Goal: Task Accomplishment & Management: Use online tool/utility

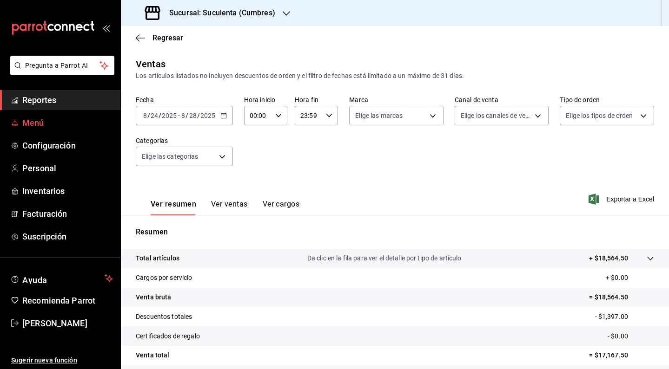
click at [64, 127] on span "Menú" at bounding box center [67, 123] width 91 height 13
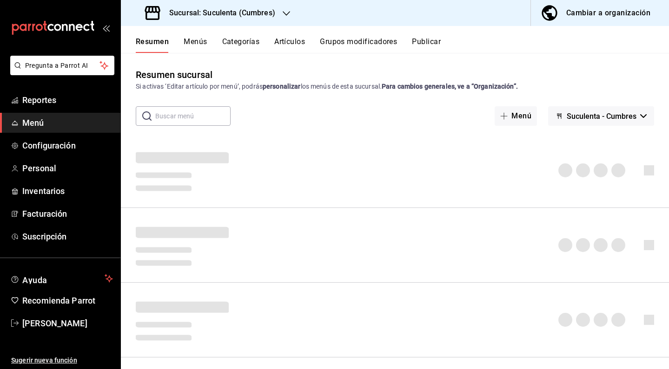
click at [562, 12] on span "button" at bounding box center [551, 13] width 22 height 19
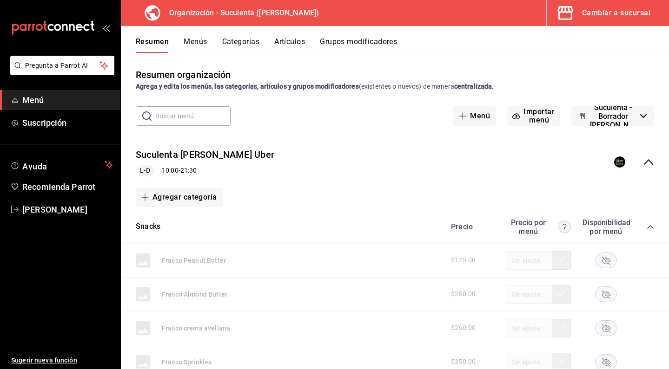
click at [277, 45] on button "Artículos" at bounding box center [289, 45] width 31 height 16
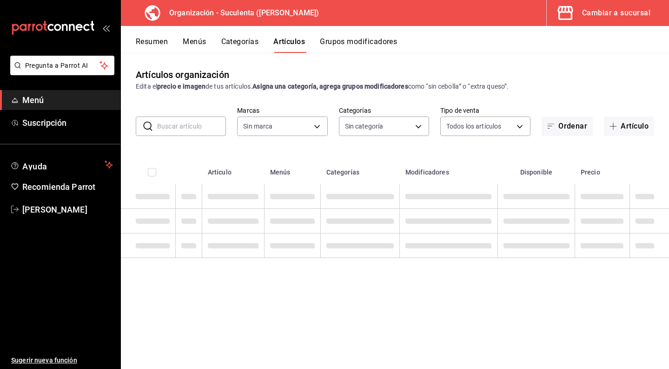
type input "99cc22aa-51d0-4332-b110-a0bdf5c77cea"
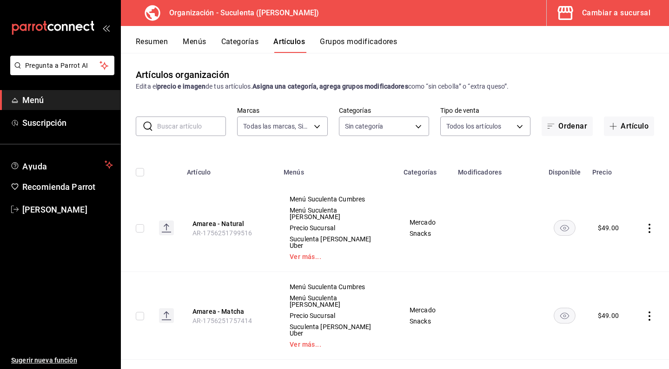
type input "6a02cf59-6dd6-4911-86ed-f47cd55412ec,0b23ff98-e3ea-4a1e-81d8-1ab58a1b6ae7,7769b…"
click at [200, 125] on input "text" at bounding box center [191, 126] width 69 height 19
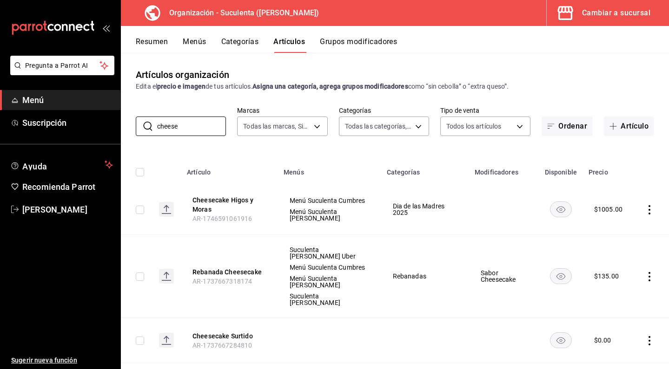
scroll to position [63, 0]
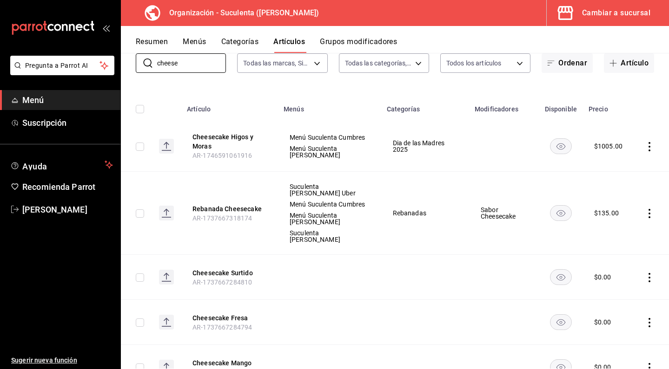
type input "cheese"
click at [498, 220] on span "Sabor Cheesecake" at bounding box center [503, 213] width 46 height 13
click at [341, 45] on button "Grupos modificadores" at bounding box center [358, 45] width 77 height 16
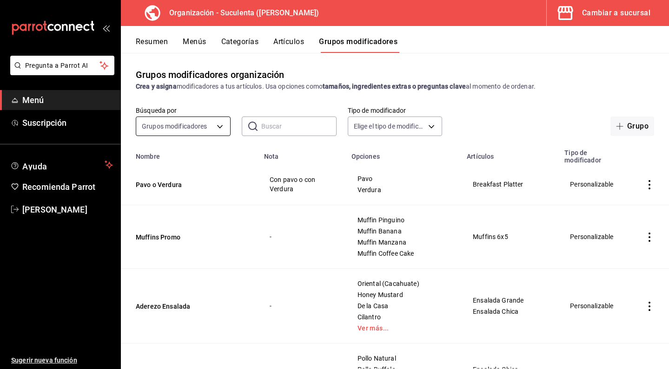
click at [193, 125] on body "Pregunta a Parrot AI Menú Suscripción Ayuda Recomienda Parrot [PERSON_NAME] Sug…" at bounding box center [334, 184] width 669 height 369
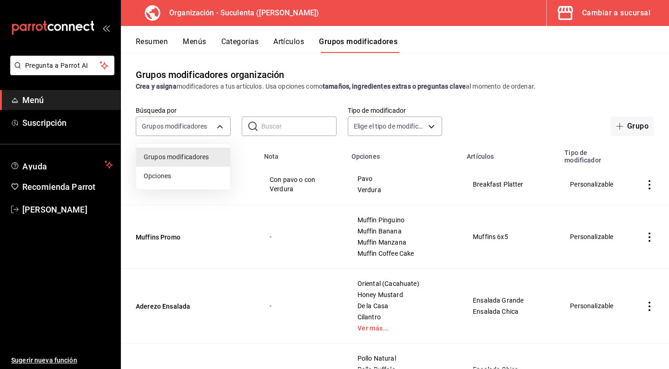
click at [264, 128] on div at bounding box center [334, 184] width 669 height 369
click at [264, 128] on input "text" at bounding box center [298, 126] width 75 height 19
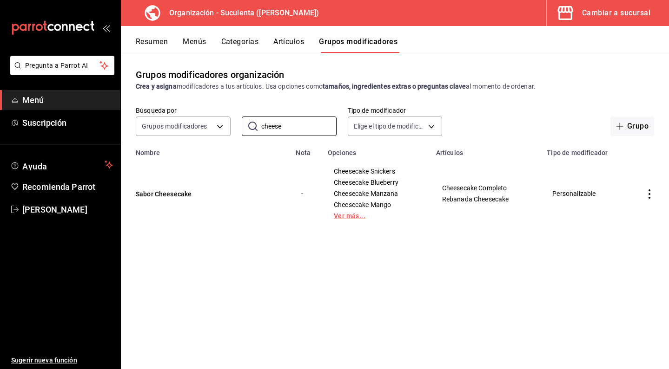
type input "cheese"
click at [353, 216] on link "Ver más..." at bounding box center [376, 216] width 85 height 7
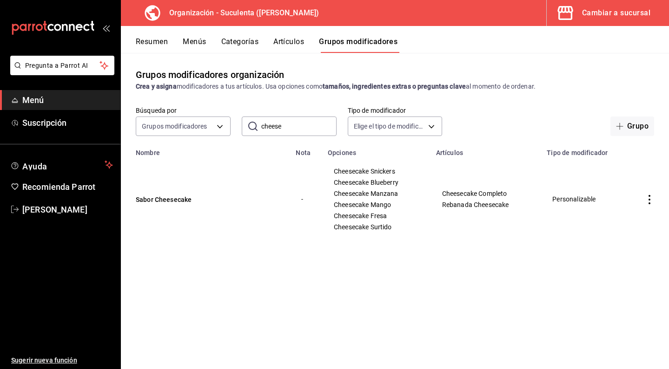
click at [652, 202] on icon "actions" at bounding box center [649, 199] width 9 height 9
click at [618, 263] on span "Eliminar" at bounding box center [621, 259] width 24 height 10
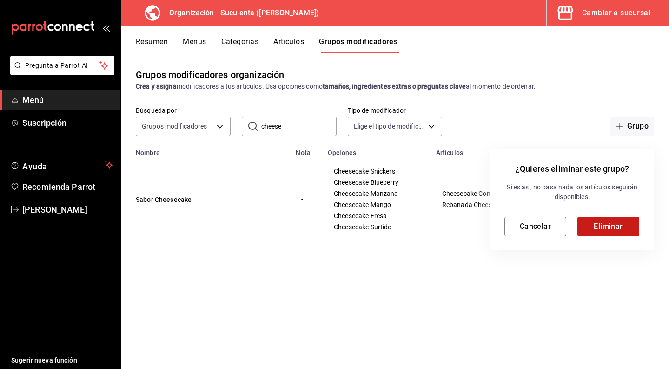
click at [606, 235] on button "Eliminar" at bounding box center [608, 227] width 62 height 20
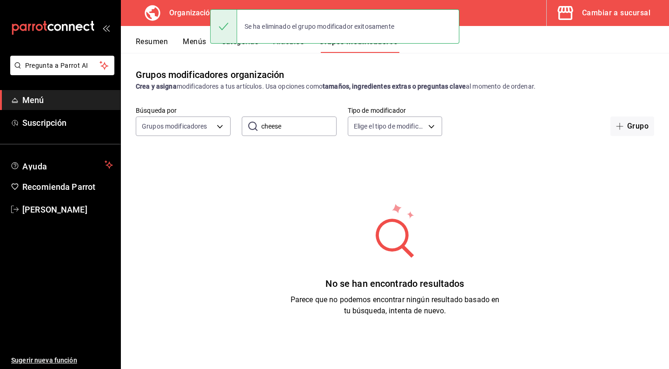
click at [270, 73] on div "Grupos modificadores organización" at bounding box center [210, 75] width 148 height 14
click at [247, 47] on button "Categorías" at bounding box center [240, 45] width 38 height 16
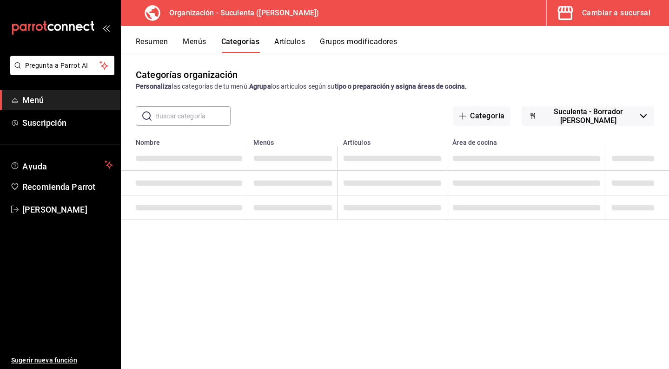
click at [285, 48] on button "Artículos" at bounding box center [289, 45] width 31 height 16
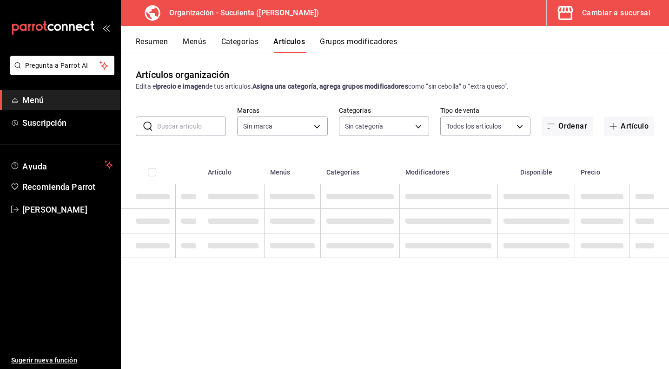
type input "99cc22aa-51d0-4332-b110-a0bdf5c77cea"
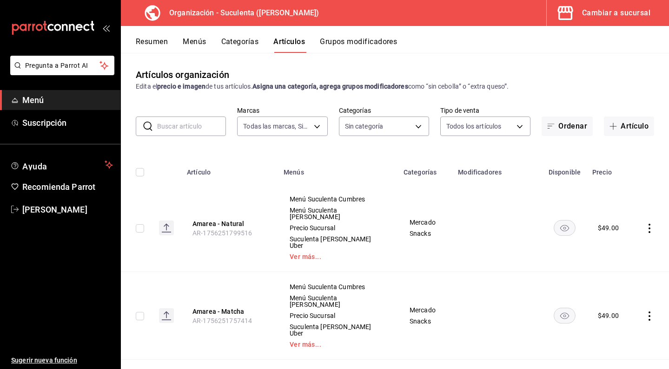
type input "6a02cf59-6dd6-4911-86ed-f47cd55412ec,0b23ff98-e3ea-4a1e-81d8-1ab58a1b6ae7,7769b…"
click at [204, 128] on input "text" at bounding box center [191, 126] width 69 height 19
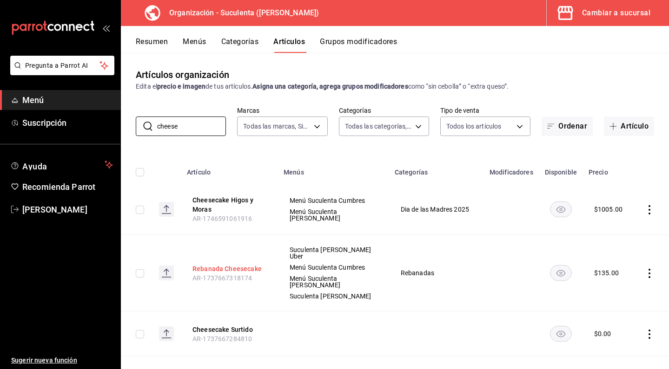
type input "cheese"
click at [245, 264] on button "Rebanada Cheesecake" at bounding box center [229, 268] width 74 height 9
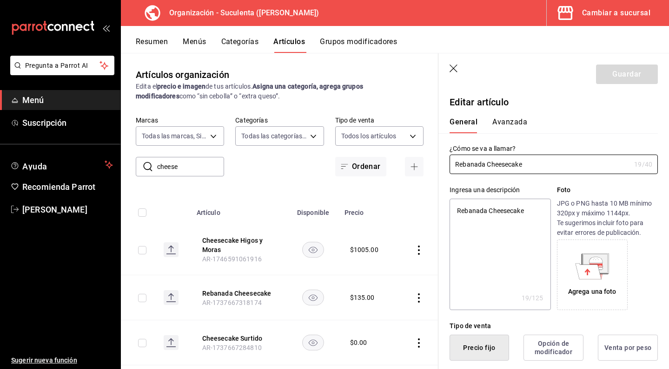
type textarea "x"
click at [534, 211] on textarea "Rebanada Cheesecake" at bounding box center [499, 255] width 101 height 112
type textarea "Rebanada Cheesecake"
type textarea "x"
type textarea "Rebanada Cheesecake s"
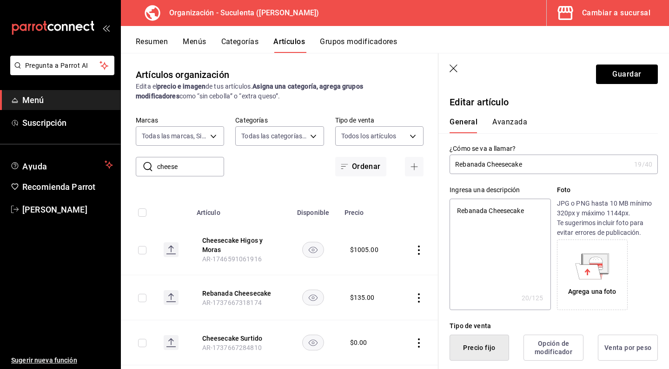
type textarea "x"
type textarea "Rebanada Cheesecake sa"
type textarea "x"
type textarea "Rebanada Cheesecake sab"
type textarea "x"
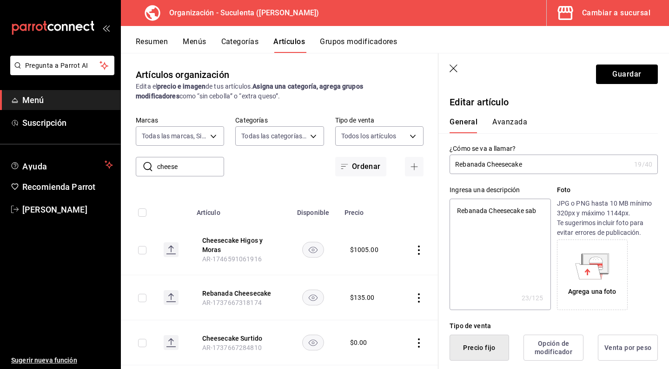
type textarea "Rebanada Cheesecake sabo"
type textarea "x"
type textarea "Rebanada Cheesecake sabor"
type textarea "x"
type textarea "Rebanada Cheesecake sabor"
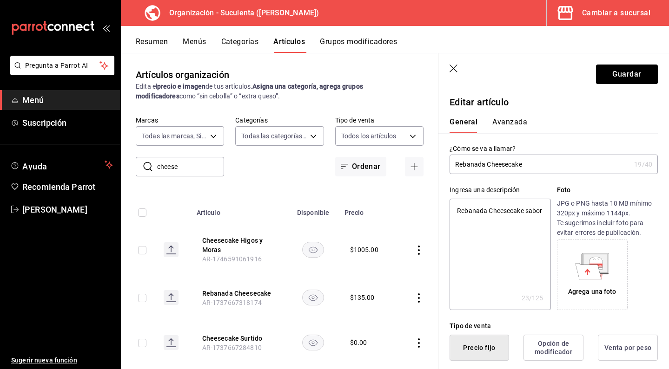
type textarea "x"
type textarea "Rebanada Cheesecake sabor B"
type textarea "x"
type textarea "Rebanada Cheesecake sabor"
type textarea "x"
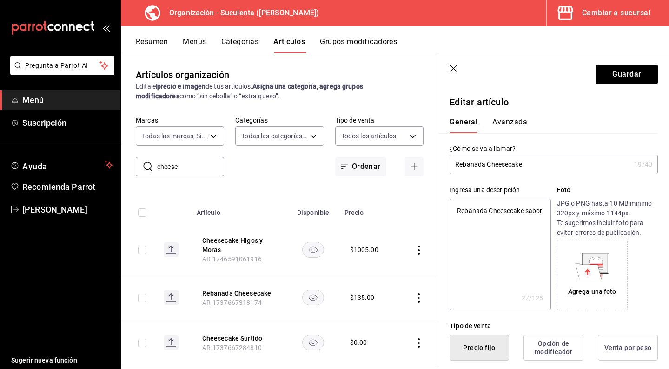
type textarea "Rebanada Cheesecake sabor M"
type textarea "x"
type textarea "Rebanada Cheesecake sabor Mo"
type textarea "x"
type textarea "Rebanada Cheesecake sabor Mor"
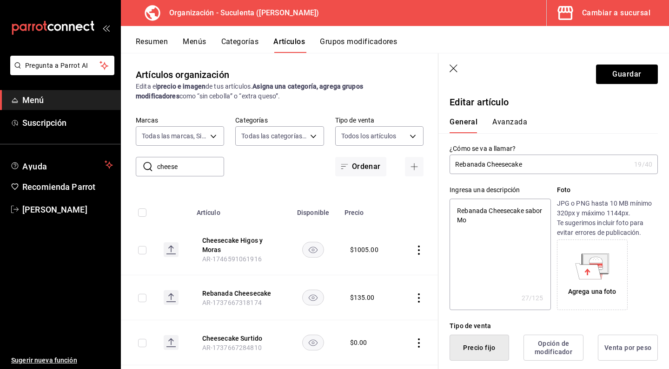
type textarea "x"
type textarea "Rebanada Cheesecake sabor [PERSON_NAME]"
type textarea "x"
type textarea "Rebanada Cheesecake sabor Moras"
type textarea "x"
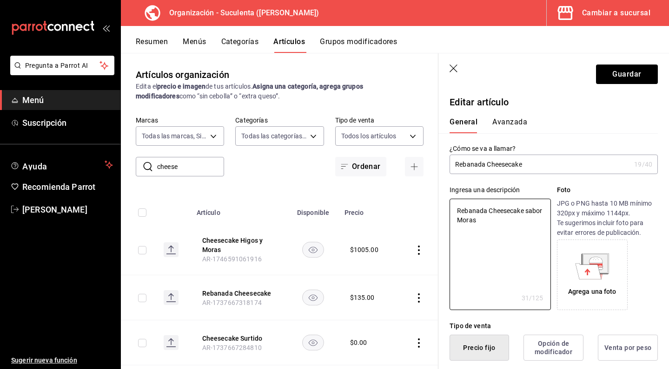
type textarea "Rebanada Cheesecake sabor Moras"
type textarea "x"
click at [543, 166] on input "Rebanada Cheesecake" at bounding box center [539, 164] width 181 height 19
type input "Rebanada Cheesecake"
type textarea "x"
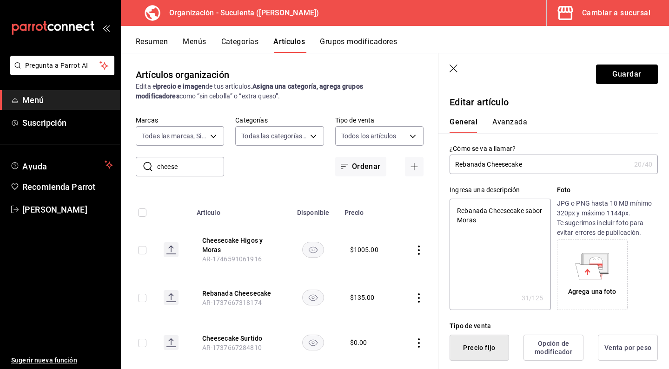
type input "Rebanada Cheesecake M"
type textarea "x"
type input "Rebanada Cheesecake Mo"
type textarea "x"
type input "Rebanada Cheesecake Mor"
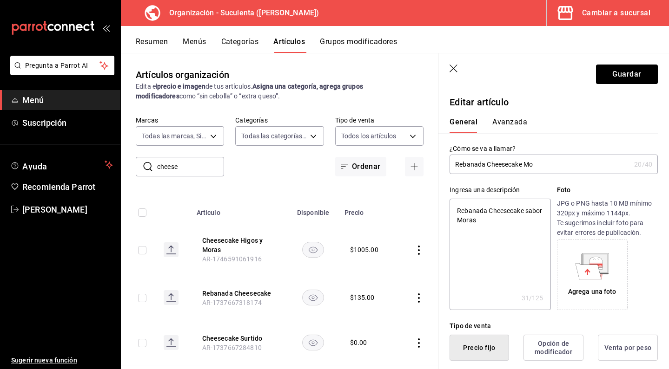
type textarea "x"
type input "Rebanada Cheesecake [PERSON_NAME]"
type textarea "x"
type input "Rebanada Cheesecake Moras"
type textarea "x"
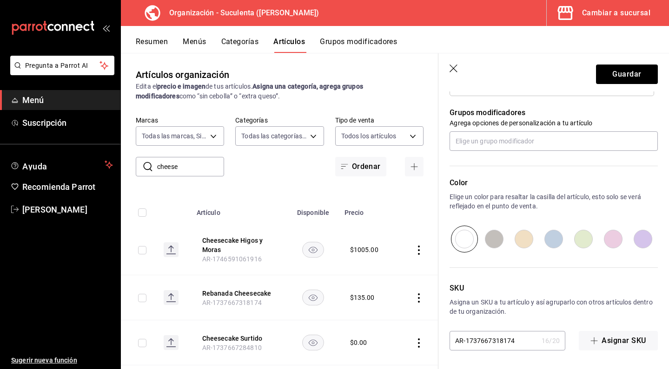
scroll to position [456, 0]
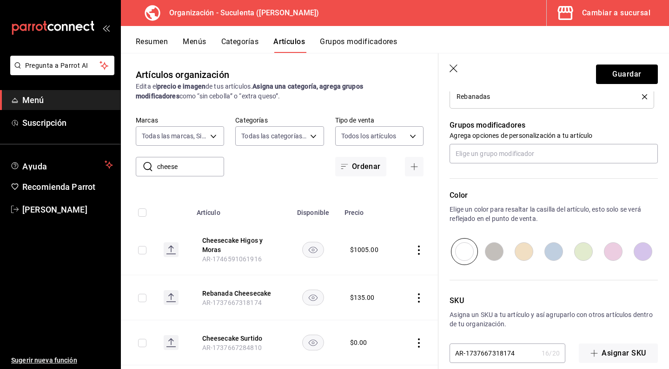
type input "Rebanada Cheesecake Moras"
click at [647, 251] on input "radio" at bounding box center [643, 251] width 30 height 27
radio input "true"
type textarea "x"
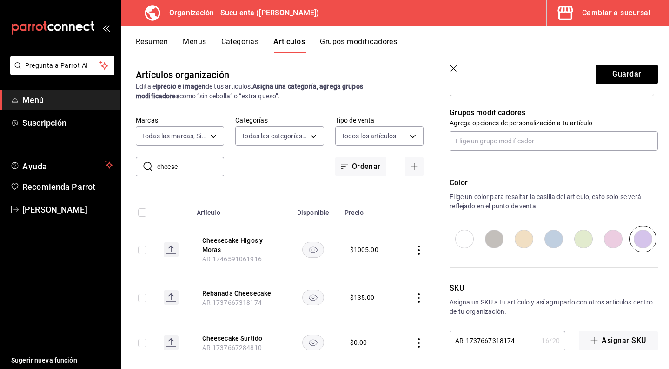
scroll to position [0, 0]
click at [471, 237] on input "radio" at bounding box center [464, 239] width 30 height 27
radio input "true"
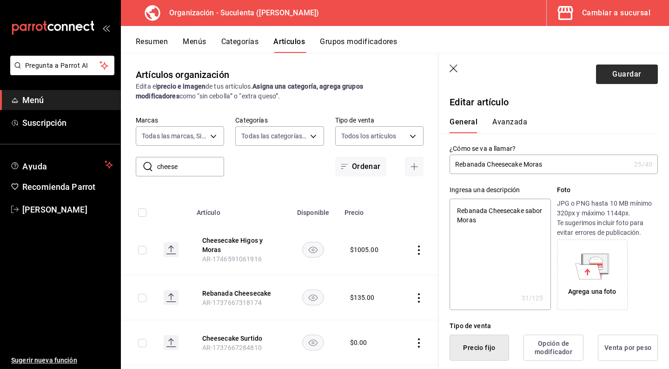
click at [616, 81] on button "Guardar" at bounding box center [627, 75] width 62 height 20
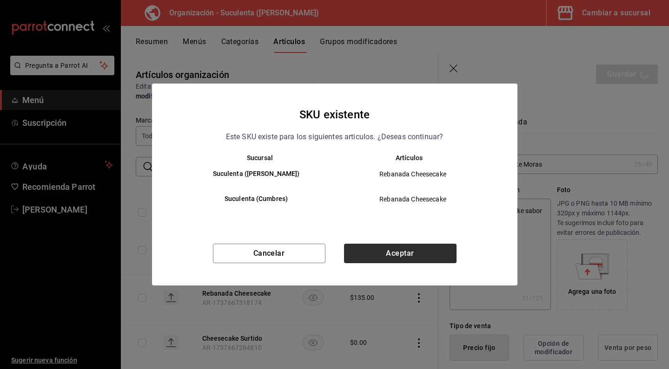
click at [401, 253] on button "Aceptar" at bounding box center [400, 254] width 112 height 20
type textarea "x"
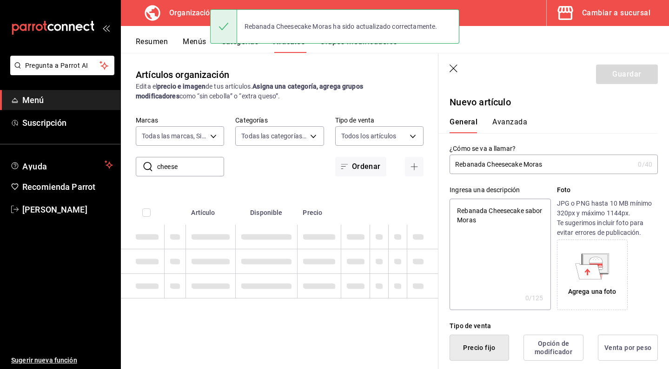
type textarea "x"
type input "AR-1756403751571"
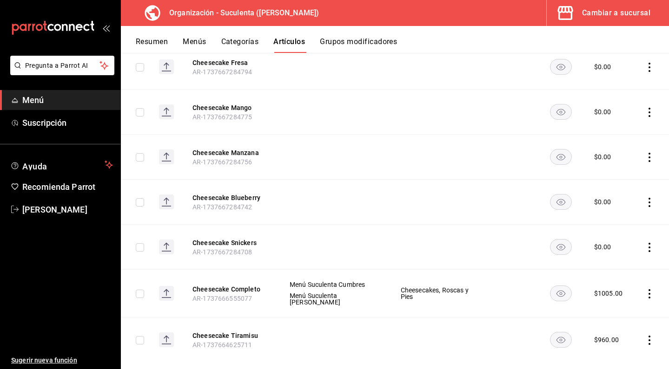
click at [649, 198] on icon "actions" at bounding box center [649, 202] width 2 height 9
click at [617, 245] on span "Eliminar" at bounding box center [621, 248] width 24 height 7
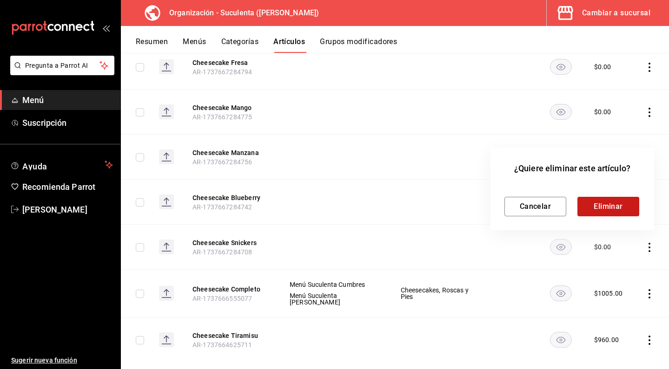
click at [597, 198] on button "Eliminar" at bounding box center [608, 207] width 62 height 20
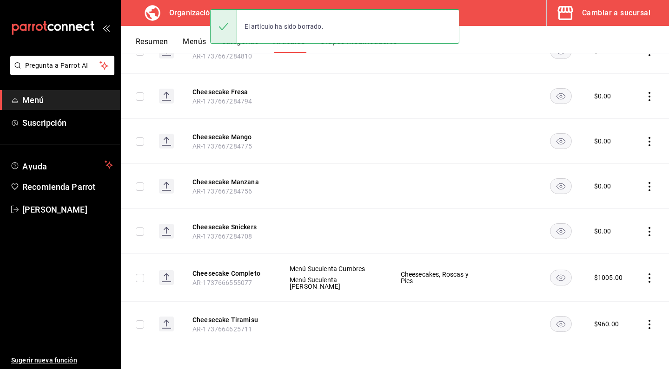
scroll to position [267, 0]
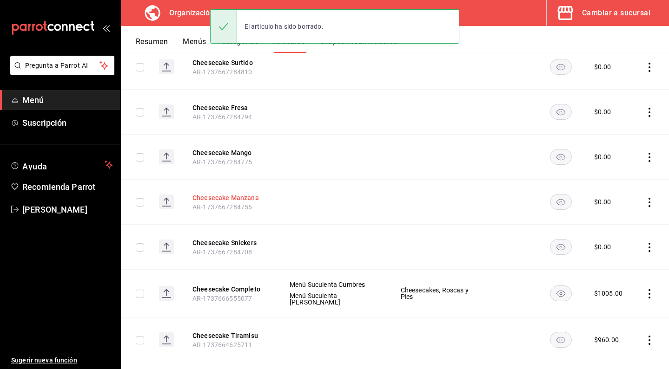
click at [233, 193] on button "Cheesecake Manzana" at bounding box center [229, 197] width 74 height 9
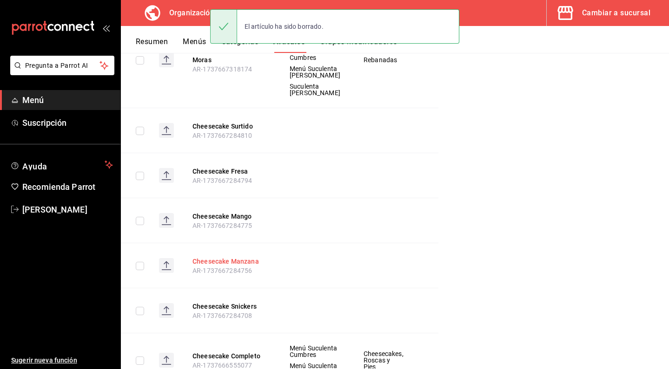
scroll to position [254, 0]
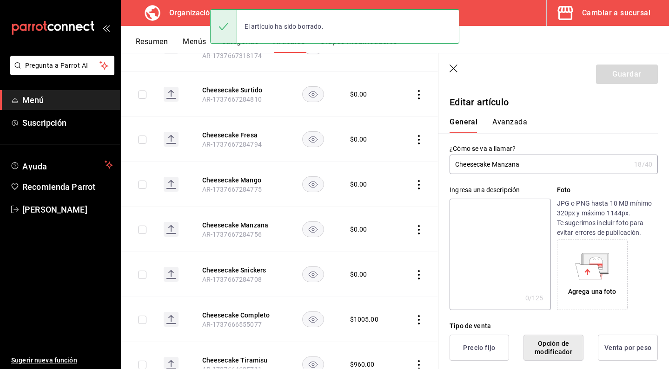
click at [456, 168] on input "Cheesecake Manzana" at bounding box center [539, 164] width 181 height 19
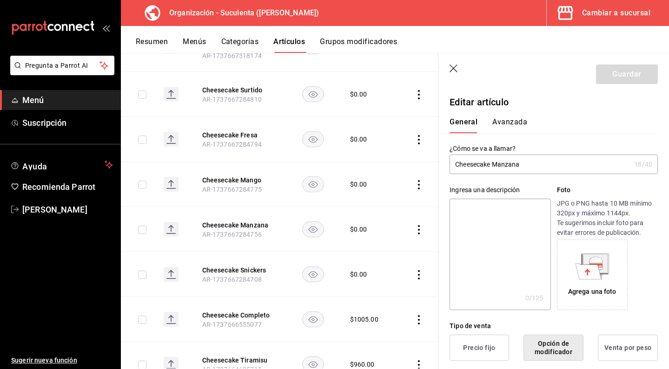
click at [457, 167] on input "Cheesecake Manzana" at bounding box center [539, 164] width 181 height 19
type input "Rebanada Cheesecake Manzana"
click at [462, 221] on textarea at bounding box center [499, 255] width 101 height 112
type textarea "R"
type textarea "x"
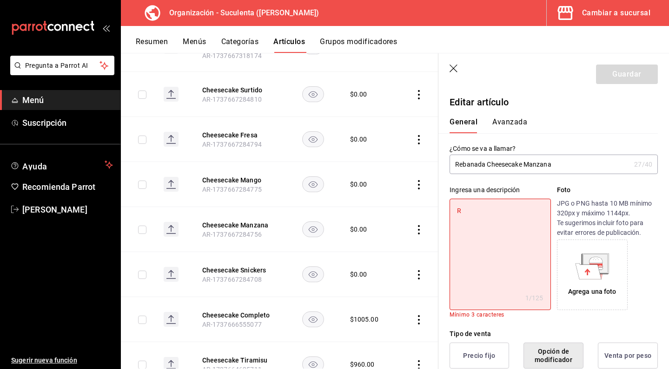
type textarea "Re"
type textarea "x"
type textarea "Reb"
type textarea "x"
type textarea "Reba"
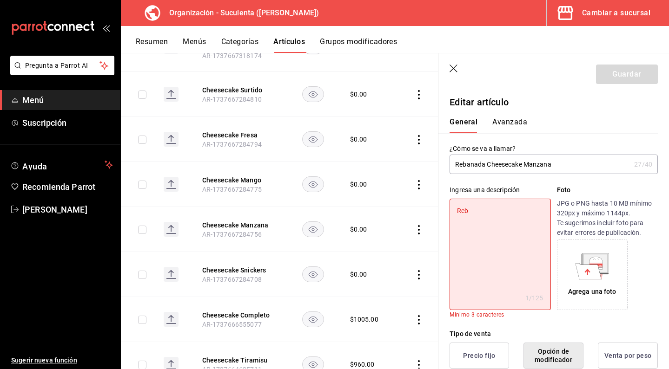
type textarea "x"
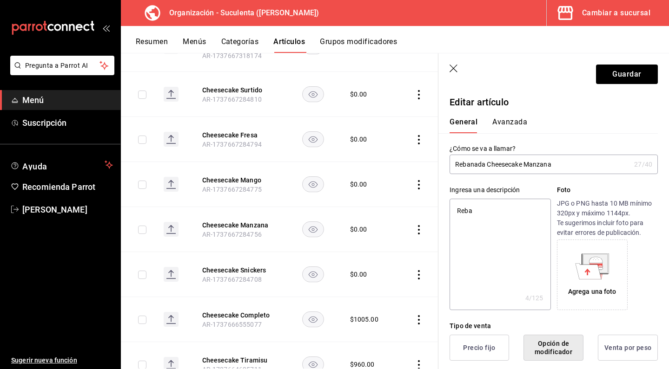
type textarea "Reban"
type textarea "x"
type textarea "Rebana"
type textarea "x"
type textarea "Rebanad"
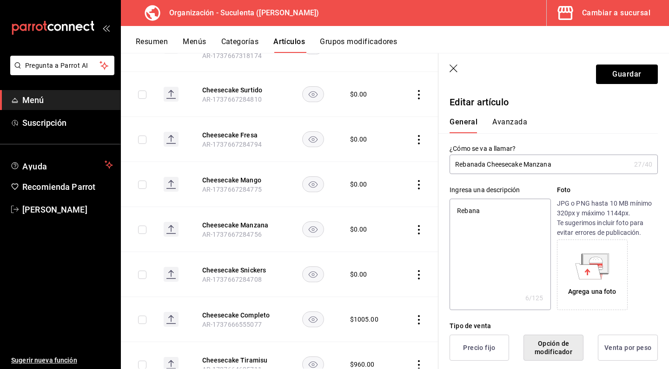
type textarea "x"
type textarea "Rebanada"
type textarea "x"
type textarea "Rebanada"
type textarea "x"
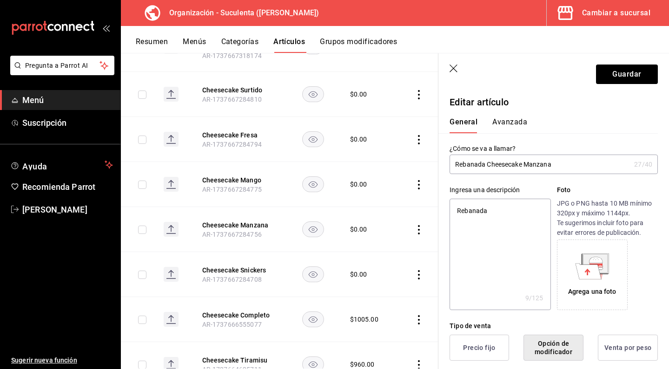
type textarea "Rebanada d"
type textarea "x"
type textarea "Rebanada de"
type textarea "x"
type textarea "Rebanada de"
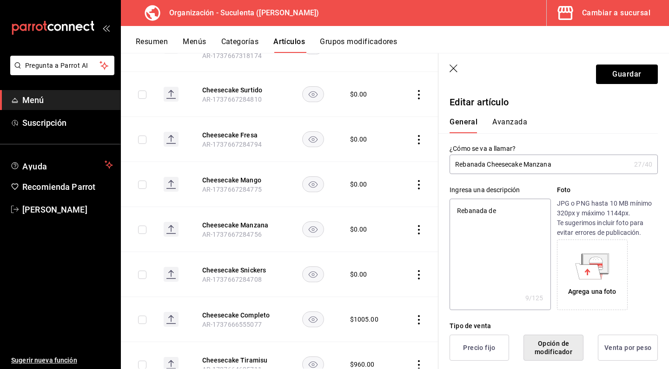
type textarea "x"
type textarea "Rebanada de n"
type textarea "x"
type textarea "Rebanada de nu"
type textarea "x"
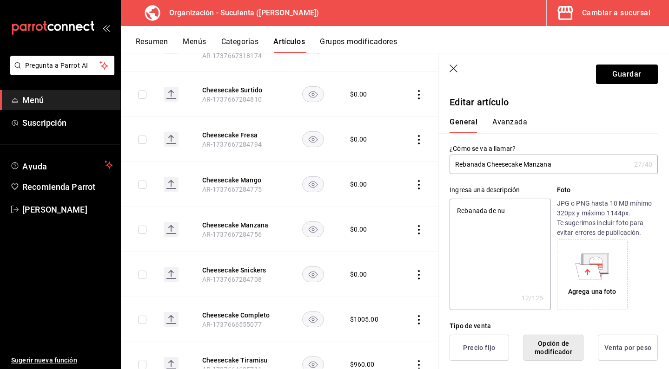
type textarea "Rebanada de nue"
type textarea "x"
type textarea "Rebanada de nues"
type textarea "x"
type textarea "Rebanada de nuesr"
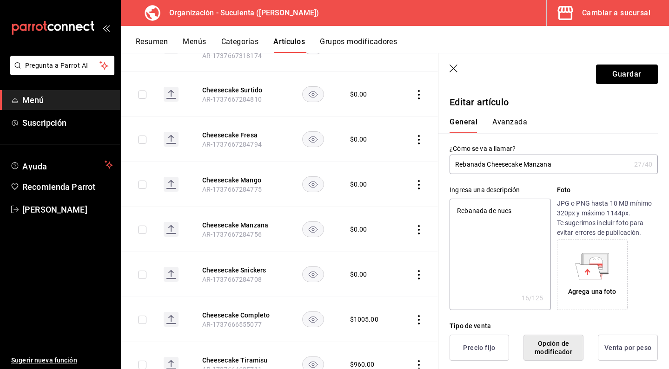
type textarea "x"
type textarea "Rebanada de nuesrr"
type textarea "x"
type textarea "Rebanada de nuesrro"
type textarea "x"
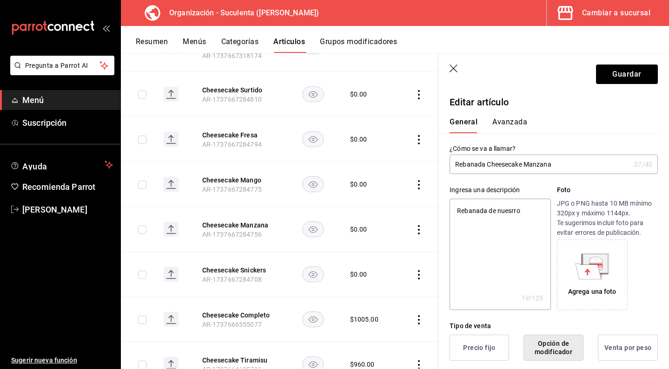
type textarea "Rebanada de nuestro"
type textarea "x"
type textarea "Rebanada de nuestro"
type textarea "x"
type textarea "Rebanada de nuestr"
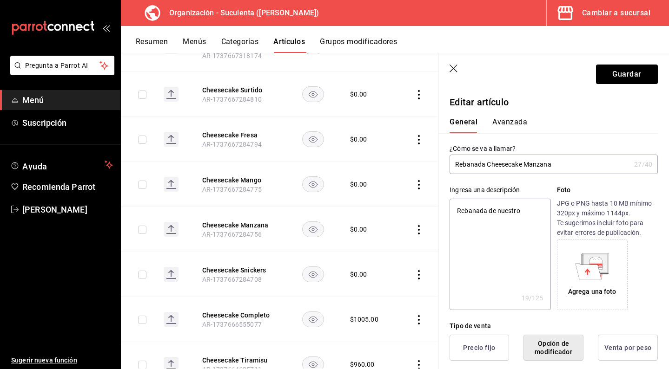
type textarea "x"
type textarea "Rebanada de nuestro"
type textarea "x"
type textarea "Rebanada de nuestro"
type textarea "x"
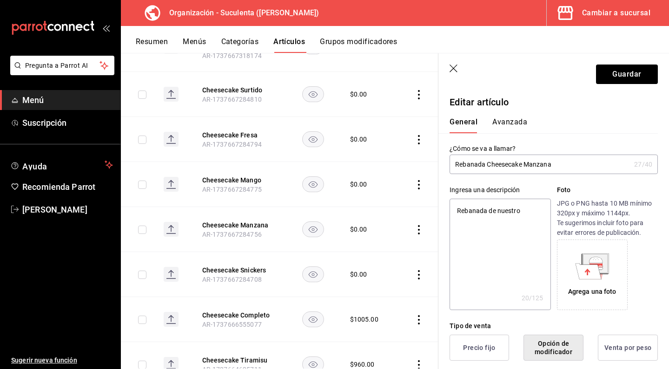
type textarea "Rebanada de nuestro c"
type textarea "x"
type textarea "Rebanada de nuestro ch"
type textarea "x"
type textarea "Rebanada de nuestro che"
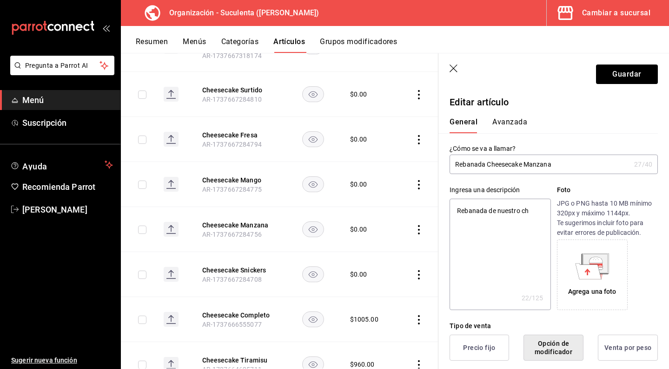
type textarea "x"
type textarea "Rebanada de nuestro chee"
type textarea "x"
type textarea "Rebanada de nuestro chees"
type textarea "x"
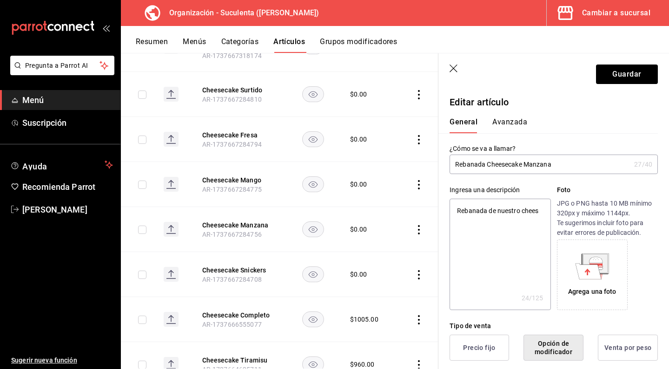
type textarea "Rebanada de nuestro cheese"
type textarea "x"
type textarea "Rebanada de nuestro cheesec"
type textarea "x"
type textarea "Rebanada de nuestro cheeseca"
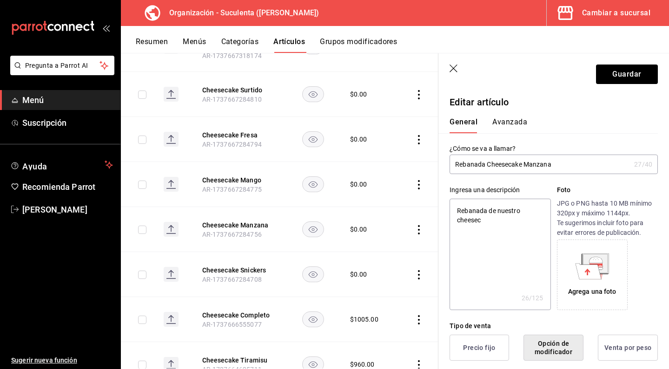
type textarea "x"
type textarea "Rebanada de nuestro cheesecak"
type textarea "x"
type textarea "Rebanada de nuestro cheesecake"
type textarea "x"
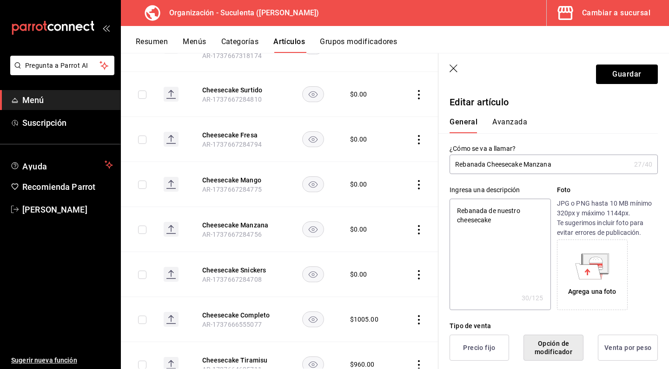
type textarea "Rebanada de nuestro cheesecake"
type textarea "x"
type textarea "Rebanada de nuestro cheesecake s"
type textarea "x"
type textarea "Rebanada de nuestro cheesecake sa"
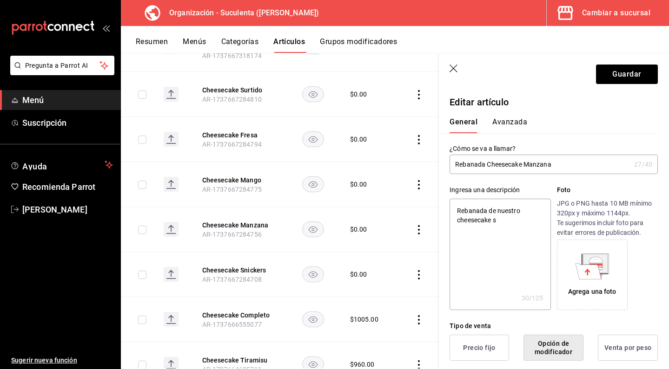
type textarea "x"
type textarea "Rebanada de nuestro cheesecake sab"
type textarea "x"
type textarea "Rebanada de nuestro cheesecake sabo"
type textarea "x"
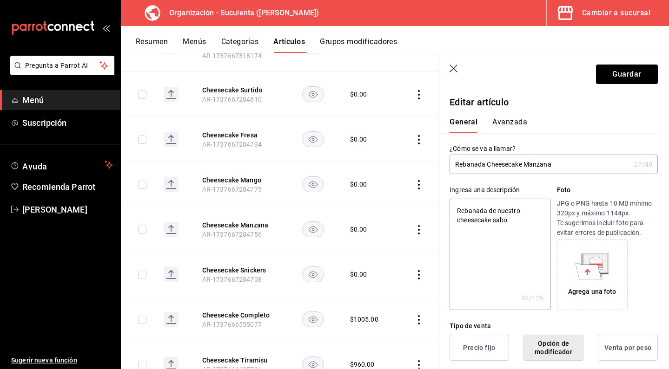
type textarea "Rebanada de nuestro cheesecake sabor"
type textarea "x"
type textarea "Rebanada de nuestro cheesecake sabor"
type textarea "x"
type textarea "Rebanada de nuestro cheesecake sabor M"
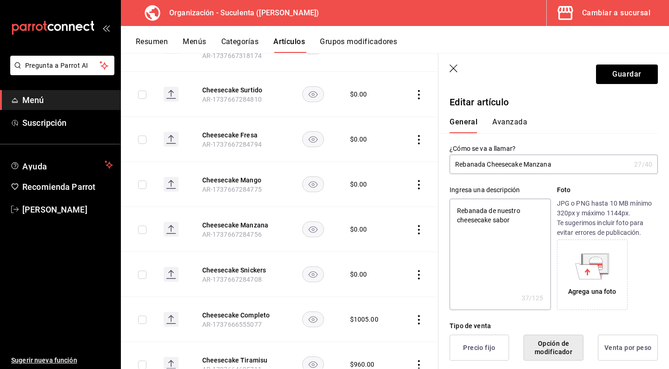
type textarea "x"
type textarea "Rebanada de nuestro cheesecake sabor Ma"
type textarea "x"
type textarea "Rebanada de nuestro cheesecake sabor Man"
type textarea "x"
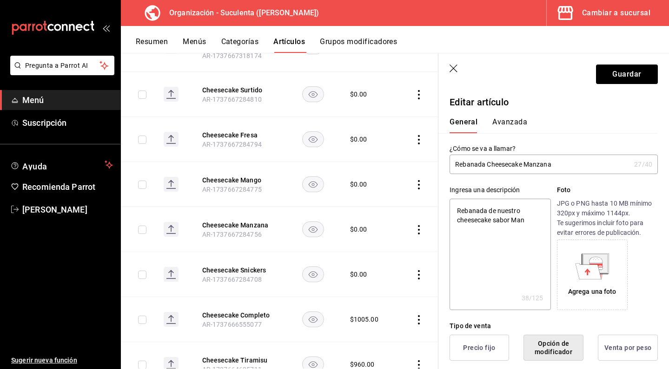
type textarea "Rebanada de nuestro cheesecake sabor Manc"
type textarea "x"
type textarea "Rebanada de nuestro cheesecake sabor Man"
type textarea "x"
type textarea "Rebanada de nuestro cheesecake sabor [PERSON_NAME]"
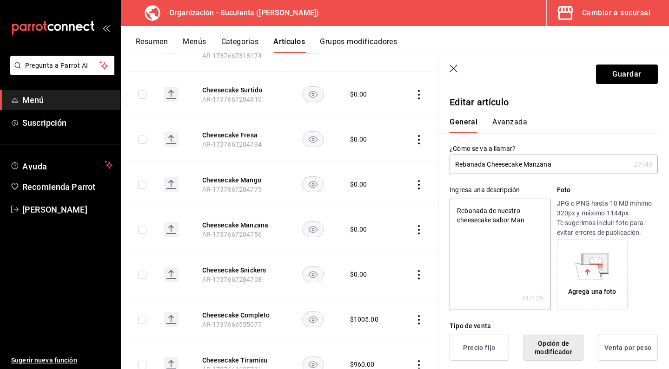
type textarea "x"
type textarea "Rebanada de nuestro cheesecake sabor Manza"
type textarea "x"
type textarea "Rebanada de nuestro cheesecake sabor Manzan"
type textarea "x"
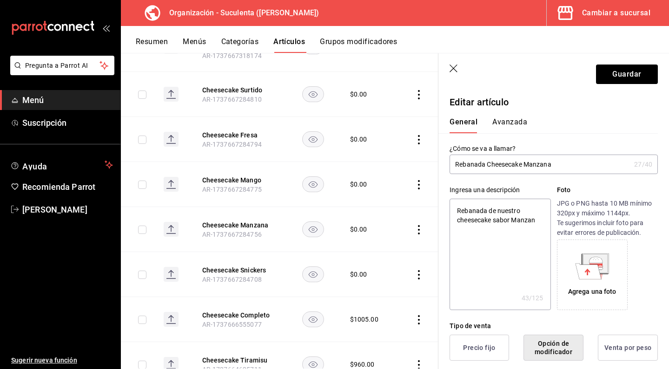
type textarea "Rebanada de nuestro cheesecake sabor Manzana"
type textarea "x"
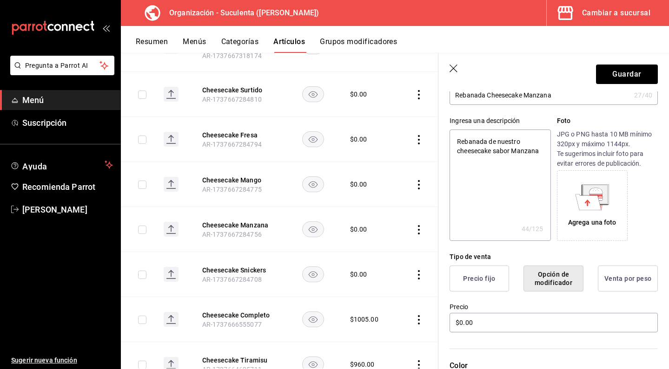
scroll to position [153, 0]
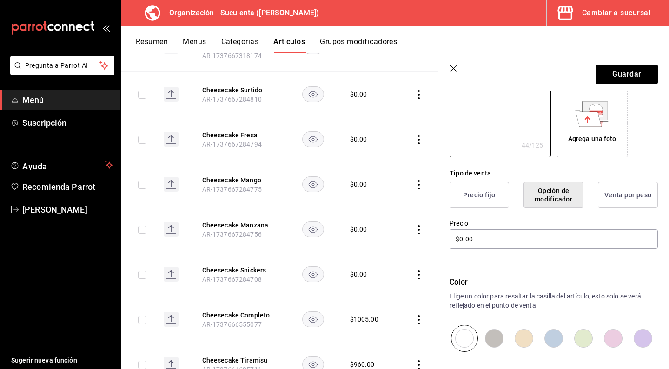
type textarea "Rebanada de nuestro cheesecake sabor Manzana"
click at [471, 206] on button "Precio fijo" at bounding box center [478, 195] width 59 height 26
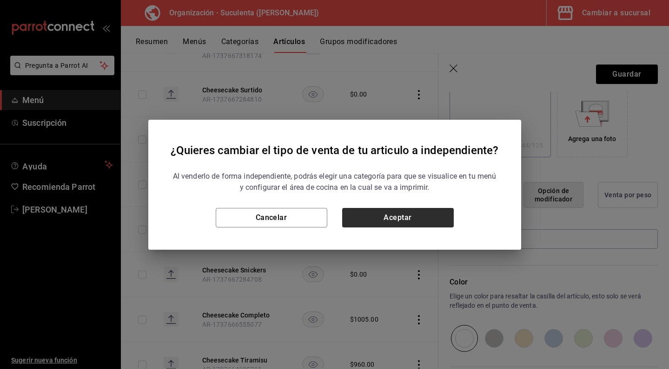
click at [382, 216] on button "Aceptar" at bounding box center [398, 218] width 112 height 20
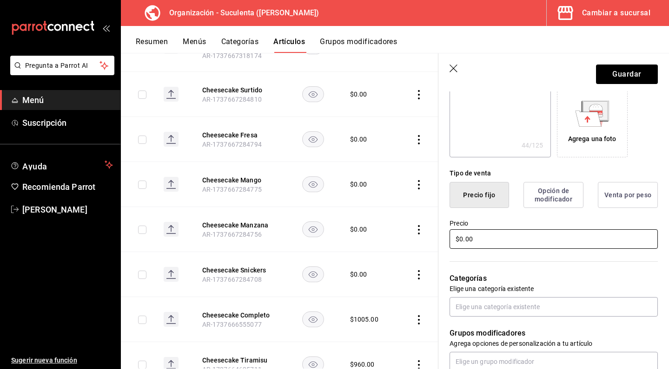
drag, startPoint x: 513, startPoint y: 240, endPoint x: 400, endPoint y: 241, distance: 112.9
click at [400, 241] on main "Artículos organización Edita el precio e imagen de tus artículos. Asigna una ca…" at bounding box center [395, 211] width 548 height 316
type textarea "x"
type input "$1.00"
type textarea "x"
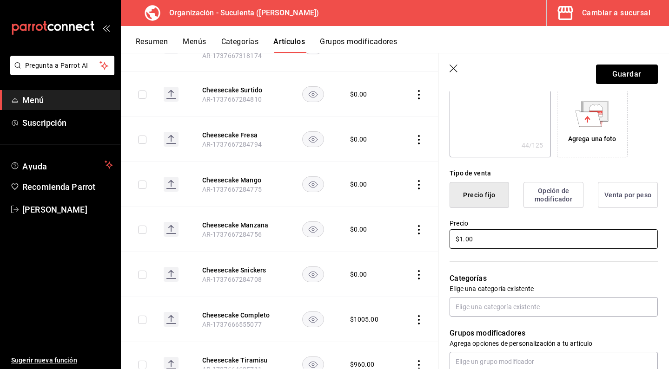
type input "$13.00"
type textarea "x"
type input "$135.00"
click at [483, 264] on div "Categorías Elige una categoría existente" at bounding box center [547, 283] width 219 height 66
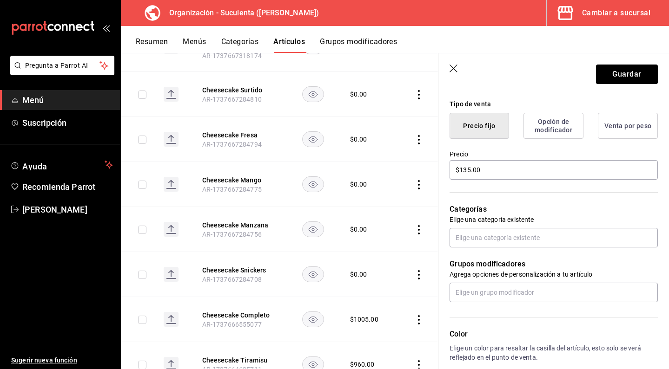
scroll to position [230, 0]
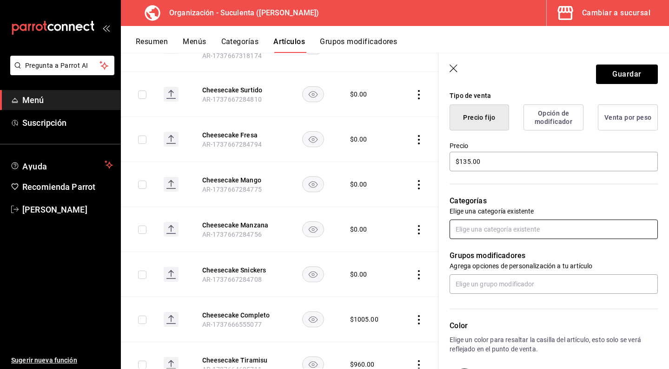
click at [518, 234] on input "text" at bounding box center [553, 230] width 208 height 20
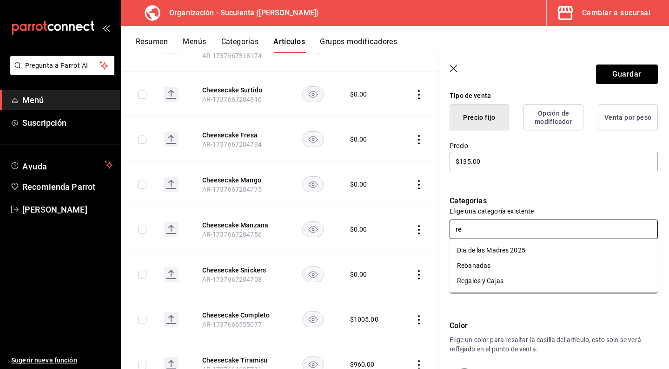
type input "reb"
click at [512, 249] on li "Rebanadas" at bounding box center [553, 250] width 208 height 15
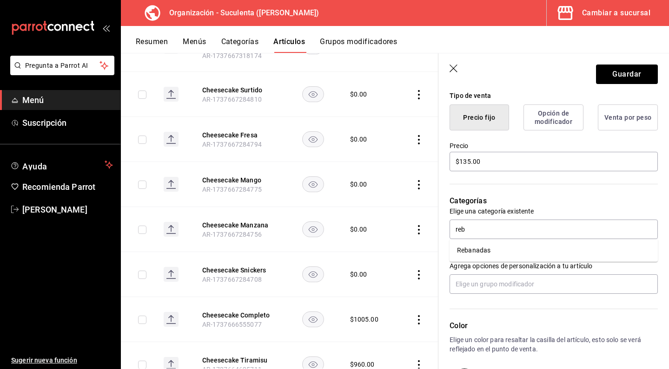
type textarea "x"
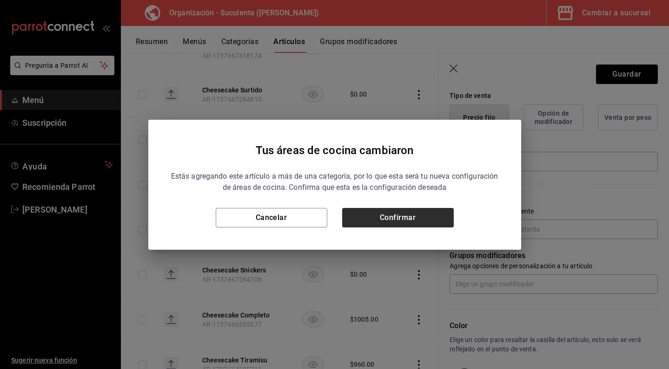
click at [412, 217] on button "Confirmar" at bounding box center [398, 218] width 112 height 20
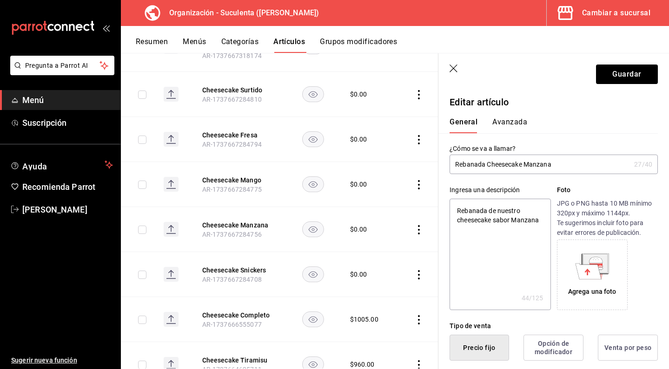
scroll to position [0, 0]
click at [611, 76] on button "Guardar" at bounding box center [627, 75] width 62 height 20
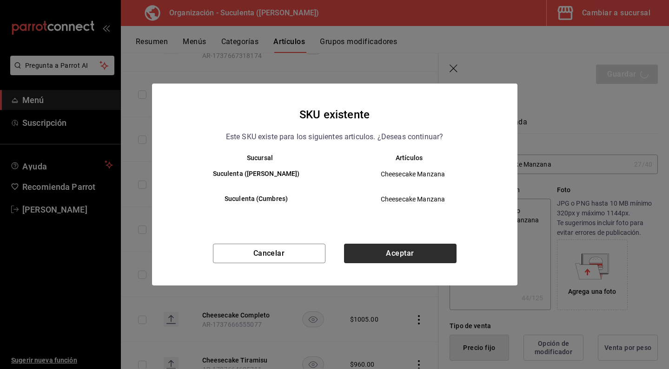
click at [407, 251] on button "Aceptar" at bounding box center [400, 254] width 112 height 20
type textarea "x"
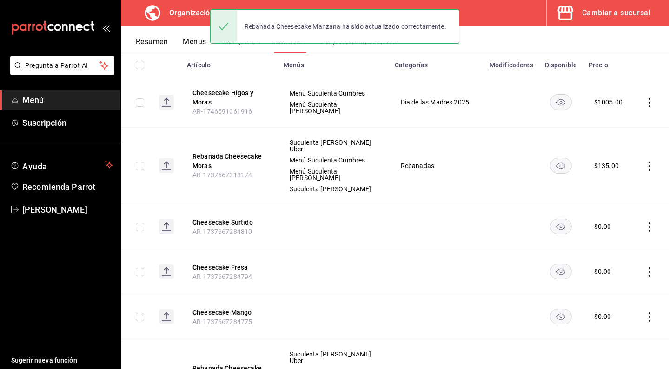
scroll to position [112, 0]
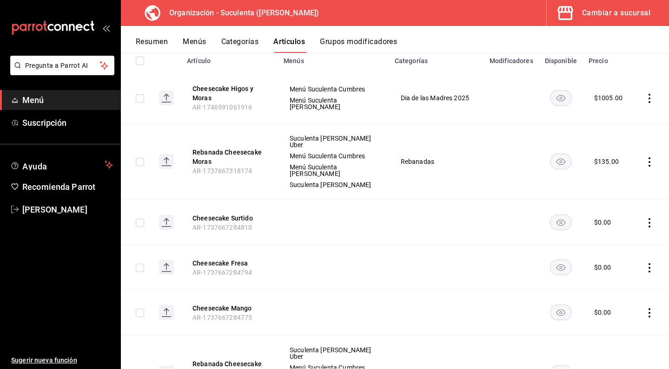
click at [649, 218] on icon "actions" at bounding box center [649, 222] width 2 height 9
click at [617, 272] on span "Eliminar" at bounding box center [621, 268] width 24 height 7
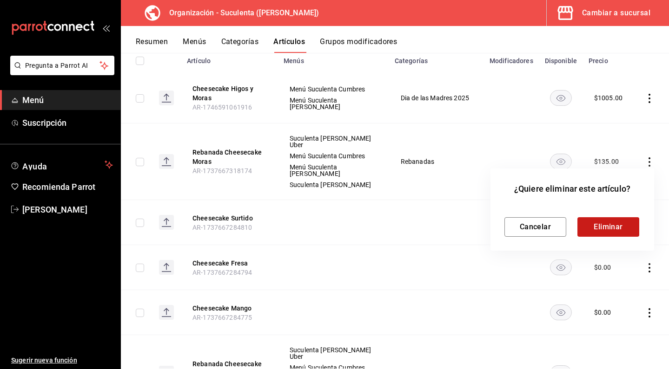
click at [591, 218] on button "Eliminar" at bounding box center [608, 227] width 62 height 20
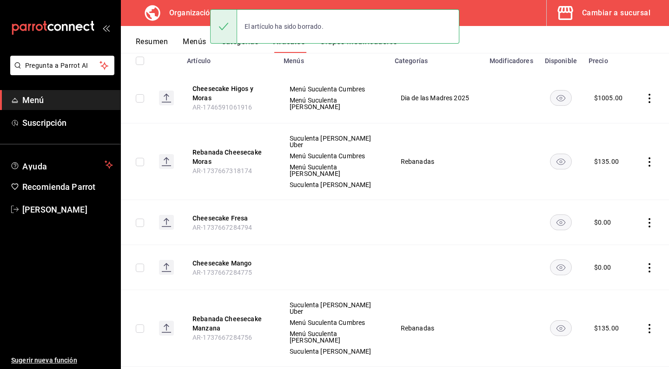
click at [645, 218] on icon "actions" at bounding box center [649, 222] width 9 height 9
click at [612, 262] on li "Eliminar" at bounding box center [613, 269] width 56 height 19
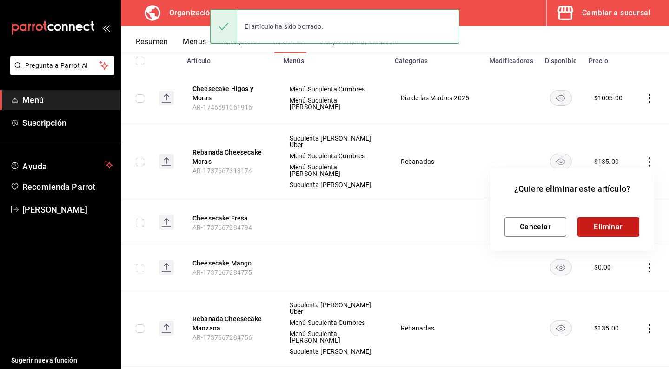
click at [592, 230] on button "Eliminar" at bounding box center [608, 227] width 62 height 20
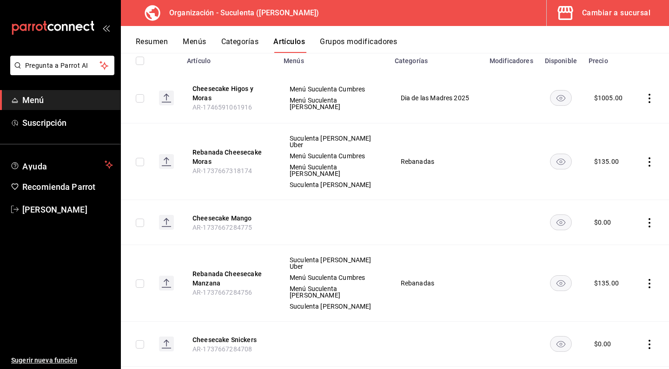
click at [649, 218] on icon "actions" at bounding box center [649, 222] width 2 height 9
click at [615, 265] on span "Eliminar" at bounding box center [621, 269] width 24 height 10
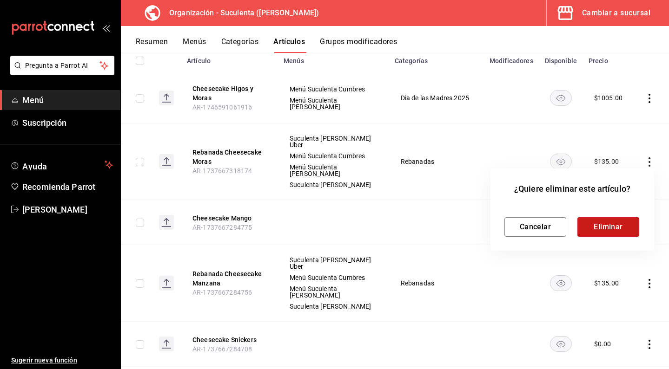
click at [597, 230] on button "Eliminar" at bounding box center [608, 227] width 62 height 20
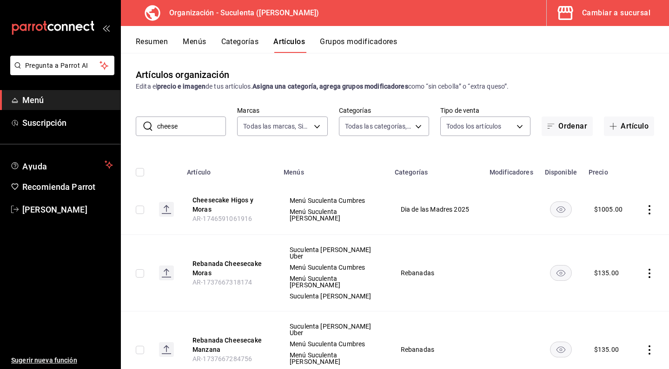
scroll to position [0, 0]
click at [625, 118] on button "Artículo" at bounding box center [629, 127] width 50 height 20
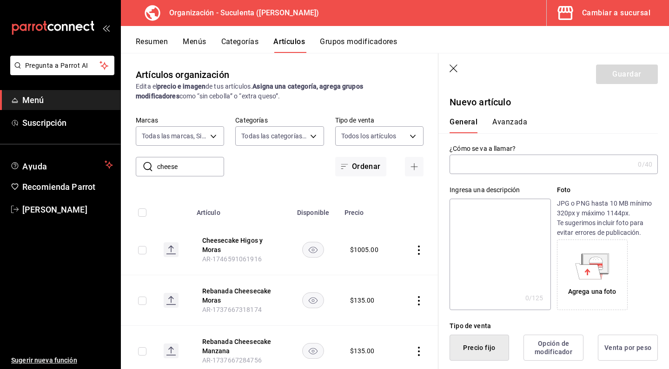
type input "AR-1756403836123"
click at [500, 175] on div "Ingresa una descripción x 0 /125 ​ Foto JPG o PNG hasta 10 MB mínimo 320px y má…" at bounding box center [547, 242] width 219 height 136
click at [500, 170] on input "text" at bounding box center [541, 164] width 184 height 19
type input "Rebanada Cheesecake Fresa"
type textarea "R"
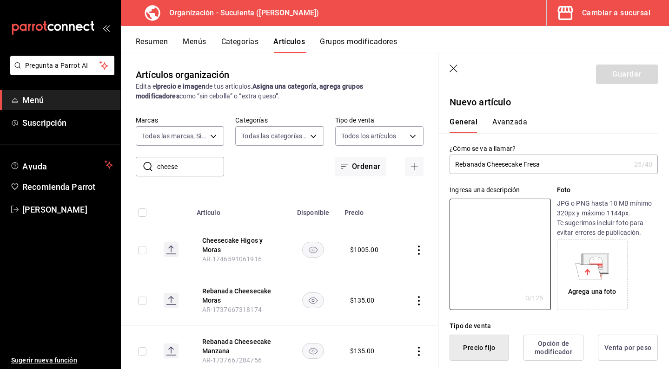
type textarea "x"
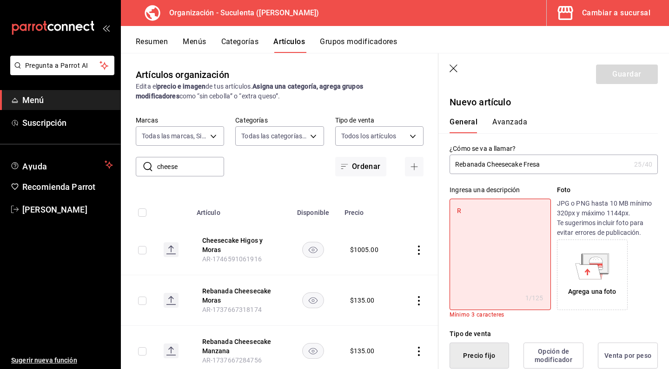
type textarea "Re"
type textarea "x"
type textarea "Reb"
type textarea "x"
type textarea "Reba"
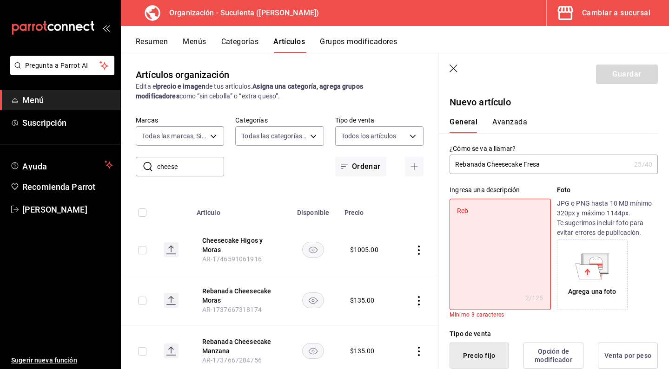
type textarea "x"
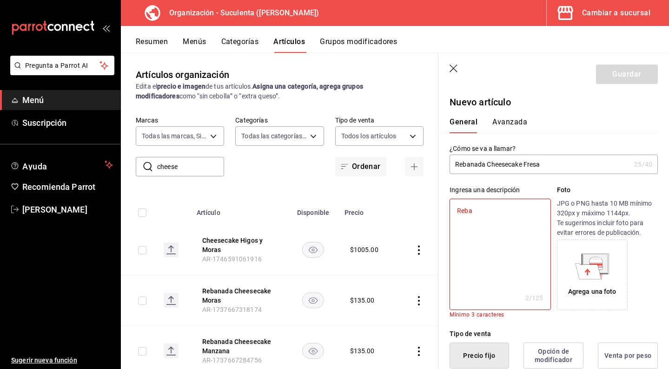
type textarea "Reban"
type textarea "x"
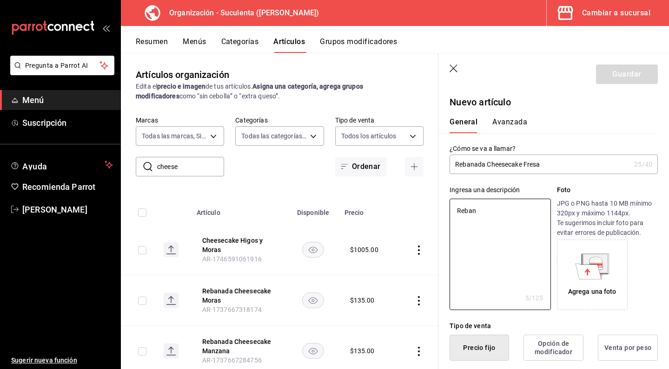
type textarea "Rebana"
type textarea "x"
type textarea "Rebanad"
type textarea "x"
type textarea "Rebanada"
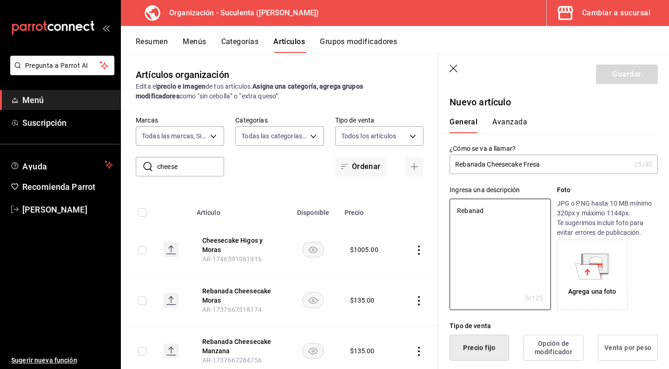
type textarea "x"
type textarea "Rebanada"
type textarea "x"
type textarea "Rebanada d"
type textarea "x"
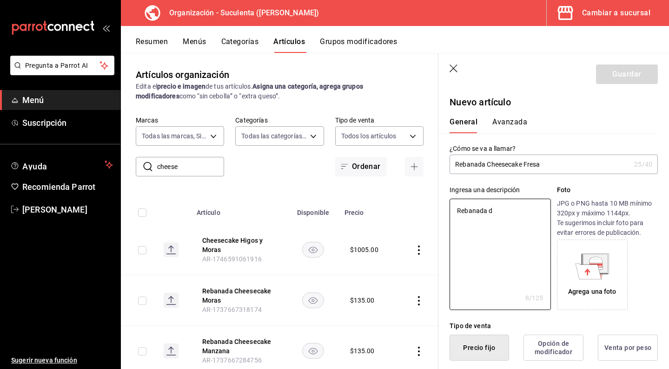
type textarea "Rebanada de"
type textarea "x"
type textarea "Rebanada de"
type textarea "x"
type textarea "Rebanada de n"
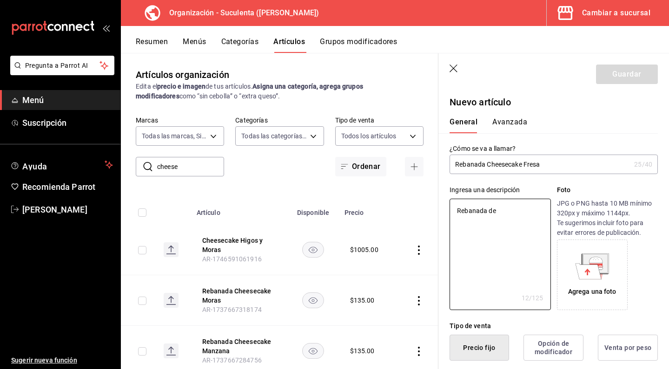
type textarea "x"
type textarea "Rebanada de nu"
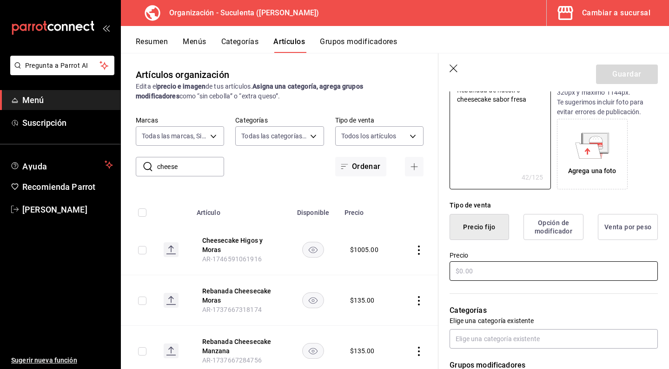
scroll to position [142, 0]
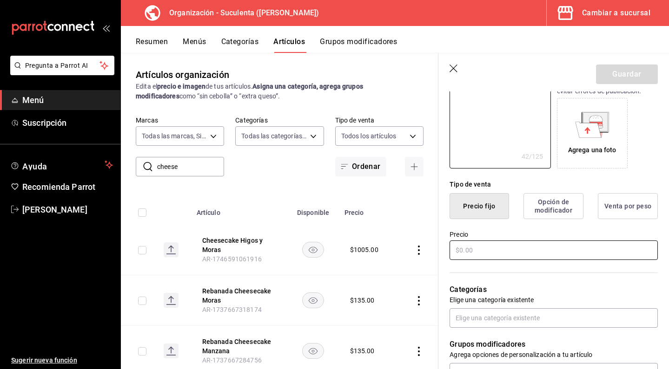
click at [503, 252] on input "text" at bounding box center [553, 251] width 208 height 20
click at [511, 276] on div "Categorías Elige una categoría existente" at bounding box center [547, 295] width 219 height 66
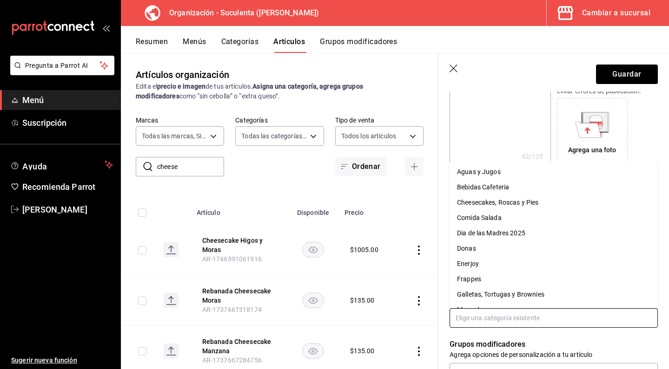
click at [506, 314] on input "text" at bounding box center [553, 319] width 208 height 20
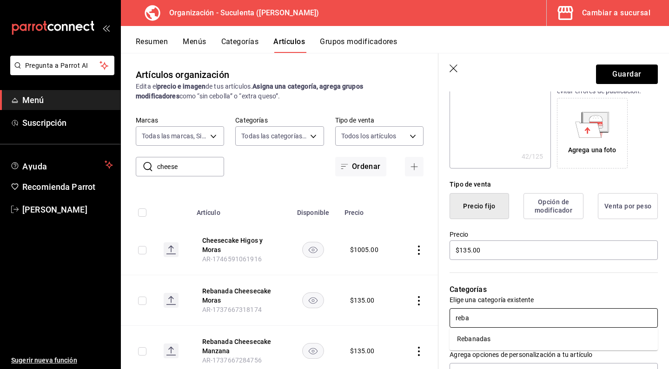
click at [517, 337] on li "Rebanadas" at bounding box center [553, 339] width 208 height 15
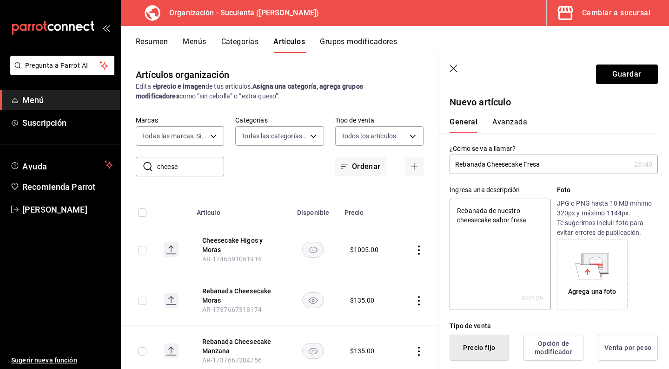
scroll to position [0, 0]
click at [511, 116] on div "General [PERSON_NAME]" at bounding box center [547, 121] width 219 height 24
click at [511, 122] on button "Avanzada" at bounding box center [509, 126] width 35 height 16
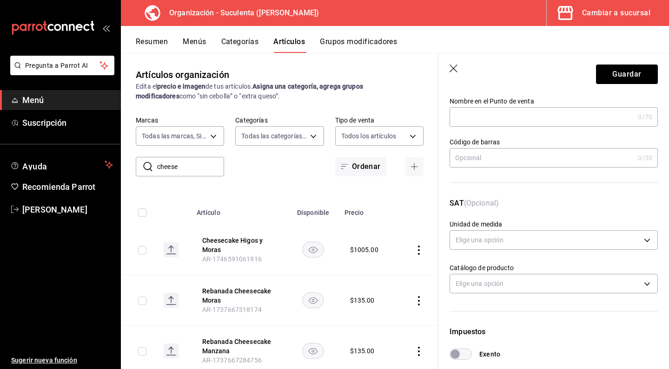
scroll to position [66, 0]
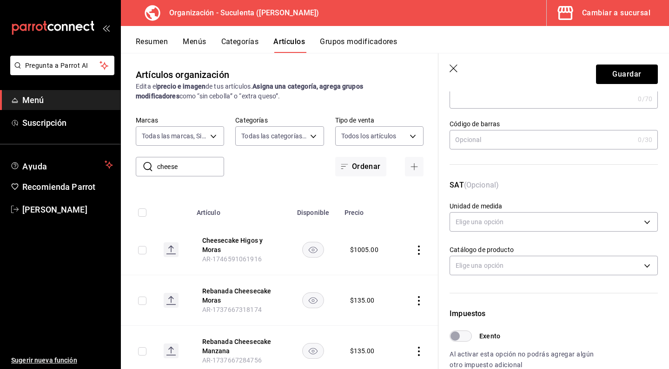
click at [462, 333] on input "Exento" at bounding box center [454, 336] width 33 height 11
click at [613, 74] on button "Guardar" at bounding box center [627, 75] width 62 height 20
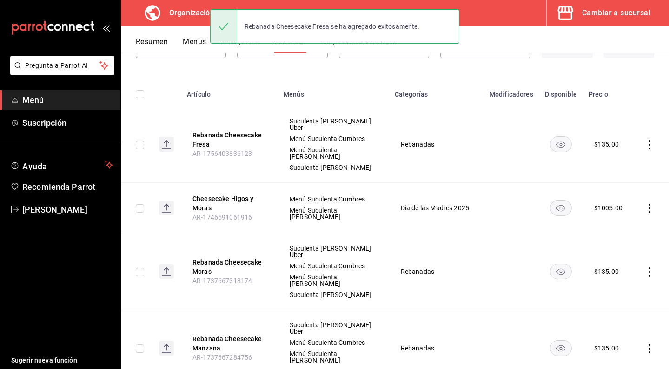
scroll to position [82, 0]
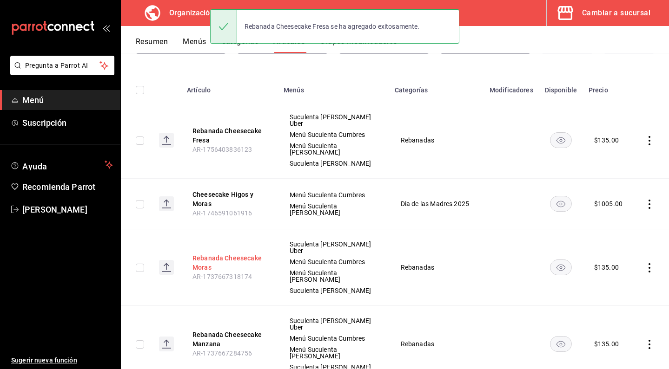
click at [243, 254] on button "Rebanada Cheesecake Moras" at bounding box center [229, 263] width 74 height 19
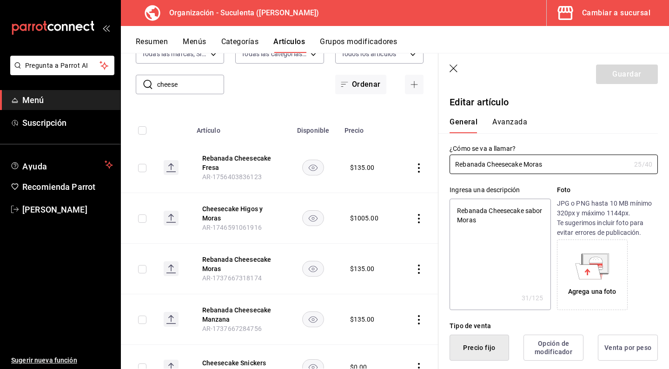
click at [509, 123] on button "Avanzada" at bounding box center [509, 126] width 35 height 16
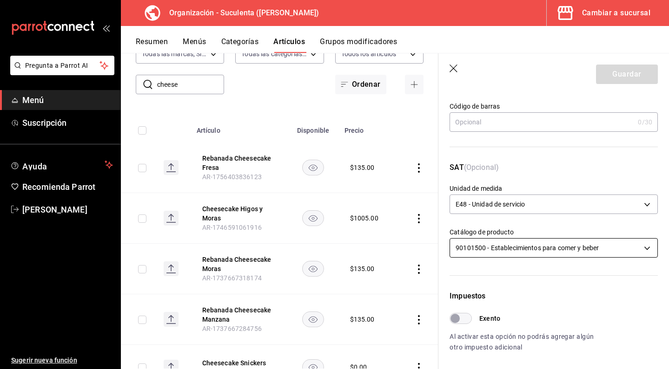
scroll to position [134, 0]
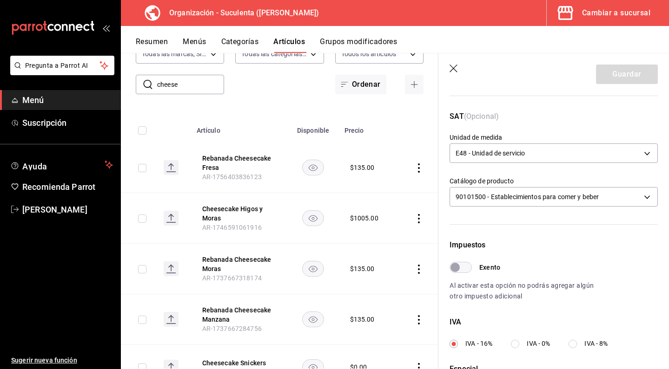
click at [459, 272] on input "Exento" at bounding box center [454, 267] width 33 height 11
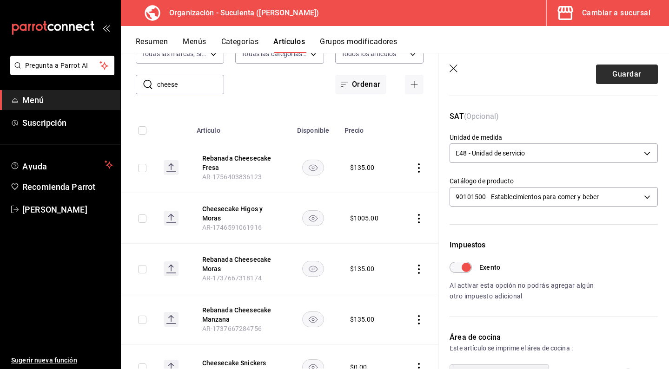
click at [625, 75] on button "Guardar" at bounding box center [627, 75] width 62 height 20
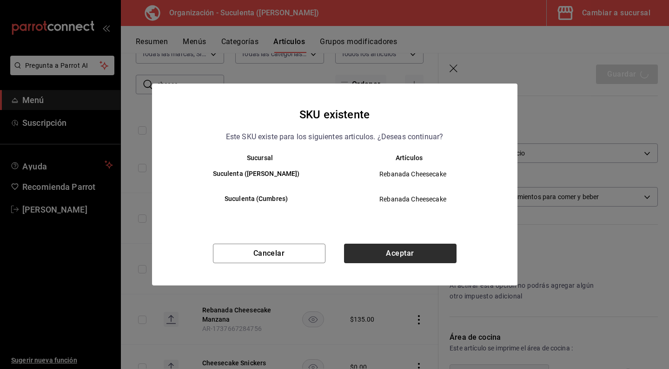
click at [412, 259] on button "Aceptar" at bounding box center [400, 254] width 112 height 20
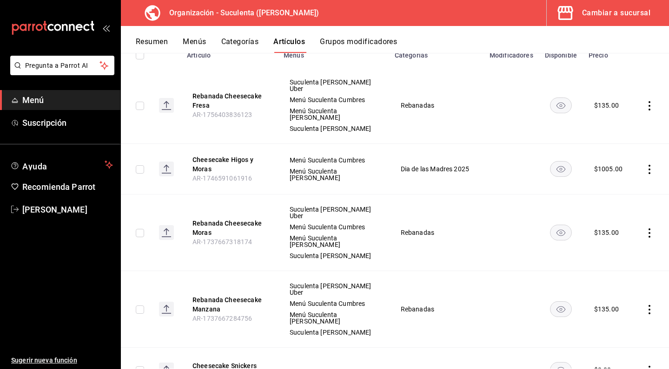
scroll to position [118, 0]
click at [215, 295] on button "Rebanada Cheesecake Manzana" at bounding box center [229, 304] width 74 height 19
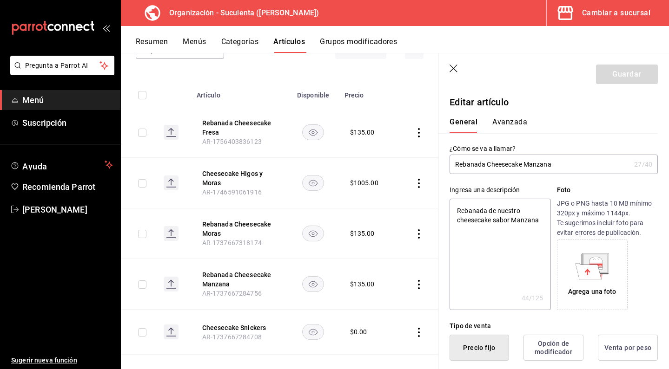
click at [517, 125] on button "Avanzada" at bounding box center [509, 126] width 35 height 16
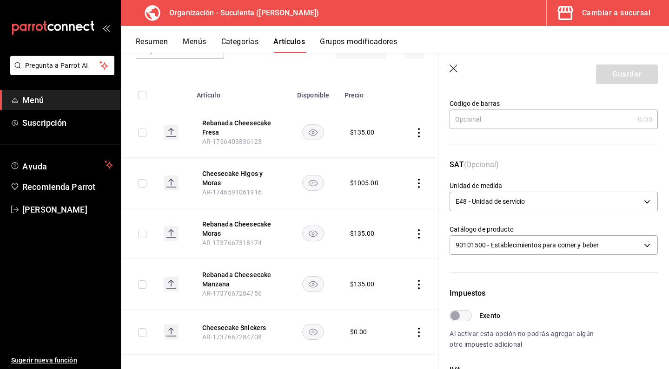
scroll to position [86, 0]
click at [460, 317] on input "Exento" at bounding box center [454, 315] width 33 height 11
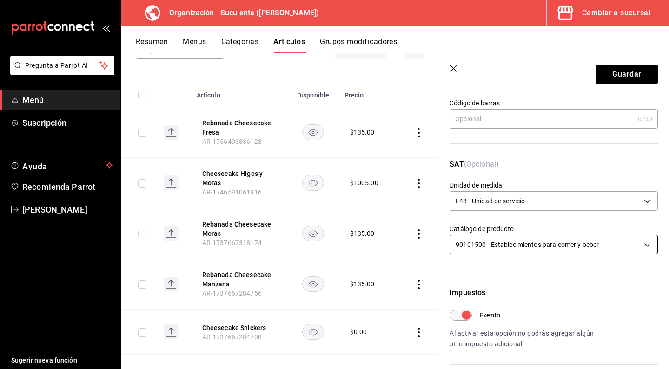
click at [505, 243] on body "Pregunta a Parrot AI Menú Suscripción Ayuda Recomienda Parrot [PERSON_NAME] Sug…" at bounding box center [334, 184] width 669 height 369
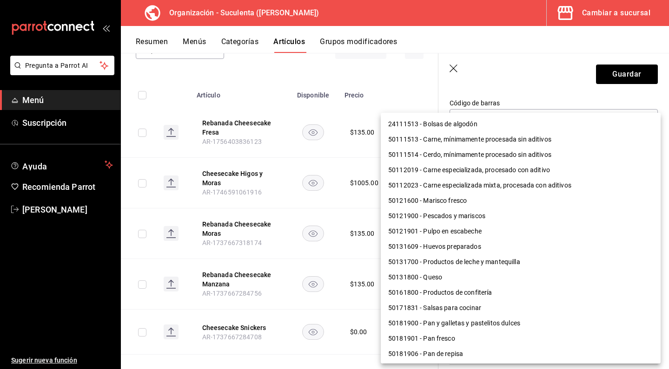
scroll to position [0, 0]
click at [495, 323] on li "50181900 - Pan y galletas y pastelitos dulces" at bounding box center [521, 323] width 280 height 15
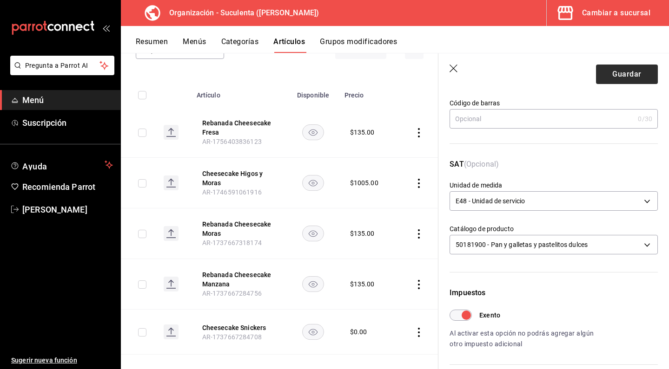
click at [625, 78] on button "Guardar" at bounding box center [627, 75] width 62 height 20
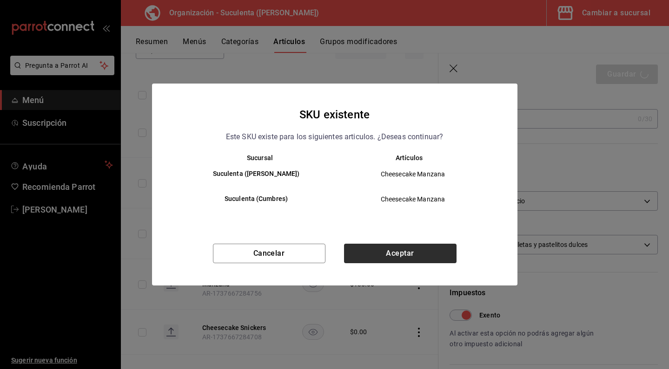
click at [394, 253] on button "Aceptar" at bounding box center [400, 254] width 112 height 20
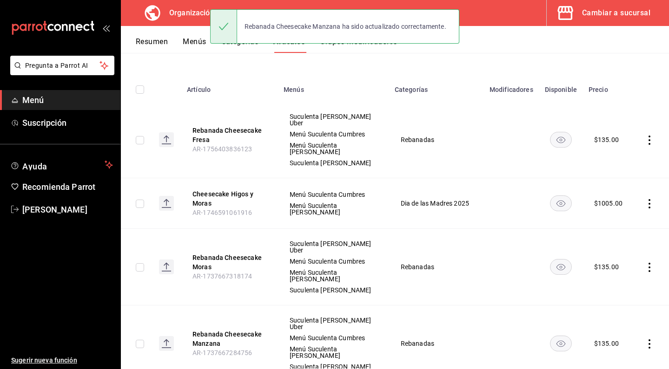
scroll to position [83, 0]
click at [233, 253] on button "Rebanada Cheesecake Moras" at bounding box center [229, 262] width 74 height 19
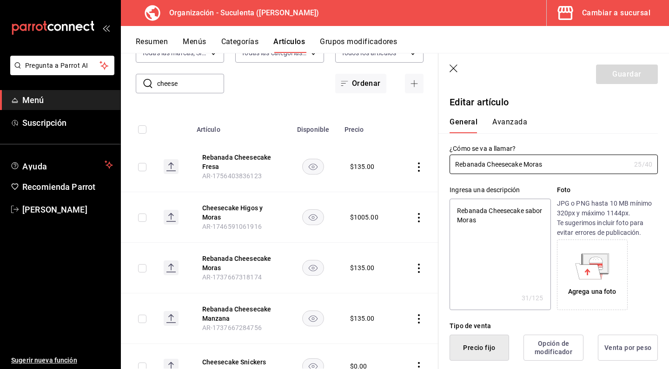
click at [511, 124] on button "Avanzada" at bounding box center [509, 126] width 35 height 16
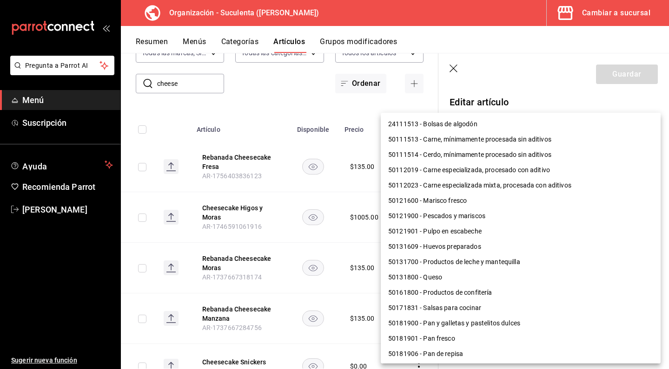
click at [514, 329] on body "Pregunta a Parrot AI Menú Suscripción Ayuda Recomienda Parrot [PERSON_NAME] Sug…" at bounding box center [334, 184] width 669 height 369
click at [480, 322] on li "50181900 - Pan y galletas y pastelitos dulces" at bounding box center [521, 323] width 280 height 15
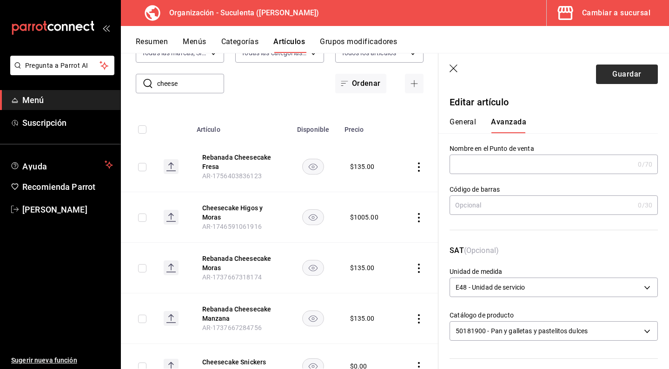
click at [625, 81] on button "Guardar" at bounding box center [627, 75] width 62 height 20
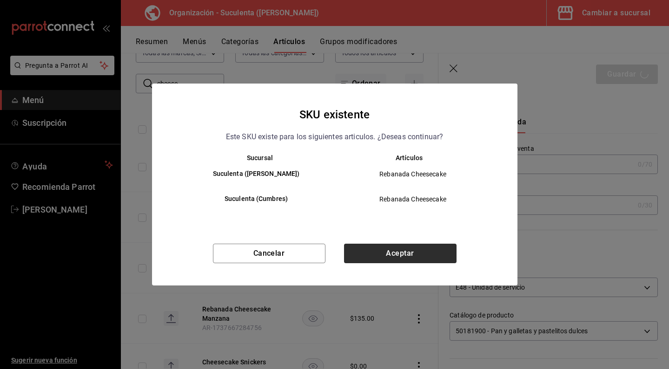
click at [401, 257] on button "Aceptar" at bounding box center [400, 254] width 112 height 20
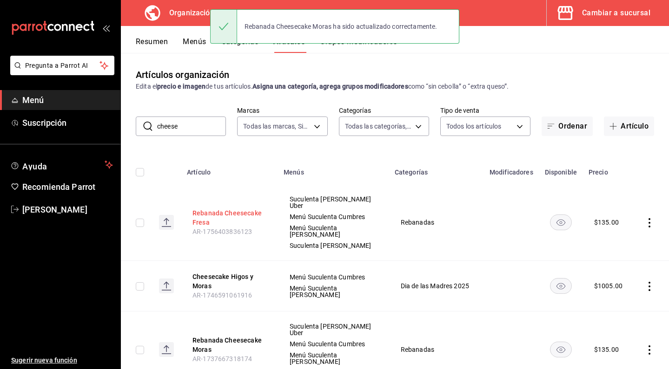
click at [239, 210] on button "Rebanada Cheesecake Fresa" at bounding box center [229, 218] width 74 height 19
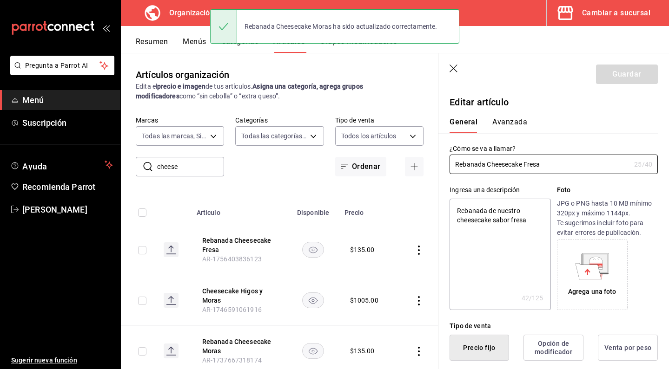
click at [521, 120] on button "Avanzada" at bounding box center [509, 126] width 35 height 16
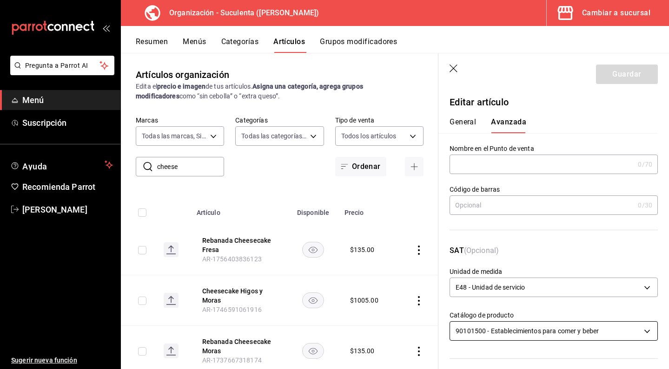
scroll to position [68, 0]
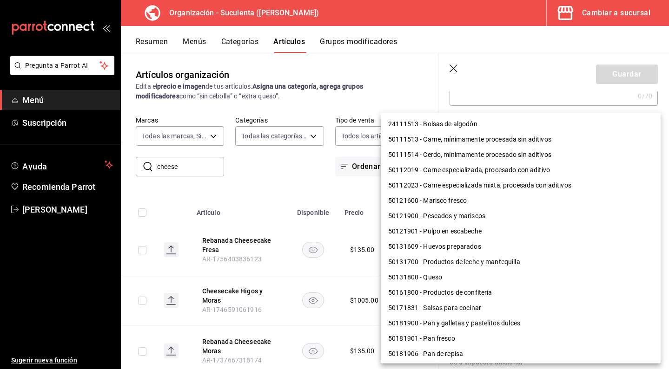
click at [533, 263] on body "Pregunta a Parrot AI Menú Suscripción Ayuda Recomienda Parrot [PERSON_NAME] Sug…" at bounding box center [334, 184] width 669 height 369
click at [471, 322] on li "50181900 - Pan y galletas y pastelitos dulces" at bounding box center [521, 323] width 280 height 15
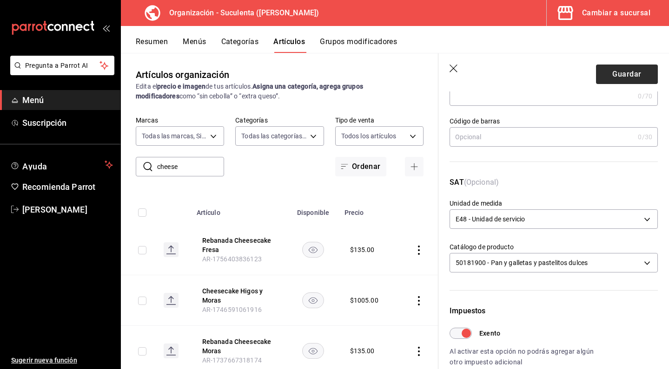
click at [622, 83] on button "Guardar" at bounding box center [627, 75] width 62 height 20
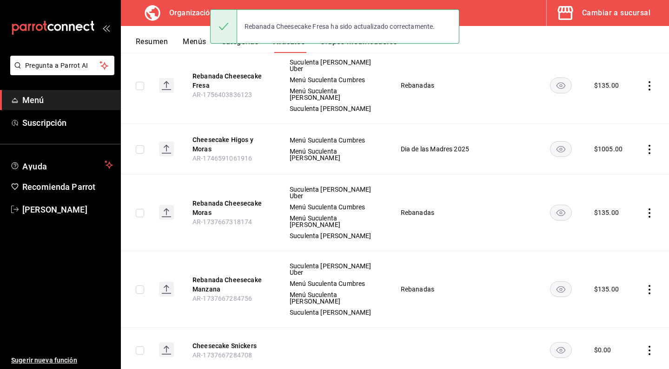
scroll to position [199, 0]
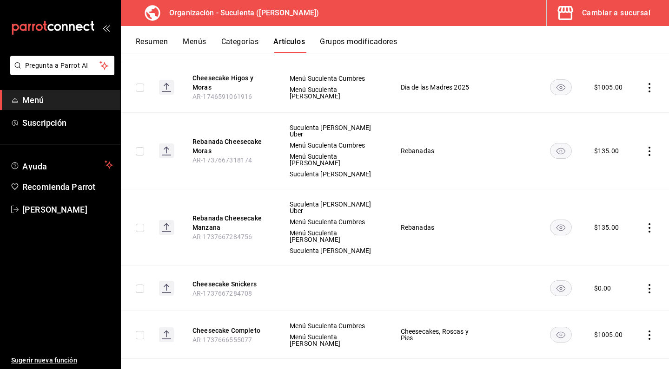
click at [646, 284] on icon "actions" at bounding box center [649, 288] width 9 height 9
click at [606, 308] on div at bounding box center [600, 309] width 17 height 9
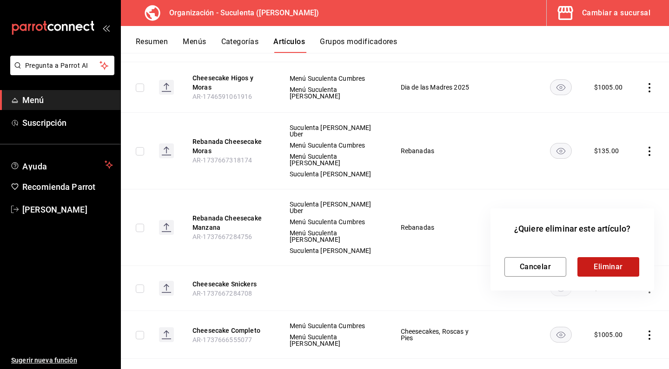
click at [588, 270] on button "Eliminar" at bounding box center [608, 267] width 62 height 20
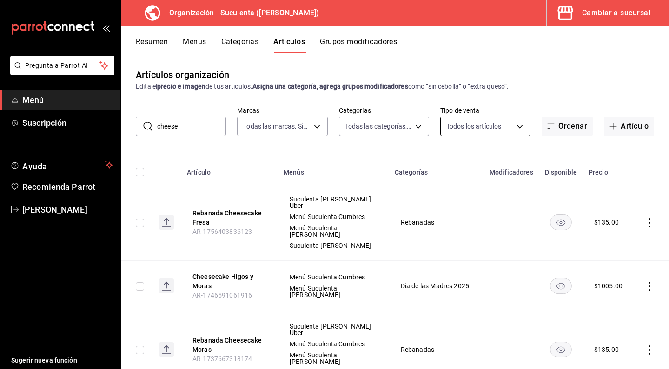
scroll to position [0, 0]
click at [629, 128] on button "Artículo" at bounding box center [629, 127] width 50 height 20
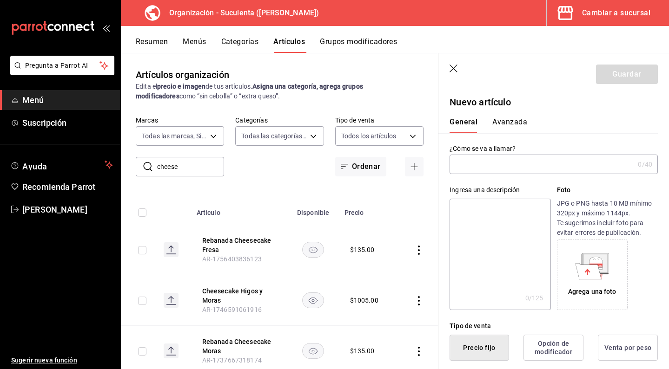
click at [504, 168] on input "text" at bounding box center [541, 164] width 184 height 19
click at [487, 217] on textarea at bounding box center [499, 255] width 101 height 112
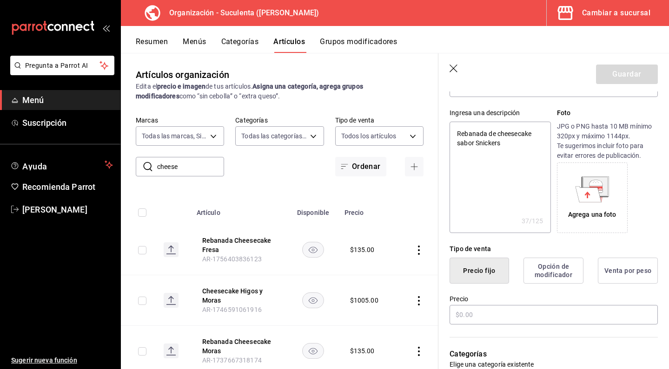
scroll to position [86, 0]
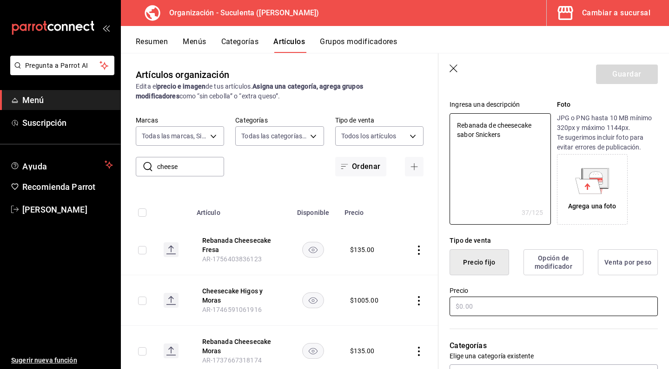
click at [503, 305] on input "text" at bounding box center [553, 307] width 208 height 20
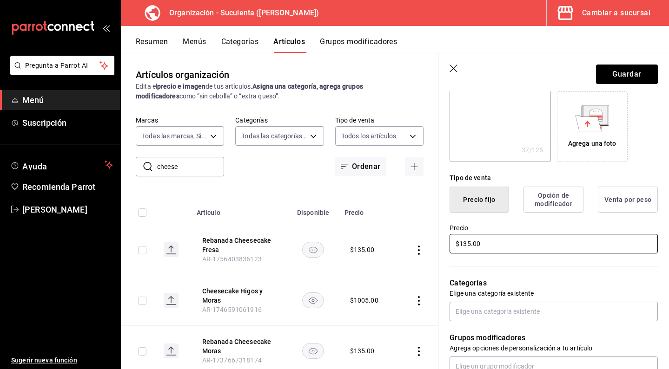
scroll to position [162, 0]
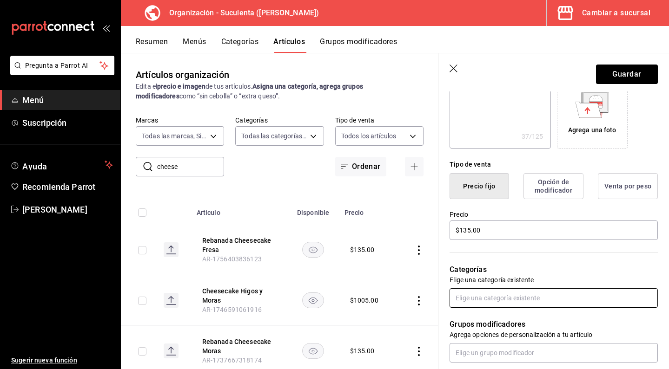
click at [493, 298] on input "text" at bounding box center [553, 299] width 208 height 20
click at [489, 317] on li "Rebanadas" at bounding box center [553, 319] width 208 height 15
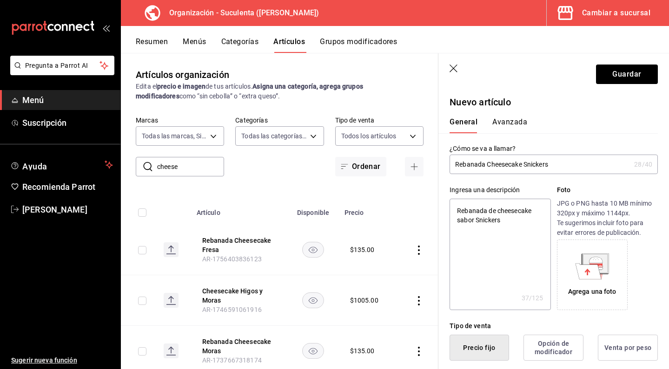
scroll to position [0, 0]
click at [507, 133] on button "Avanzada" at bounding box center [509, 126] width 35 height 16
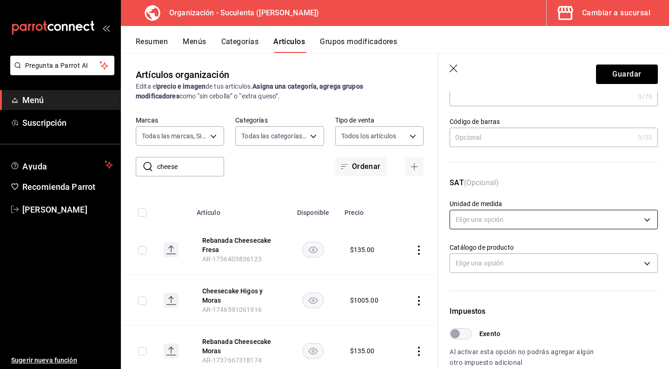
scroll to position [74, 0]
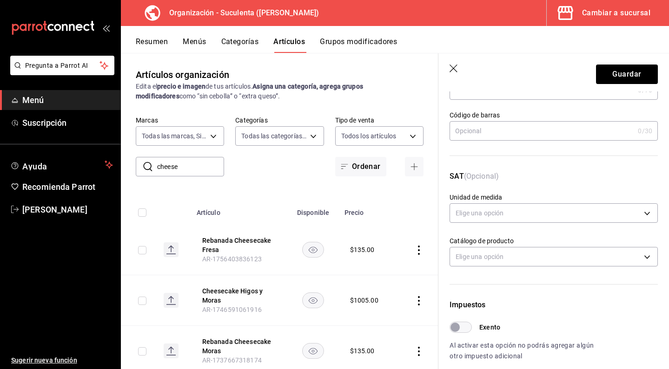
click at [462, 328] on input "Exento" at bounding box center [454, 327] width 33 height 11
click at [500, 214] on body "Pregunta a Parrot AI Menú Suscripción Ayuda Recomienda Parrot [PERSON_NAME] Sug…" at bounding box center [334, 184] width 669 height 369
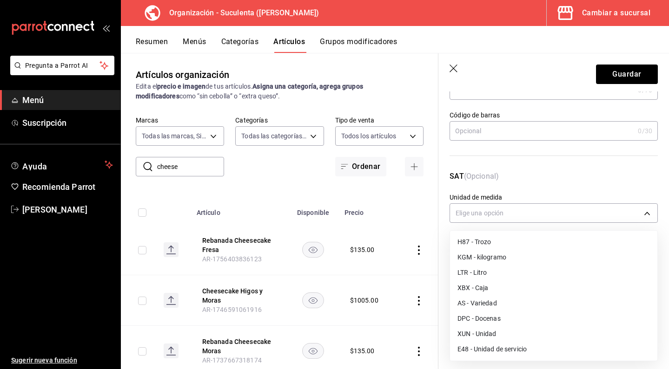
click at [493, 332] on li "XUN - Unidad" at bounding box center [553, 334] width 207 height 15
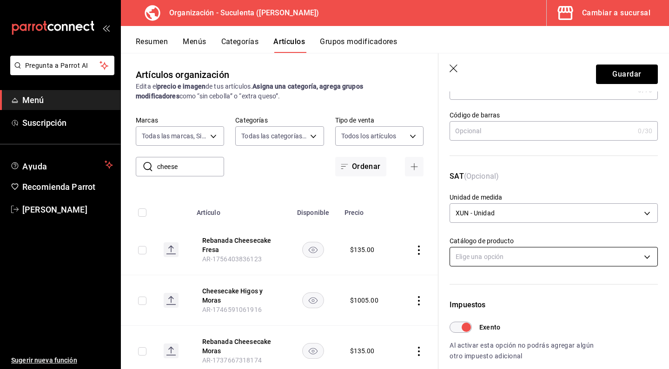
click at [491, 255] on body "Pregunta a Parrot AI Menú Suscripción Ayuda Recomienda Parrot [PERSON_NAME] Sug…" at bounding box center [334, 184] width 669 height 369
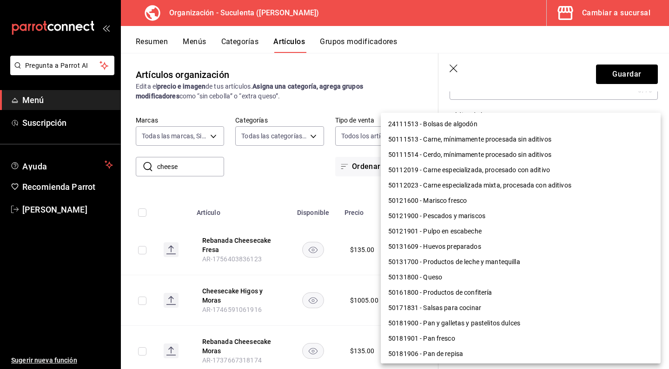
click at [478, 325] on li "50181900 - Pan y galletas y pastelitos dulces" at bounding box center [521, 323] width 280 height 15
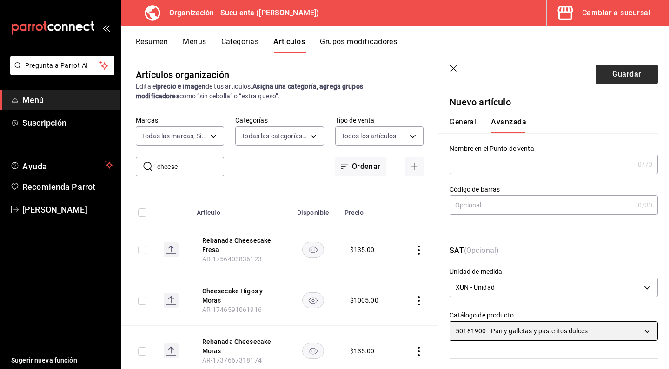
scroll to position [0, 0]
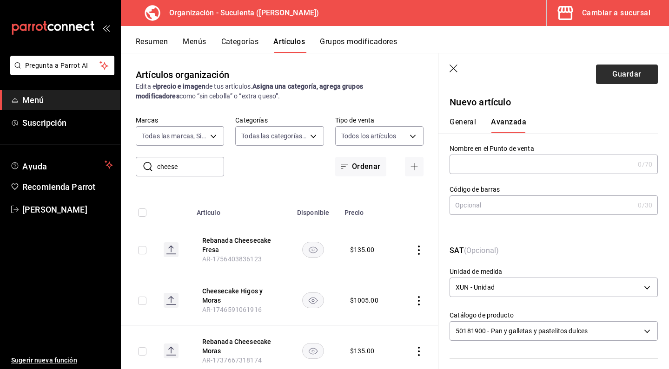
click at [611, 78] on button "Guardar" at bounding box center [627, 75] width 62 height 20
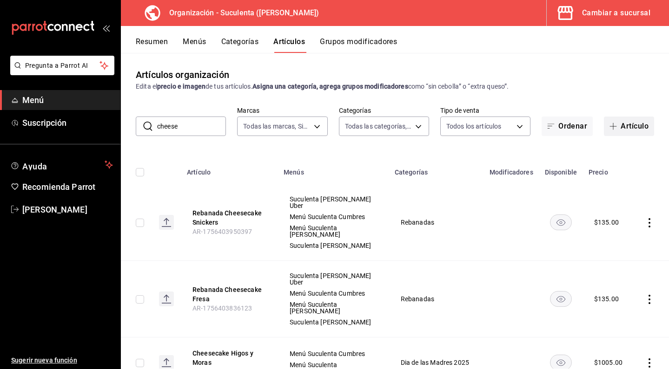
click at [618, 124] on span "button" at bounding box center [614, 126] width 11 height 7
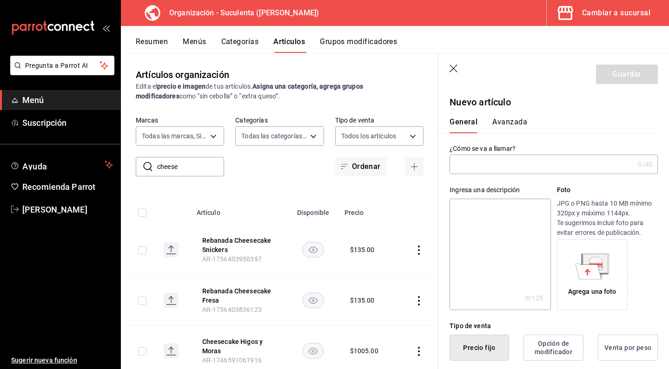
click at [502, 167] on input "text" at bounding box center [541, 164] width 184 height 19
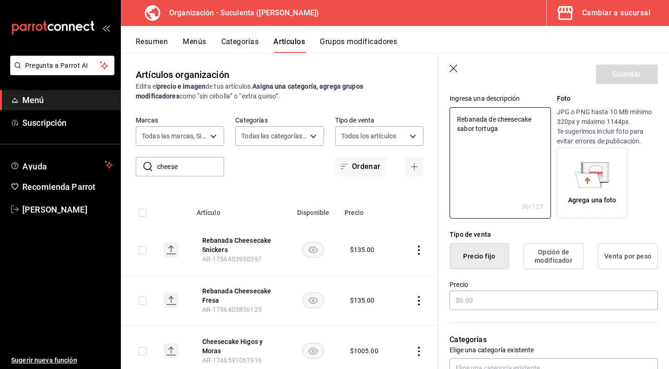
scroll to position [152, 0]
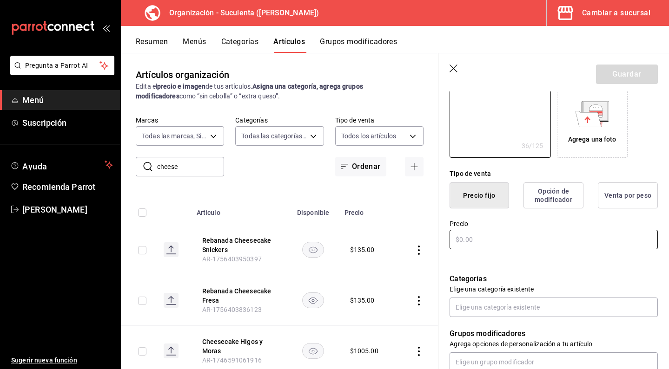
click at [480, 239] on input "text" at bounding box center [553, 240] width 208 height 20
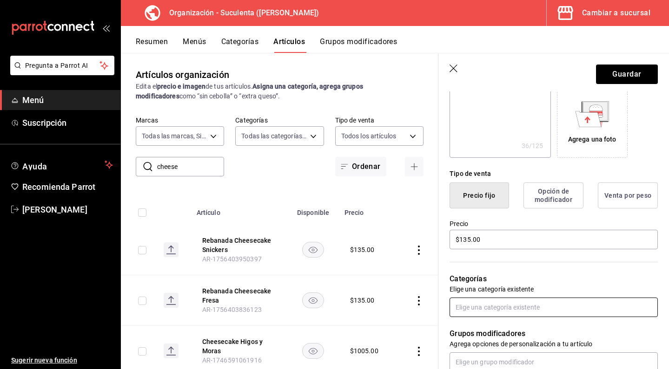
click at [471, 312] on input "text" at bounding box center [553, 308] width 208 height 20
click at [475, 322] on li "Rebanadas" at bounding box center [553, 328] width 208 height 15
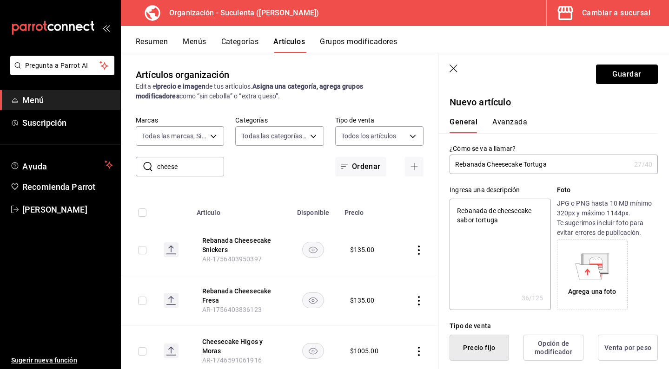
scroll to position [0, 0]
click at [501, 122] on button "Avanzada" at bounding box center [509, 126] width 35 height 16
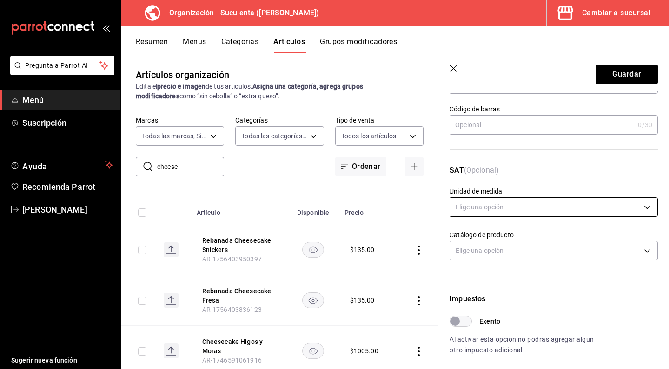
scroll to position [84, 0]
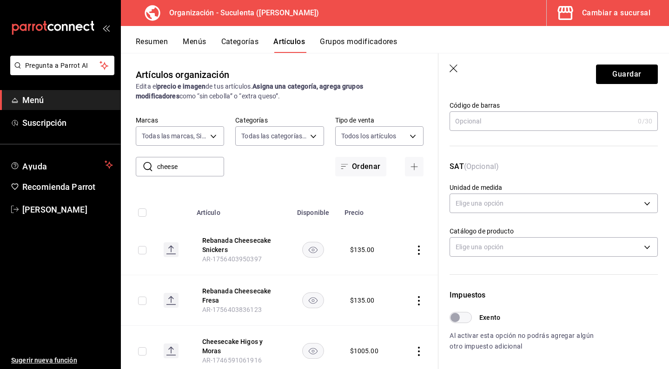
click at [465, 318] on input "Exento" at bounding box center [454, 317] width 33 height 11
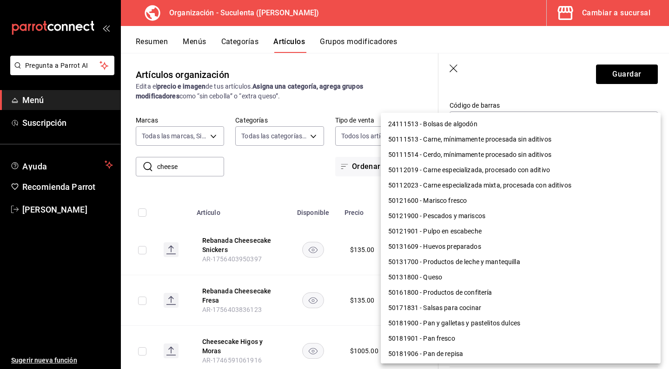
click at [495, 244] on body "Pregunta a Parrot AI Menú Suscripción Ayuda Recomienda Parrot [PERSON_NAME] Sug…" at bounding box center [334, 184] width 669 height 369
click at [478, 321] on li "50181900 - Pan y galletas y pastelitos dulces" at bounding box center [521, 323] width 280 height 15
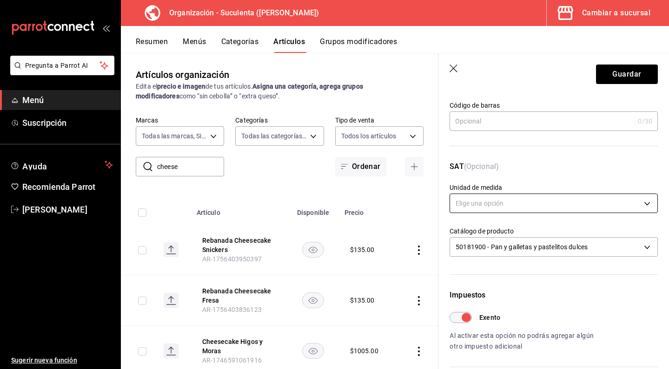
click at [501, 212] on body "Pregunta a Parrot AI Menú Suscripción Ayuda Recomienda Parrot [PERSON_NAME] Sug…" at bounding box center [334, 184] width 669 height 369
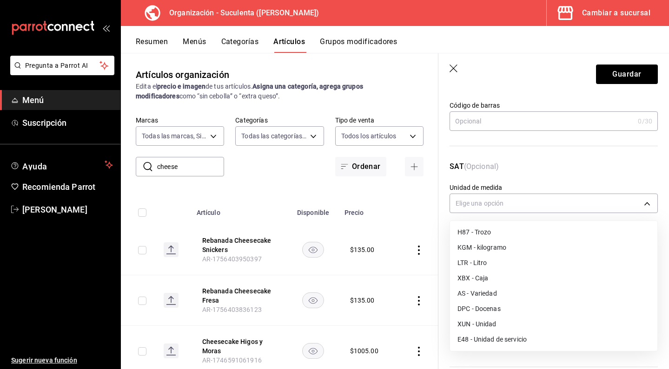
click at [489, 319] on li "XUN - Unidad" at bounding box center [553, 324] width 207 height 15
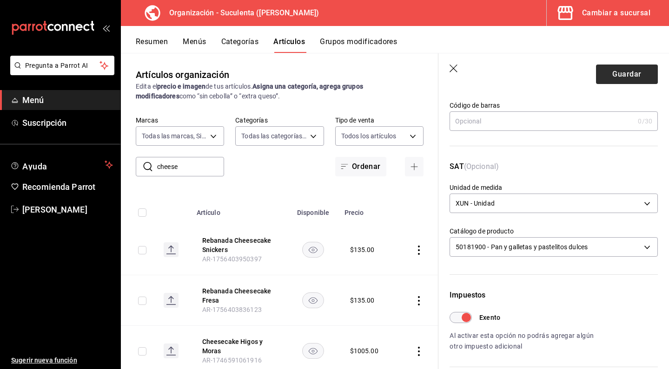
click at [612, 71] on button "Guardar" at bounding box center [627, 75] width 62 height 20
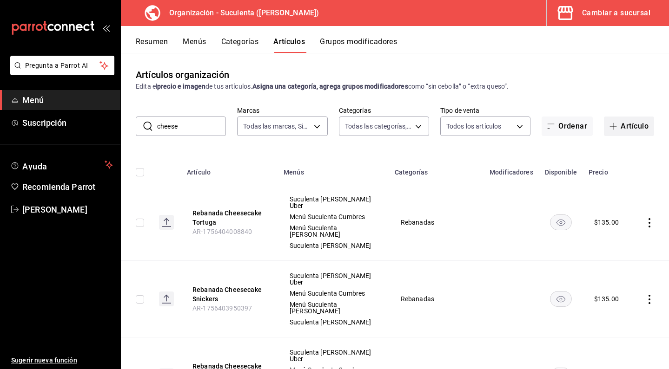
click at [613, 121] on button "Artículo" at bounding box center [629, 127] width 50 height 20
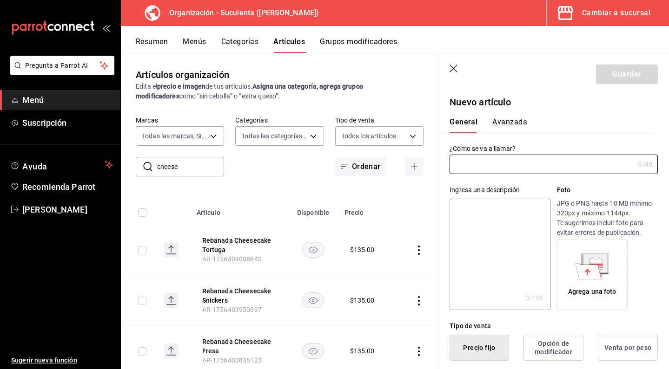
click at [508, 174] on div "Ingresa una descripción x 0 /125 ​ Foto JPG o PNG hasta 10 MB mínimo 320px y má…" at bounding box center [547, 242] width 219 height 136
click at [508, 168] on input "text" at bounding box center [541, 164] width 184 height 19
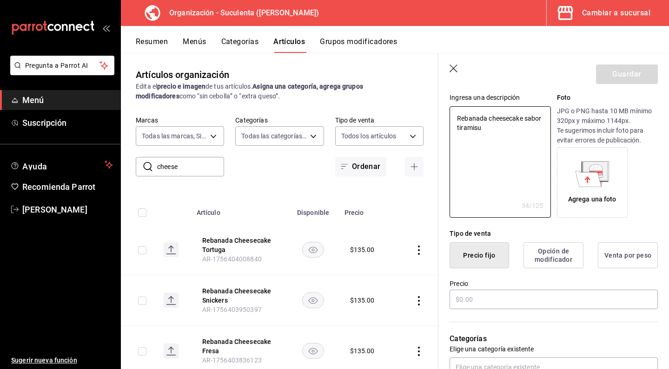
scroll to position [135, 0]
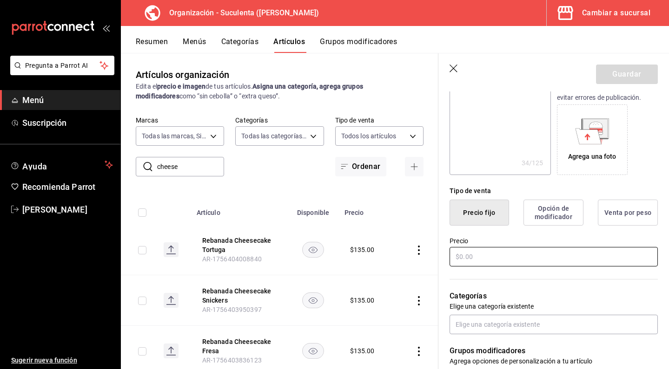
click at [479, 254] on input "text" at bounding box center [553, 257] width 208 height 20
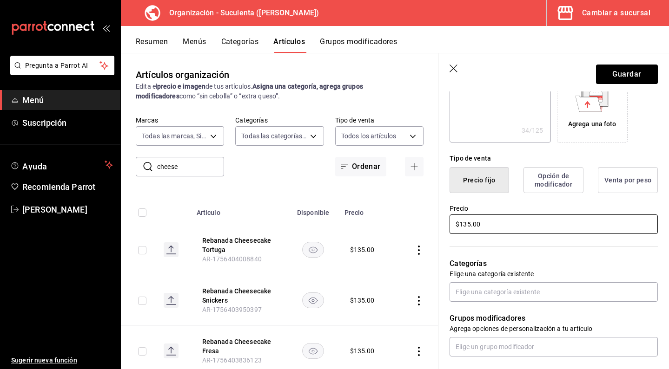
scroll to position [178, 0]
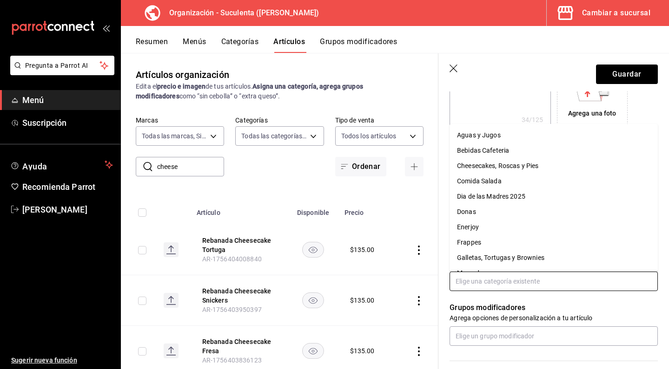
click at [474, 279] on input "text" at bounding box center [553, 282] width 208 height 20
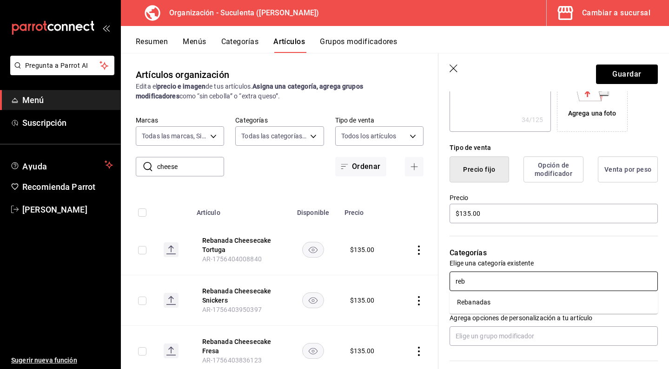
click at [478, 303] on li "Rebanadas" at bounding box center [553, 302] width 208 height 15
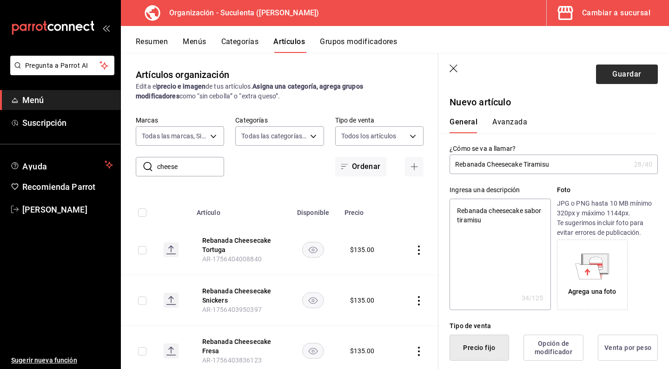
scroll to position [0, 0]
click at [622, 76] on button "Guardar" at bounding box center [627, 75] width 62 height 20
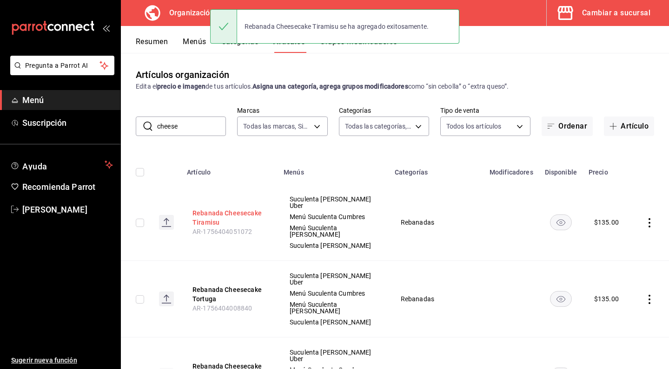
click at [209, 215] on button "Rebanada Cheesecake Tiramisu" at bounding box center [229, 218] width 74 height 19
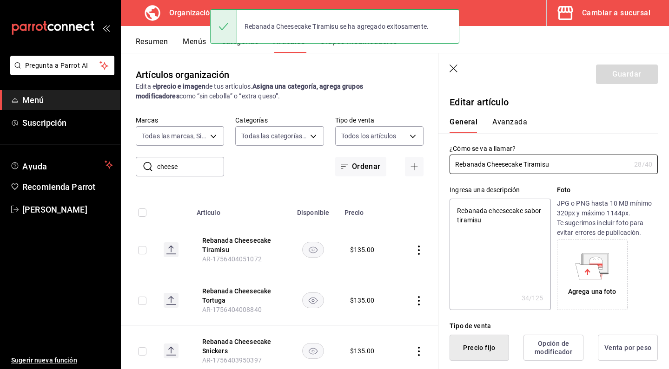
click at [505, 122] on button "Avanzada" at bounding box center [509, 126] width 35 height 16
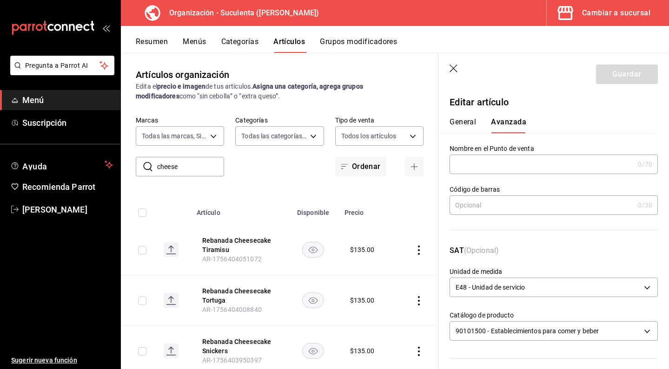
scroll to position [83, 0]
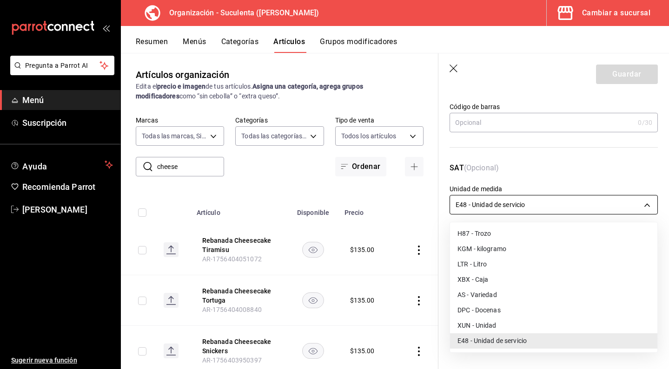
click at [491, 201] on body "Pregunta a Parrot AI Menú Suscripción Ayuda Recomienda Parrot [PERSON_NAME] Sug…" at bounding box center [334, 184] width 669 height 369
click at [549, 168] on div at bounding box center [334, 184] width 669 height 369
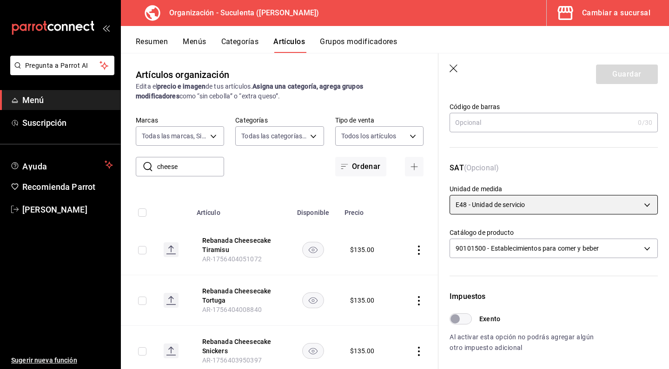
scroll to position [153, 0]
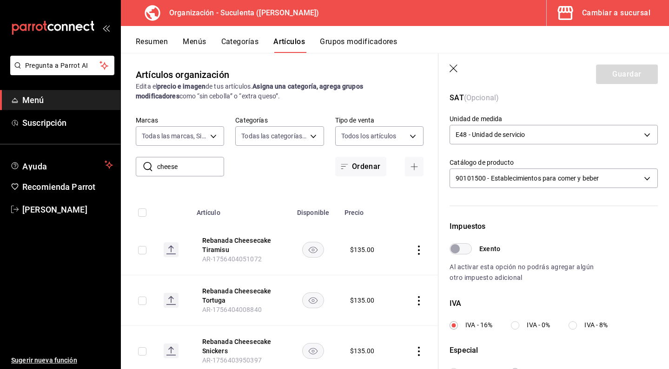
click at [464, 247] on input "Exento" at bounding box center [454, 248] width 33 height 11
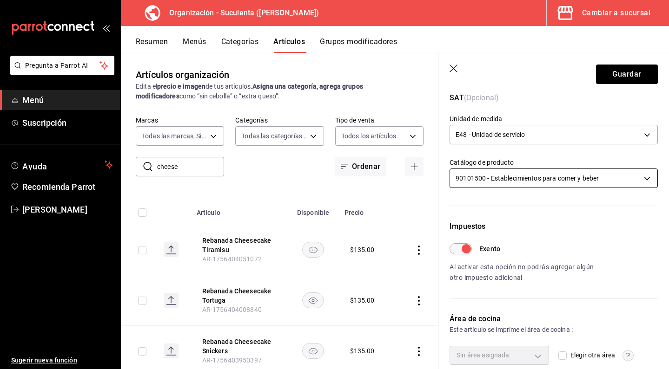
click at [502, 178] on body "Pregunta a Parrot AI Menú Suscripción Ayuda Recomienda Parrot [PERSON_NAME] Sug…" at bounding box center [334, 184] width 669 height 369
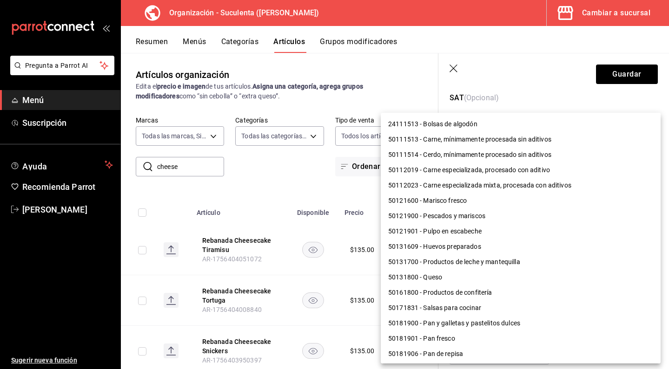
scroll to position [0, 0]
click at [472, 324] on li "50181900 - Pan y galletas y pastelitos dulces" at bounding box center [521, 323] width 280 height 15
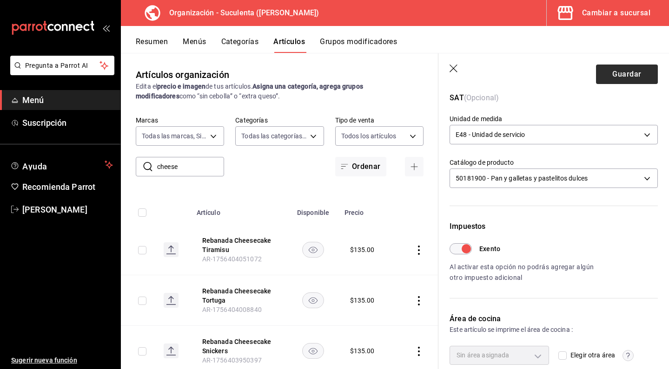
click at [623, 78] on button "Guardar" at bounding box center [627, 75] width 62 height 20
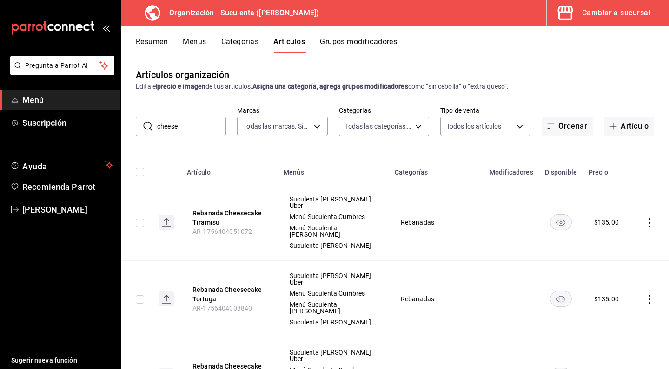
click at [202, 47] on button "Menús" at bounding box center [194, 45] width 23 height 16
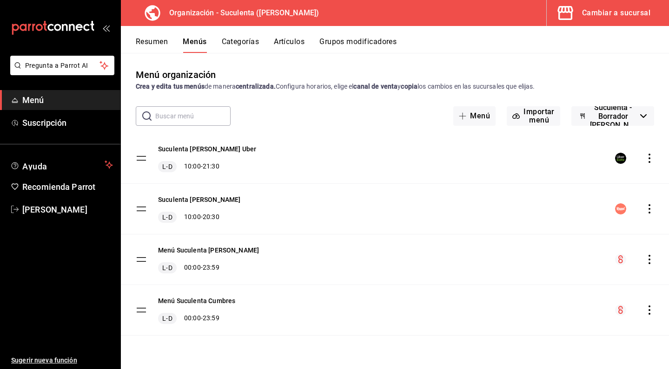
click at [282, 43] on button "Artículos" at bounding box center [289, 45] width 31 height 16
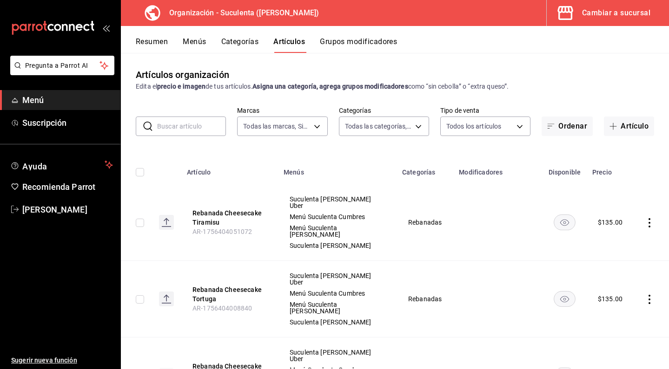
click at [338, 191] on td "Suculenta [PERSON_NAME] Uber Menú Suculenta Cumbres Menú Suculenta [PERSON_NAME…" at bounding box center [337, 222] width 118 height 77
click at [421, 219] on span "Rebanadas" at bounding box center [424, 222] width 33 height 7
click at [243, 45] on button "Categorías" at bounding box center [240, 45] width 38 height 16
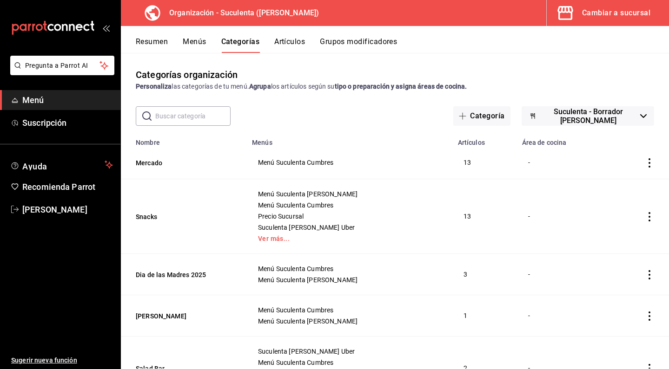
click at [188, 120] on input "text" at bounding box center [192, 116] width 75 height 19
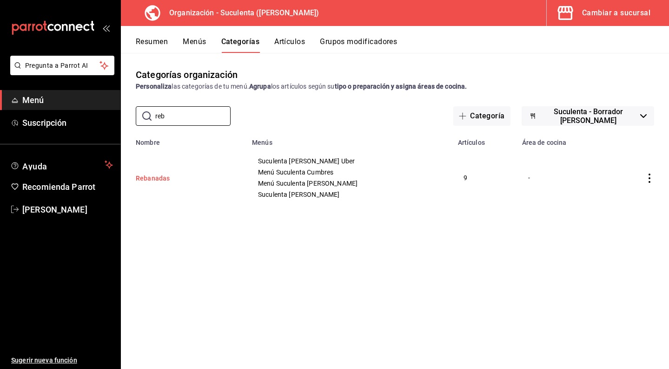
click at [174, 179] on button "Rebanadas" at bounding box center [182, 178] width 93 height 9
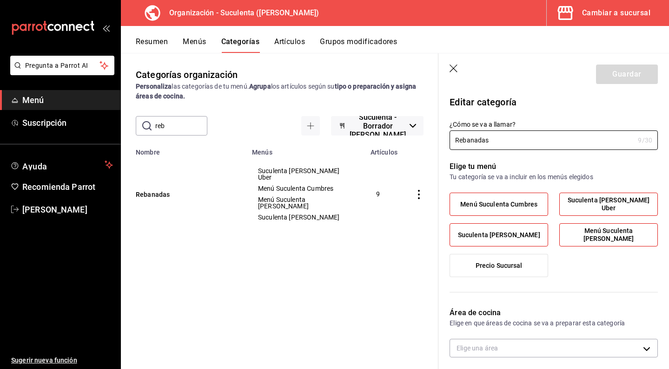
click at [451, 68] on icon "button" at bounding box center [453, 69] width 9 height 9
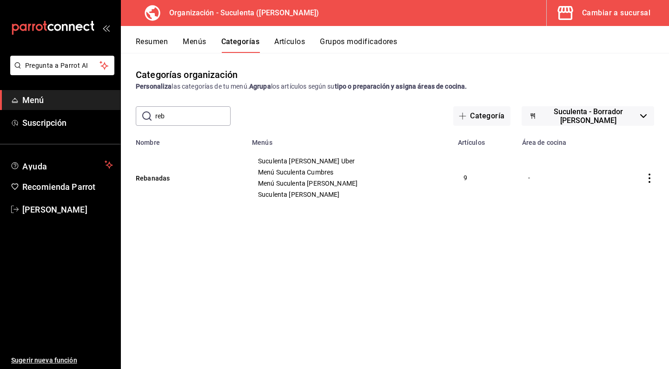
click at [192, 40] on button "Menús" at bounding box center [194, 45] width 23 height 16
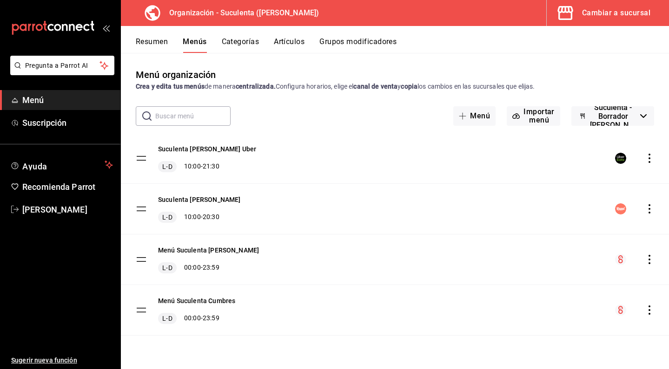
click at [651, 312] on icon "actions" at bounding box center [649, 310] width 9 height 9
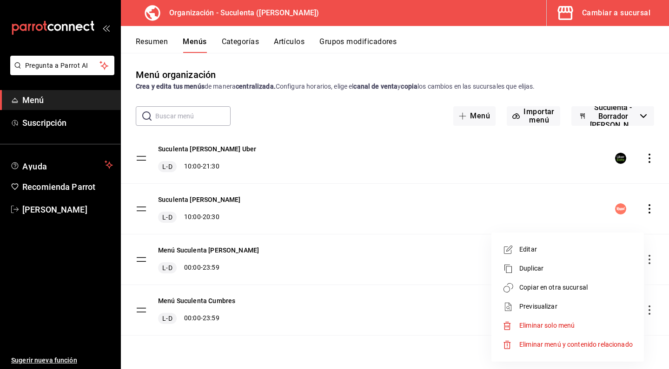
click at [567, 290] on span "Copiar en otra sucursal" at bounding box center [575, 288] width 113 height 10
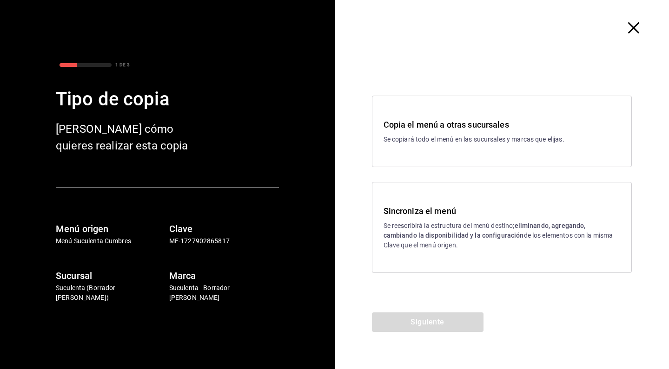
click at [439, 244] on p "Se reescribirá la estructura del menú destino; eliminando, agregando, cambiando…" at bounding box center [501, 235] width 237 height 29
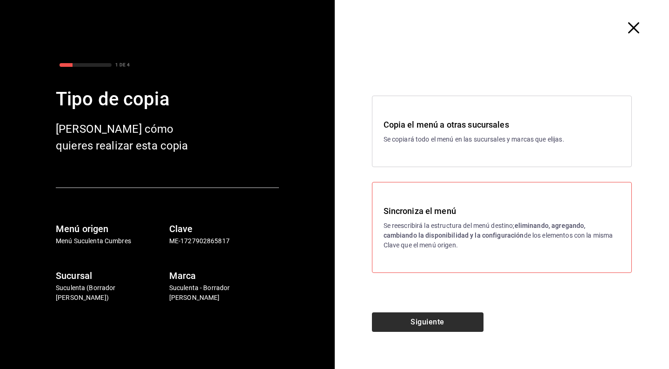
click at [417, 321] on button "Siguiente" at bounding box center [428, 323] width 112 height 20
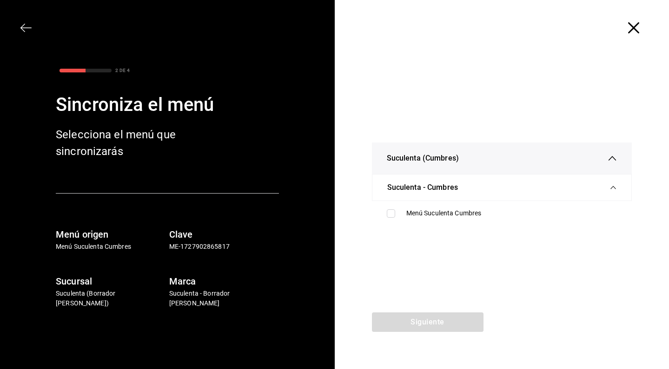
click at [421, 204] on ul "Menú Suculenta Cumbres" at bounding box center [502, 213] width 260 height 25
click at [421, 218] on div "Menú Suculenta Cumbres" at bounding box center [511, 214] width 211 height 10
click at [418, 316] on button "Siguiente" at bounding box center [428, 323] width 112 height 20
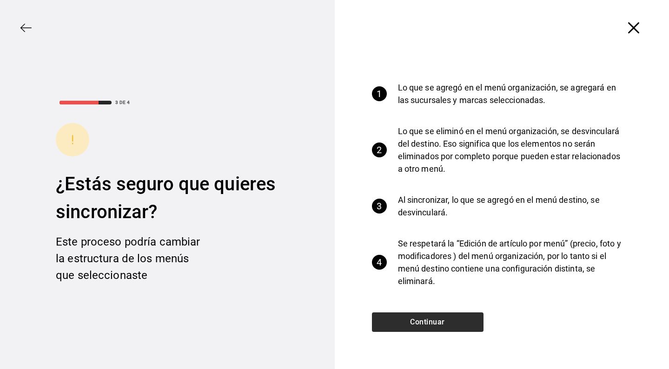
click at [418, 316] on button "Continuar" at bounding box center [428, 323] width 112 height 20
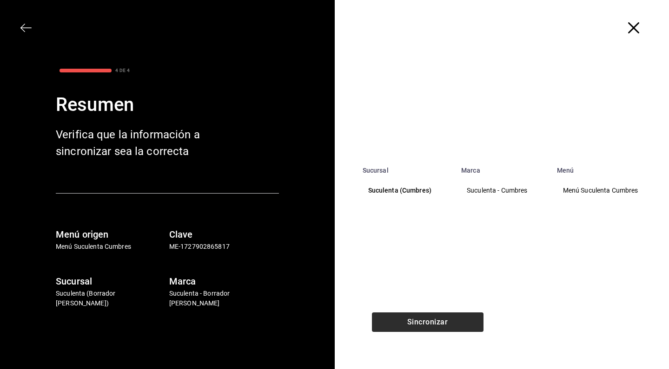
click at [418, 316] on button "Sincronizar" at bounding box center [428, 323] width 112 height 20
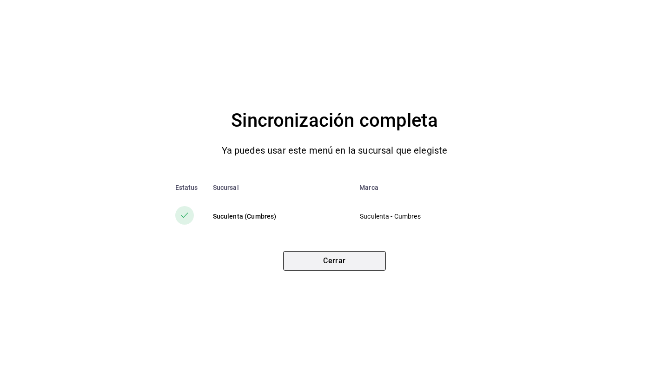
click at [349, 262] on button "Cerrar" at bounding box center [334, 261] width 103 height 20
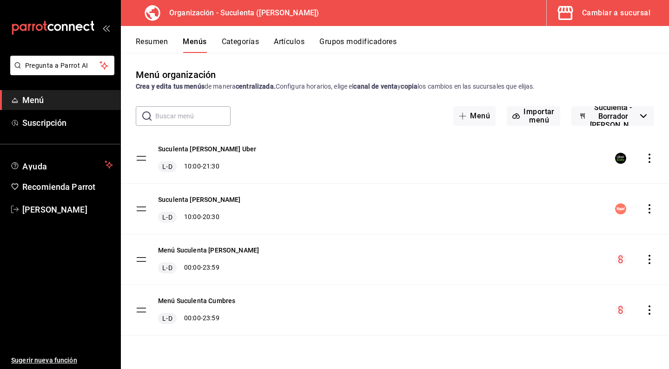
click at [645, 259] on icon "actions" at bounding box center [649, 259] width 9 height 9
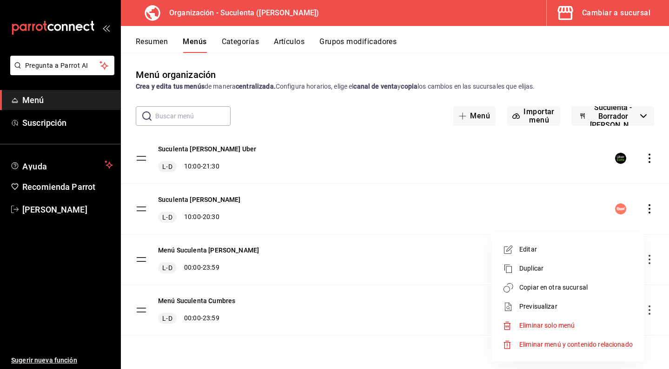
click at [572, 291] on span "Copiar en otra sucursal" at bounding box center [575, 288] width 113 height 10
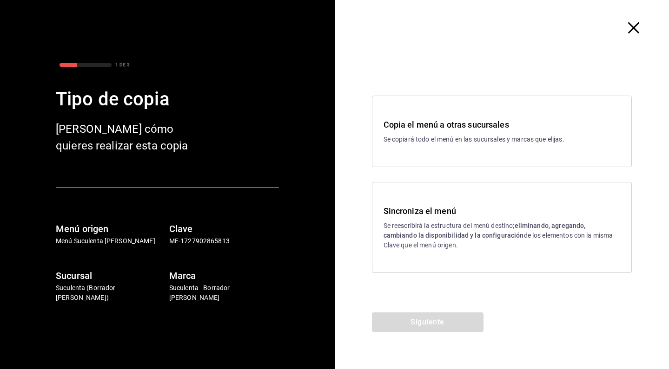
click at [426, 218] on div "Sincroniza el menú Se reescribirá la estructura del menú destino; eliminando, a…" at bounding box center [501, 228] width 237 height 46
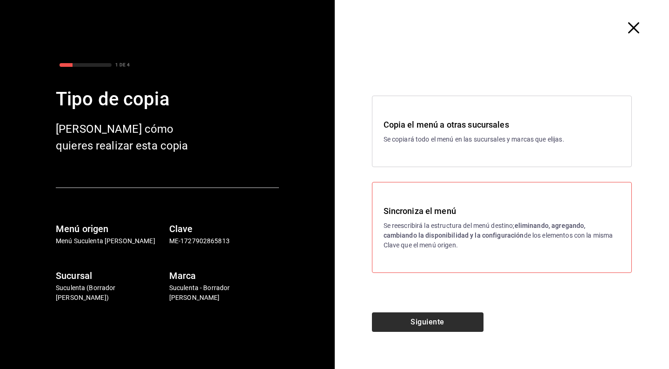
click at [420, 319] on button "Siguiente" at bounding box center [428, 323] width 112 height 20
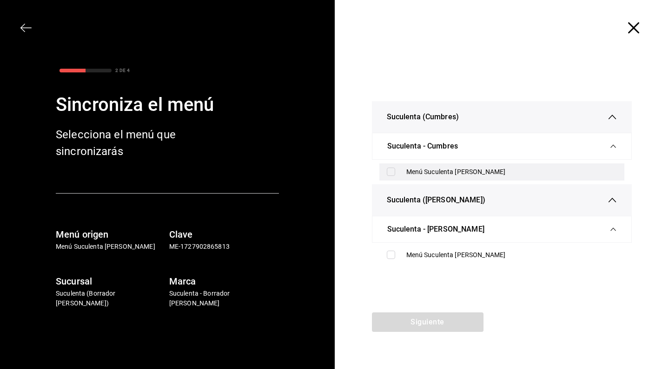
click at [410, 174] on div "Menú Suculenta [PERSON_NAME]" at bounding box center [511, 172] width 211 height 10
click at [411, 167] on div "Menú Suculenta [PERSON_NAME]" at bounding box center [511, 172] width 211 height 10
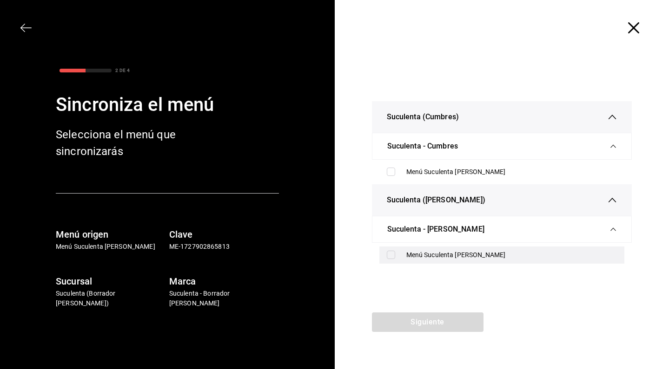
click at [400, 263] on div "Menú Suculenta [PERSON_NAME]" at bounding box center [501, 255] width 245 height 17
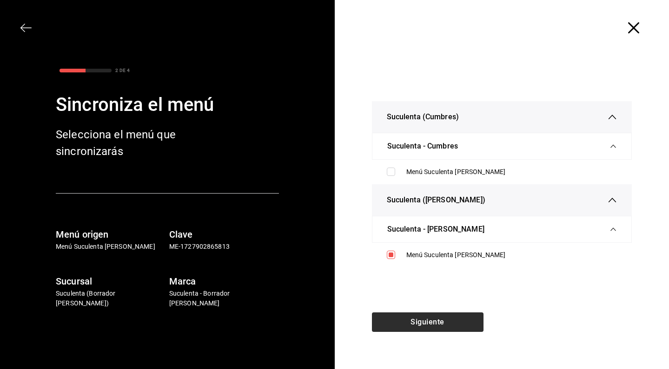
click at [417, 329] on button "Siguiente" at bounding box center [428, 323] width 112 height 20
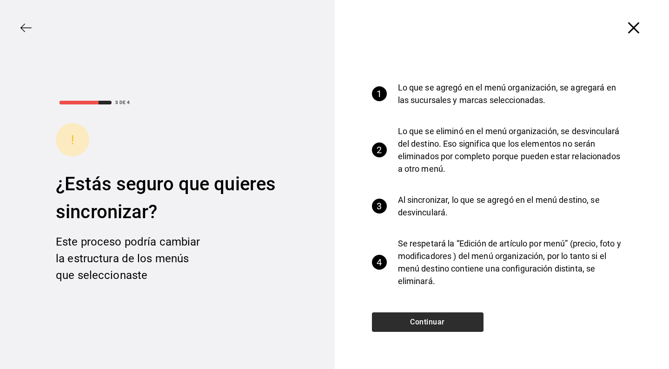
click at [421, 320] on button "Continuar" at bounding box center [428, 323] width 112 height 20
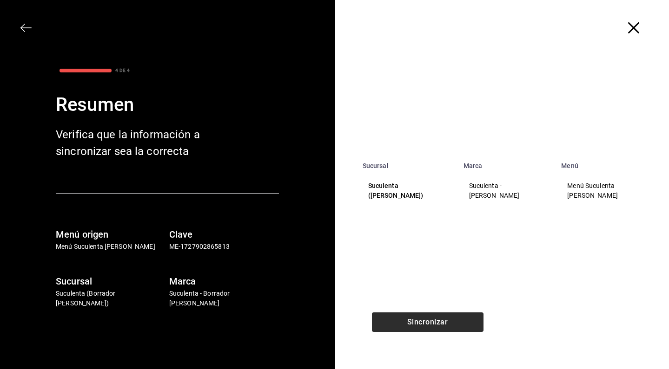
click at [421, 320] on button "Sincronizar" at bounding box center [428, 323] width 112 height 20
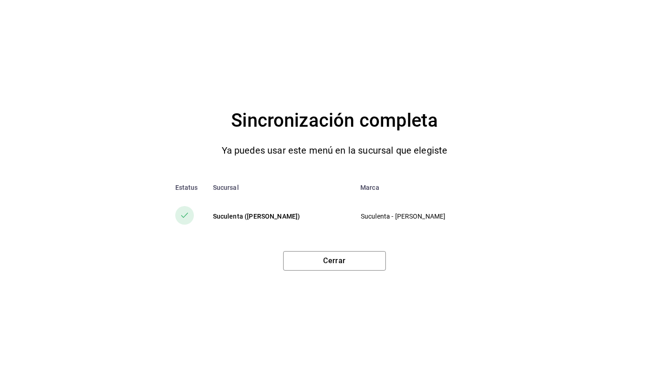
click at [348, 272] on div "Sincronización completa Ya puedes usar este menú en la sucursal que elegiste Es…" at bounding box center [334, 184] width 669 height 369
click at [347, 272] on div "Sincronización completa Ya puedes usar este menú en la sucursal que elegiste Es…" at bounding box center [334, 184] width 669 height 369
click at [342, 265] on button "Cerrar" at bounding box center [334, 261] width 103 height 20
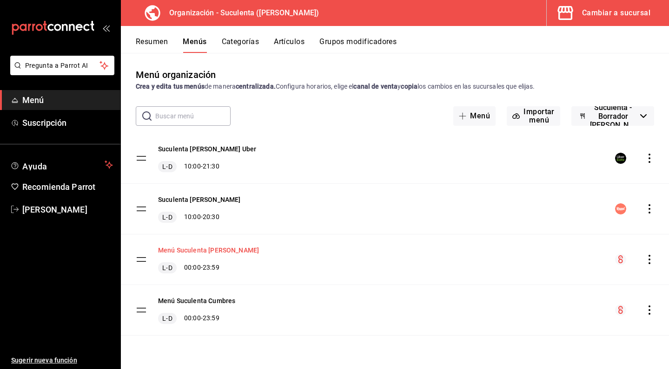
click at [205, 252] on button "Menú Suculenta [PERSON_NAME]" at bounding box center [208, 250] width 101 height 9
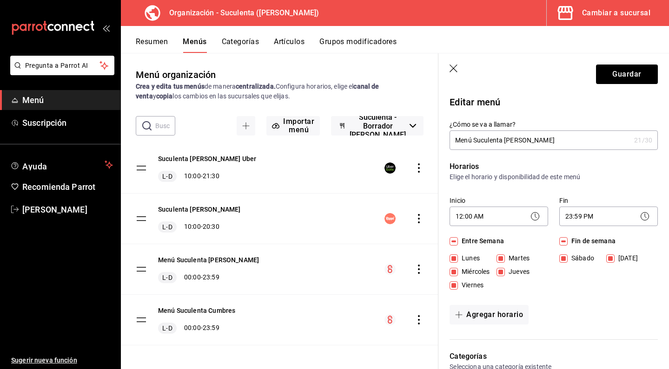
click at [453, 72] on icon "button" at bounding box center [453, 69] width 9 height 9
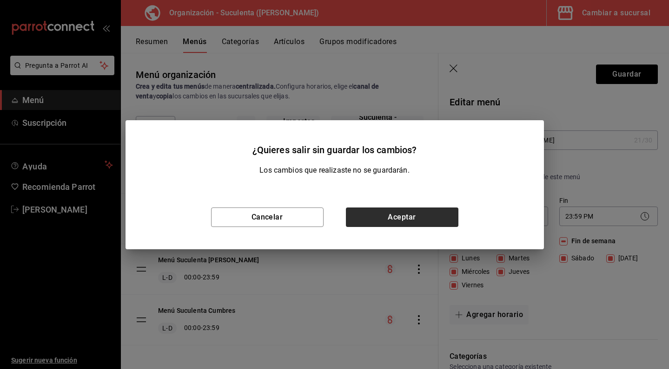
click at [392, 221] on button "Aceptar" at bounding box center [402, 218] width 112 height 20
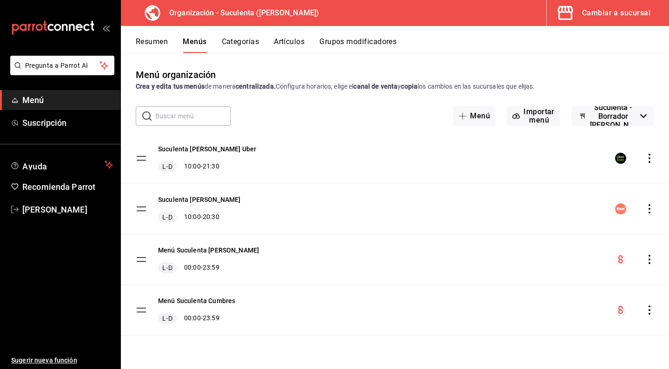
click at [153, 48] on button "Resumen" at bounding box center [152, 45] width 32 height 16
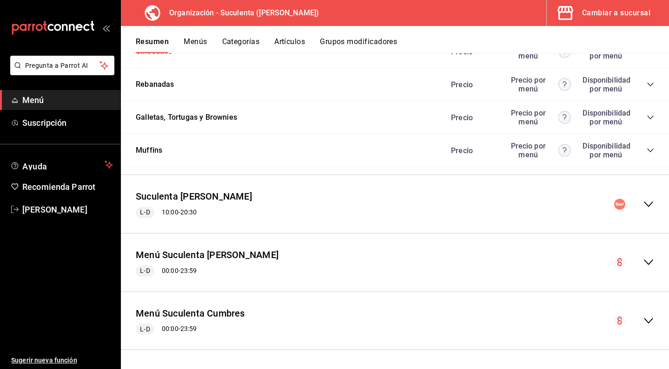
scroll to position [1022, 0]
click at [543, 195] on div "Suculenta [PERSON_NAME] L-D 10:00 - 20:30" at bounding box center [395, 204] width 548 height 43
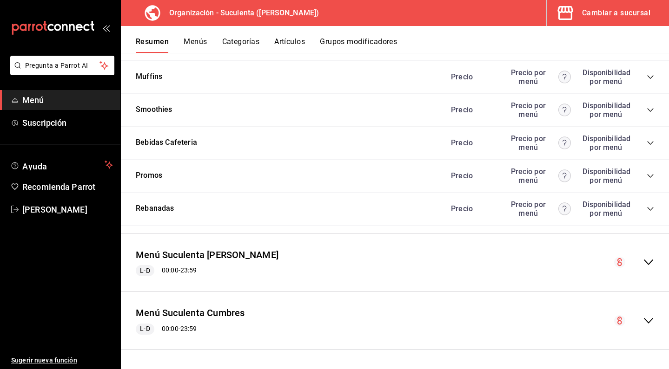
scroll to position [0, 0]
click at [171, 209] on button "Rebanadas" at bounding box center [155, 209] width 39 height 11
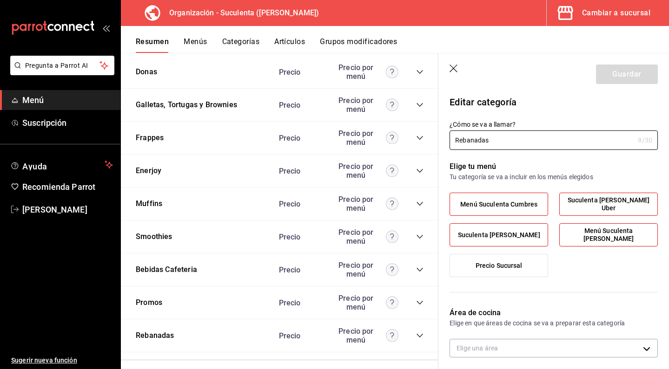
scroll to position [1075, 0]
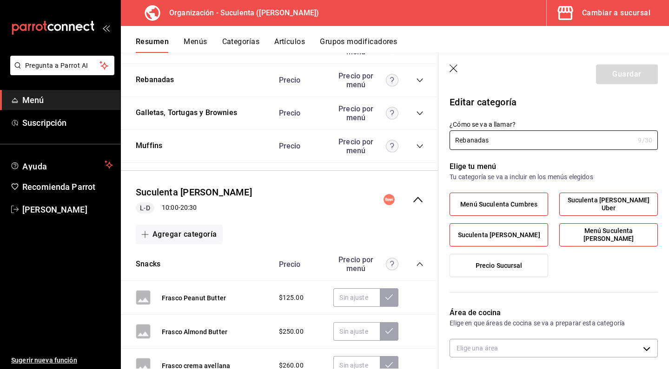
click at [452, 66] on icon "button" at bounding box center [453, 69] width 9 height 9
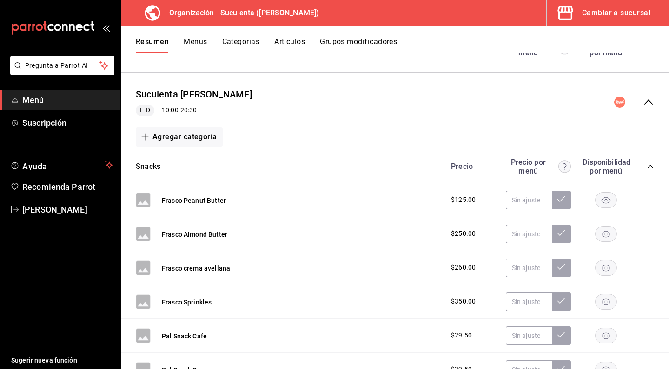
scroll to position [1123, 0]
click at [607, 203] on rect "button" at bounding box center [605, 200] width 21 height 15
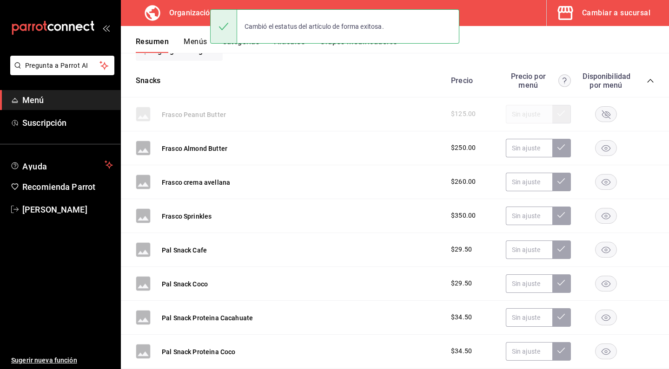
scroll to position [1236, 0]
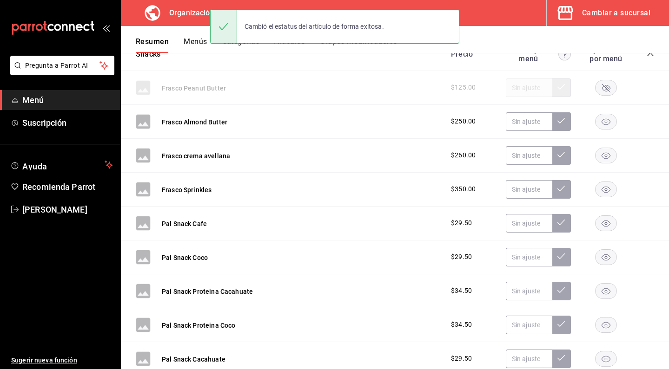
click at [610, 115] on icon "button" at bounding box center [606, 122] width 22 height 16
click at [608, 159] on rect "button" at bounding box center [605, 155] width 21 height 15
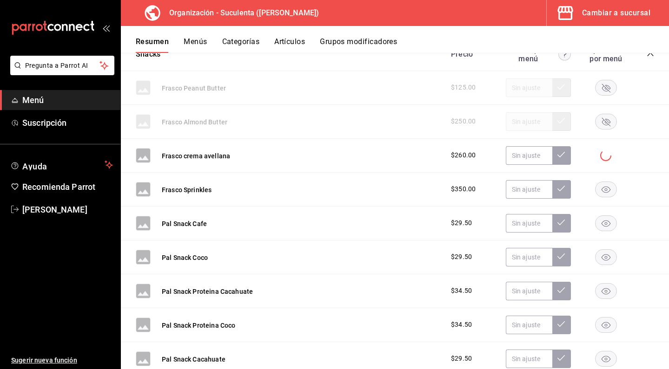
click at [609, 194] on rect "button" at bounding box center [605, 189] width 21 height 15
click at [608, 221] on rect "button" at bounding box center [605, 223] width 21 height 15
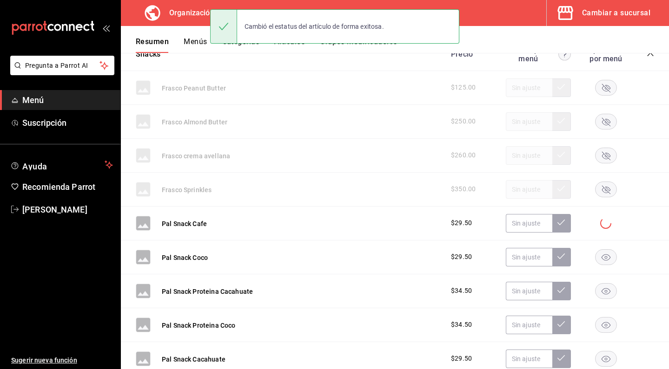
click at [611, 258] on rect "button" at bounding box center [605, 257] width 21 height 15
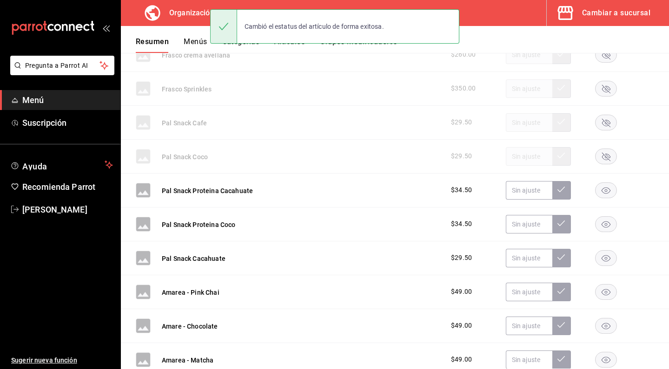
scroll to position [1343, 0]
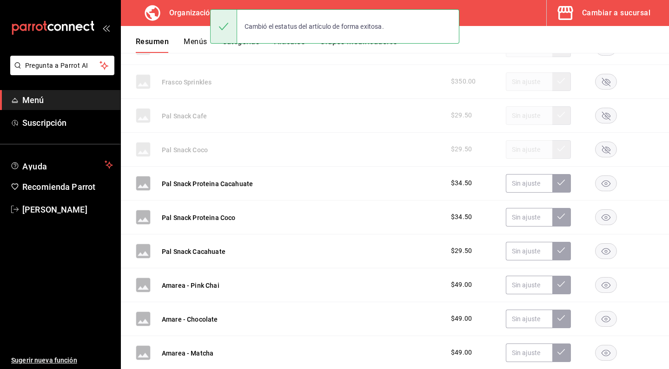
click at [604, 187] on rect "button" at bounding box center [605, 183] width 21 height 15
click at [605, 225] on rect "button" at bounding box center [605, 217] width 21 height 15
click at [606, 255] on rect "button" at bounding box center [605, 250] width 21 height 15
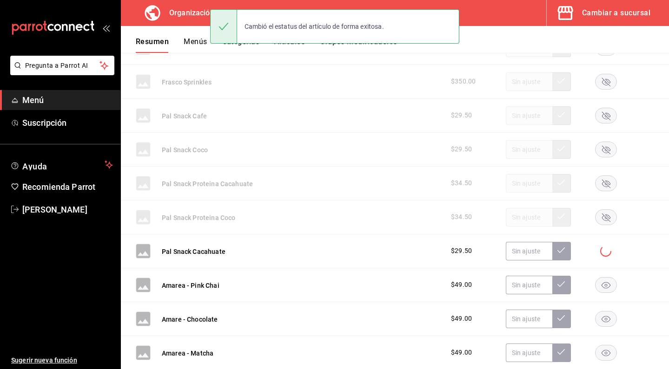
click at [606, 280] on rect "button" at bounding box center [605, 284] width 21 height 15
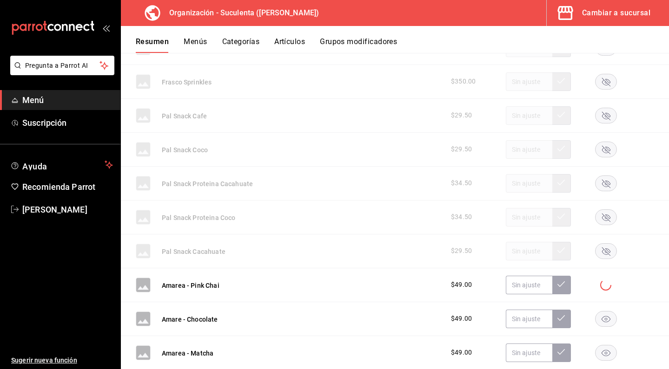
click at [603, 336] on div "Amare - Chocolate $49.00" at bounding box center [395, 320] width 548 height 34
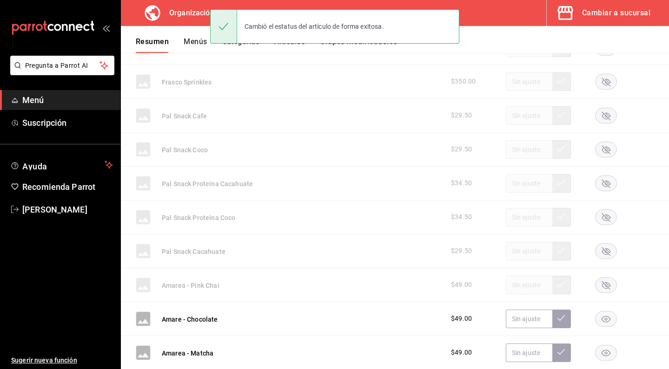
click at [604, 323] on rect "button" at bounding box center [605, 318] width 21 height 15
click at [602, 357] on rect "button" at bounding box center [605, 352] width 21 height 15
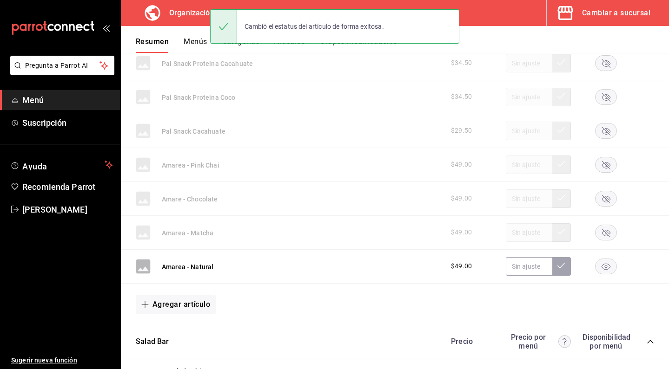
scroll to position [1470, 0]
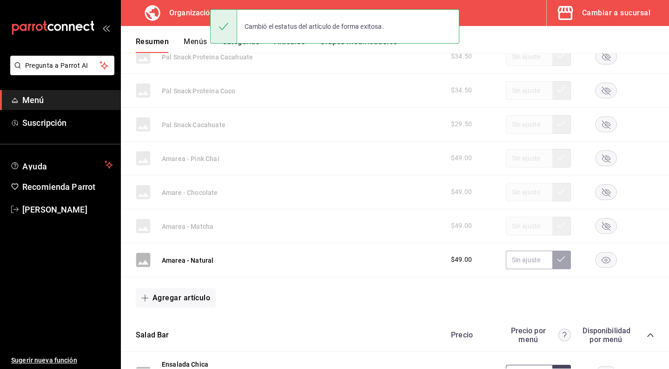
click at [601, 257] on rect "button" at bounding box center [605, 259] width 21 height 15
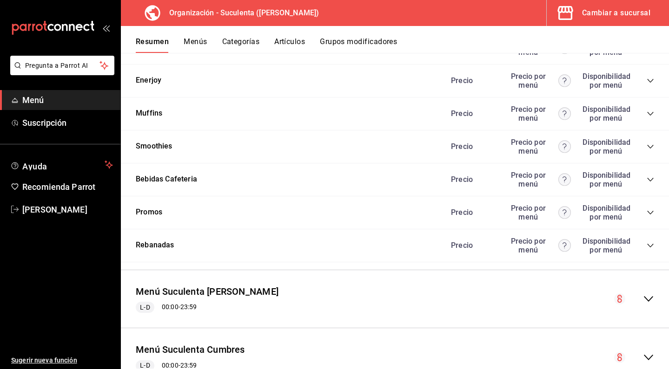
scroll to position [1998, 0]
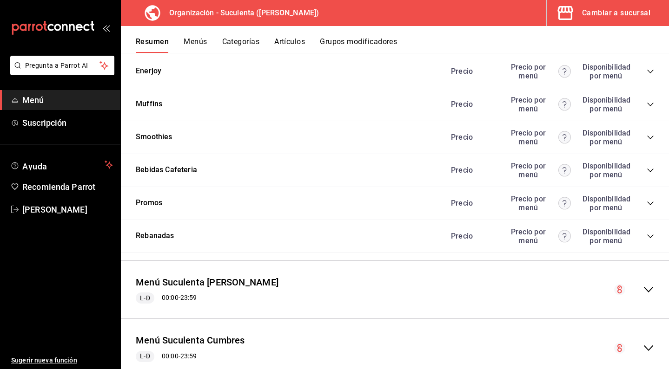
click at [651, 240] on icon "collapse-category-row" at bounding box center [649, 236] width 7 height 7
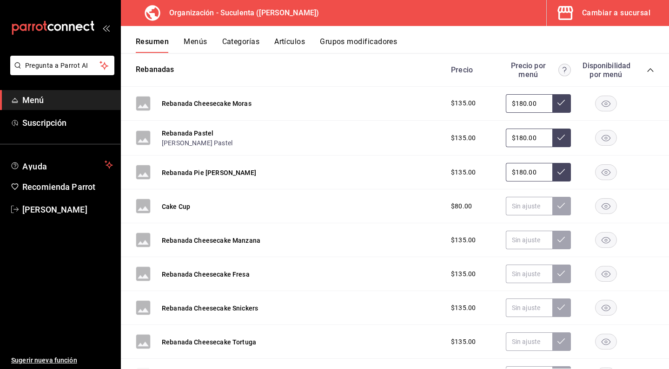
scroll to position [2197, 0]
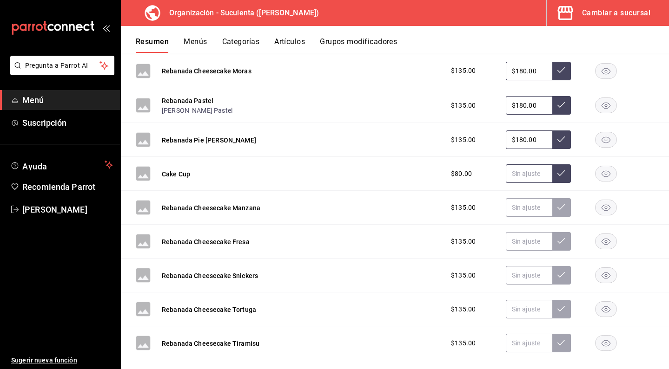
click at [527, 177] on input "text" at bounding box center [529, 173] width 46 height 19
click at [520, 207] on input "text" at bounding box center [529, 207] width 46 height 19
click at [533, 180] on input "text" at bounding box center [529, 173] width 46 height 19
click at [532, 214] on input "text" at bounding box center [529, 207] width 46 height 19
click at [556, 215] on button at bounding box center [561, 207] width 19 height 19
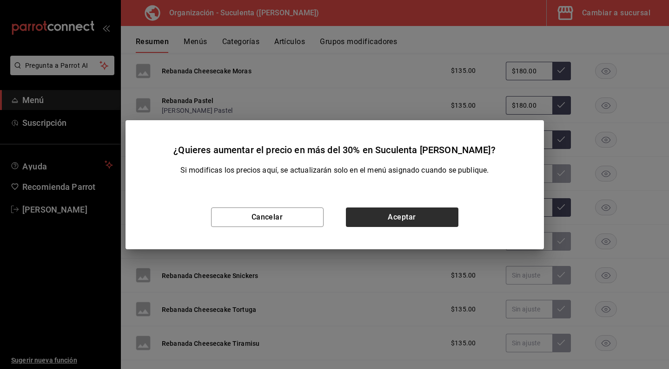
click at [436, 211] on button "Aceptar" at bounding box center [402, 218] width 112 height 20
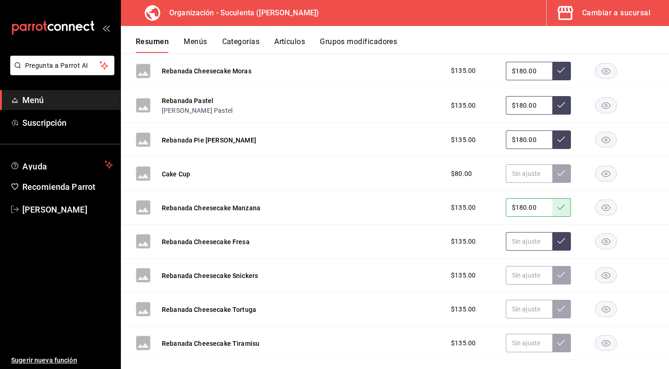
click at [534, 249] on input "text" at bounding box center [529, 241] width 46 height 19
click at [563, 243] on icon at bounding box center [560, 240] width 7 height 7
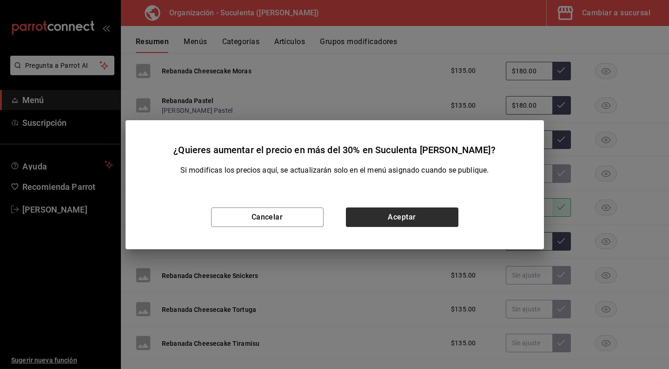
click at [451, 220] on button "Aceptar" at bounding box center [402, 218] width 112 height 20
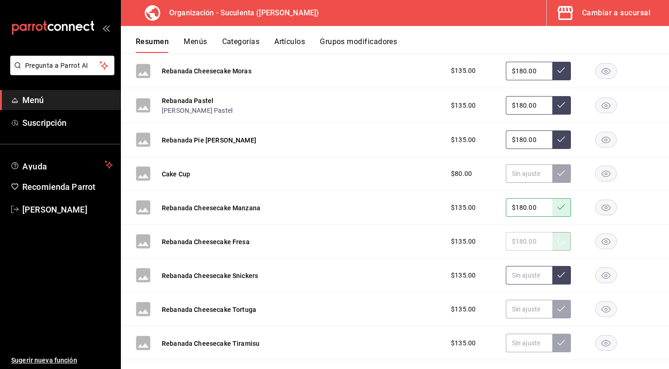
click at [529, 285] on input "text" at bounding box center [529, 275] width 46 height 19
click at [562, 278] on icon at bounding box center [560, 274] width 7 height 7
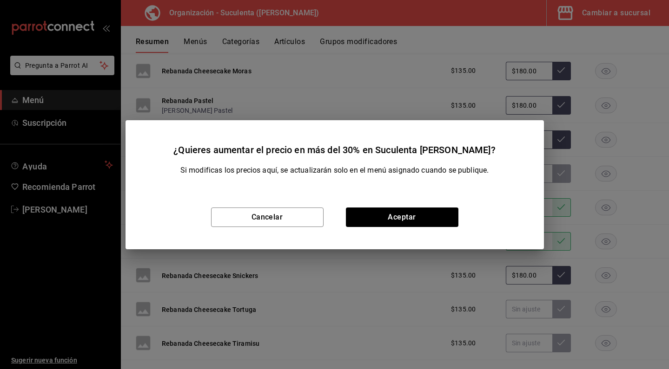
click at [415, 227] on div "Cancelar Aceptar" at bounding box center [334, 217] width 418 height 64
click at [415, 225] on button "Aceptar" at bounding box center [402, 218] width 112 height 20
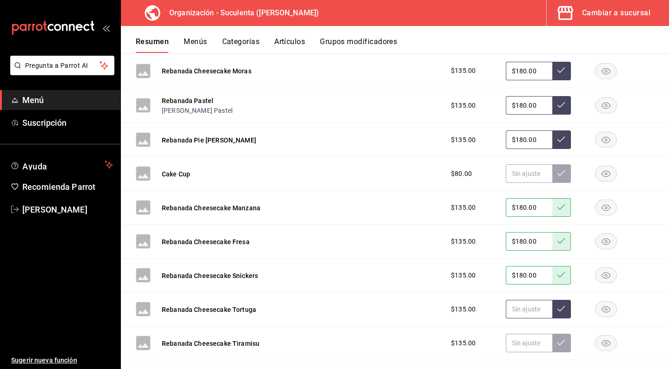
click at [537, 314] on input "text" at bounding box center [529, 309] width 46 height 19
click at [560, 311] on icon at bounding box center [560, 308] width 7 height 7
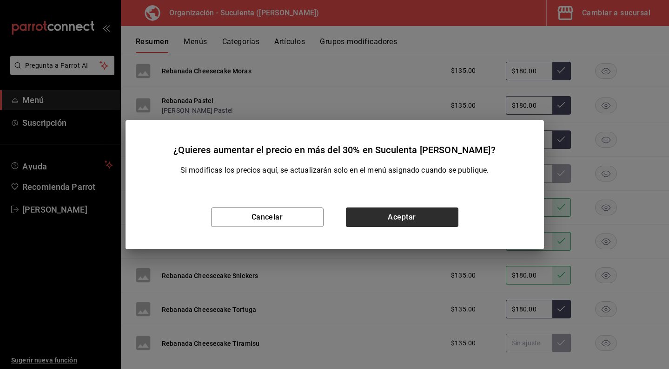
click at [428, 215] on button "Aceptar" at bounding box center [402, 218] width 112 height 20
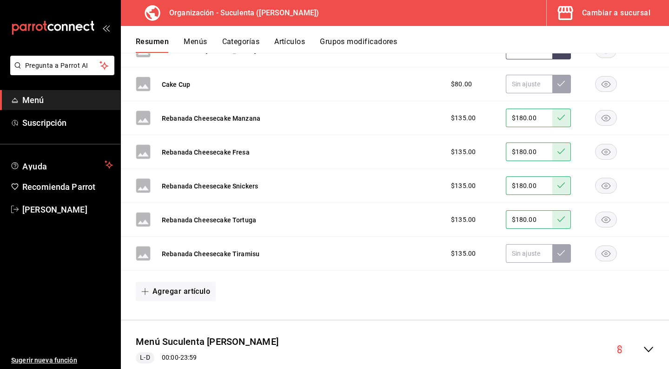
scroll to position [2292, 0]
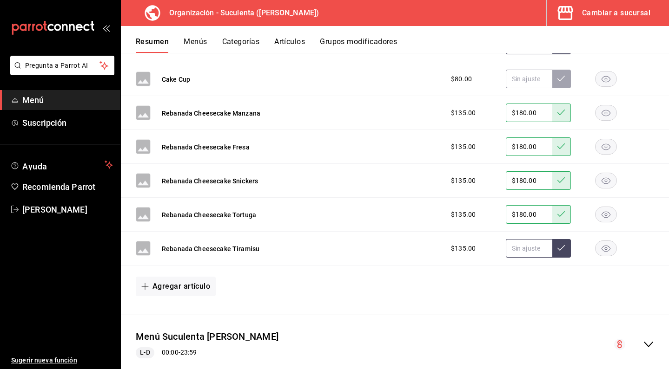
click at [515, 254] on input "text" at bounding box center [529, 248] width 46 height 19
click at [558, 251] on icon at bounding box center [560, 246] width 7 height 7
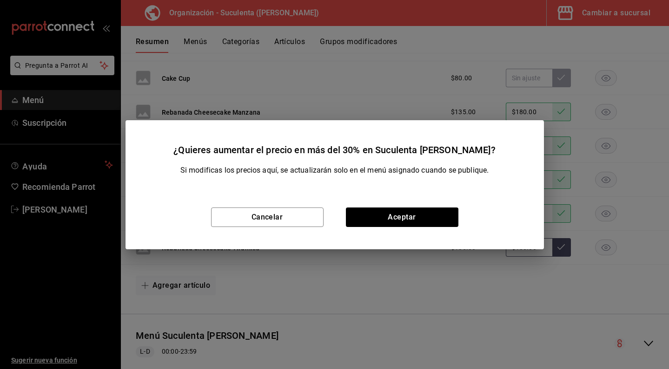
click at [394, 204] on div "Cancelar Aceptar" at bounding box center [334, 217] width 418 height 64
click at [393, 211] on button "Aceptar" at bounding box center [402, 218] width 112 height 20
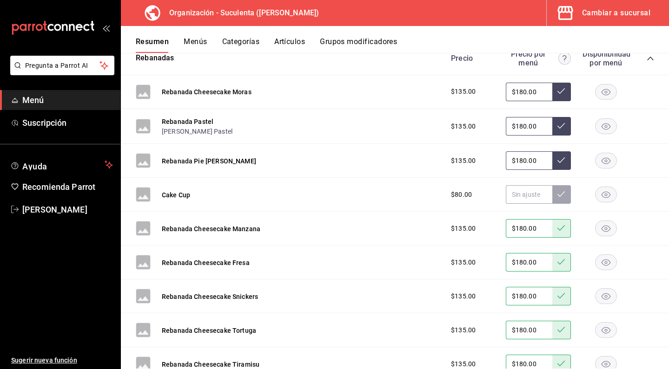
scroll to position [2176, 0]
click at [610, 198] on rect "button" at bounding box center [605, 195] width 21 height 15
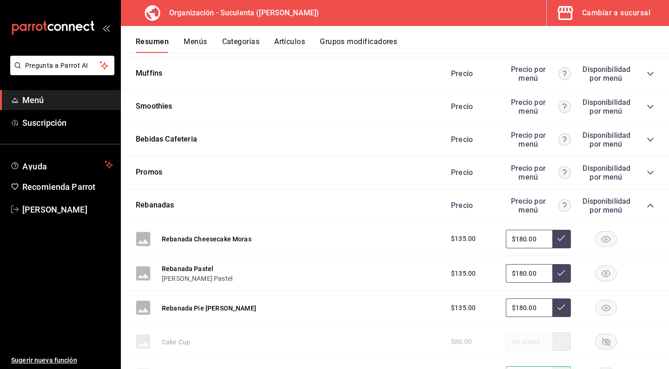
scroll to position [2028, 0]
click at [648, 209] on icon "collapse-category-row" at bounding box center [649, 206] width 7 height 7
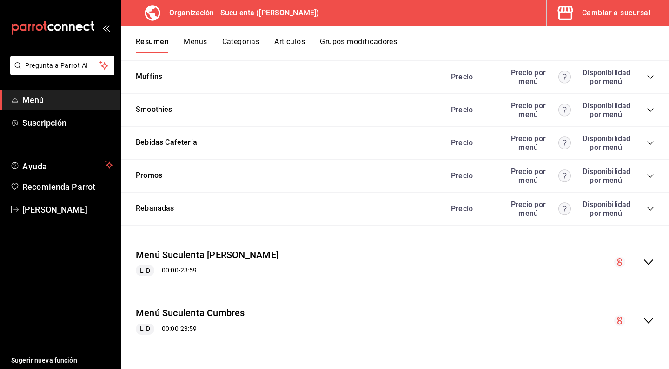
click at [651, 176] on icon "collapse-category-row" at bounding box center [649, 175] width 7 height 7
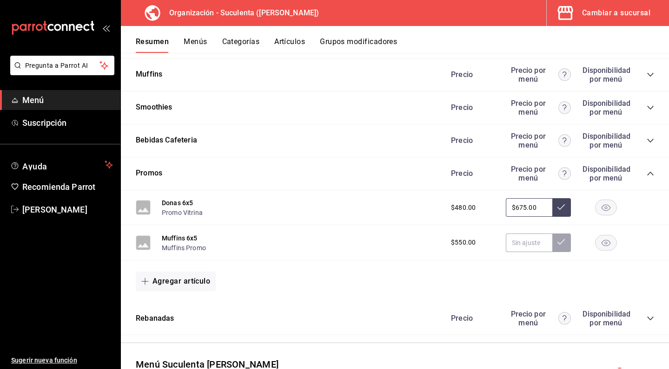
click at [647, 178] on icon "collapse-category-row" at bounding box center [649, 173] width 7 height 7
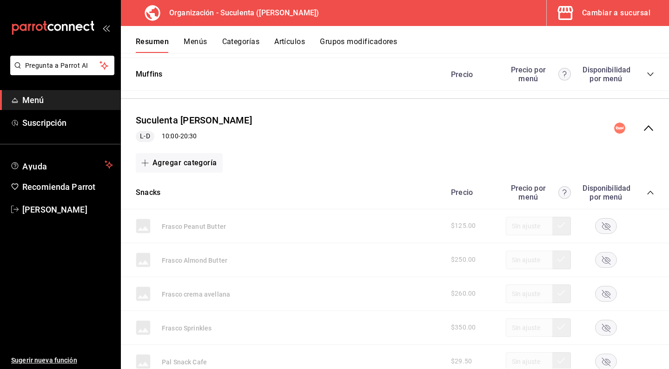
scroll to position [1086, 0]
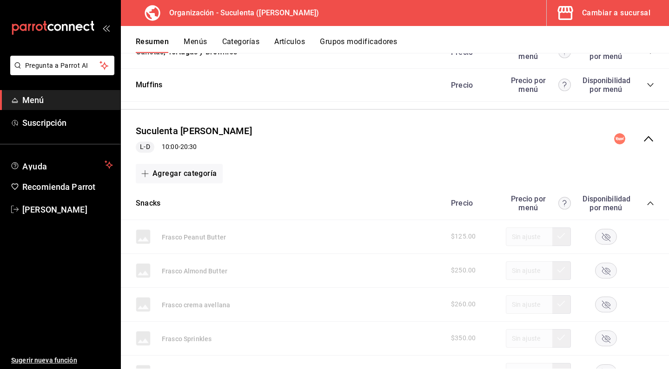
click at [649, 199] on div "Precio Precio por menú Disponibilidad por menú" at bounding box center [547, 204] width 212 height 18
click at [649, 204] on icon "collapse-category-row" at bounding box center [649, 203] width 7 height 7
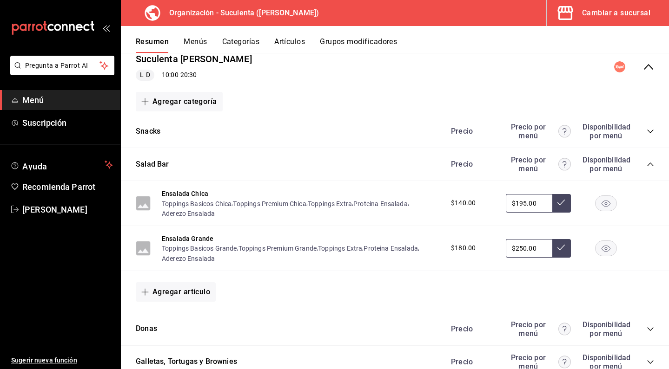
scroll to position [1162, 0]
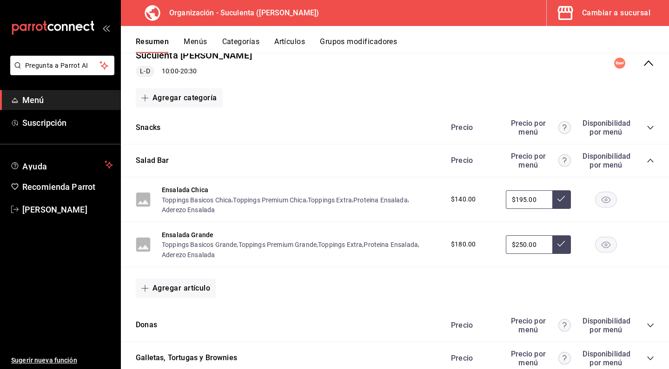
click at [615, 203] on rect "button" at bounding box center [605, 199] width 21 height 15
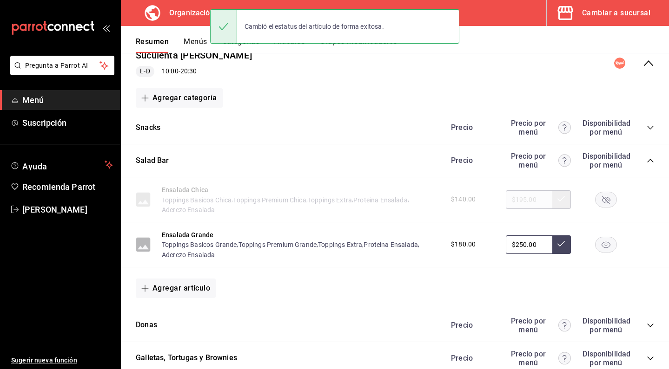
click at [607, 249] on rect "button" at bounding box center [605, 244] width 21 height 15
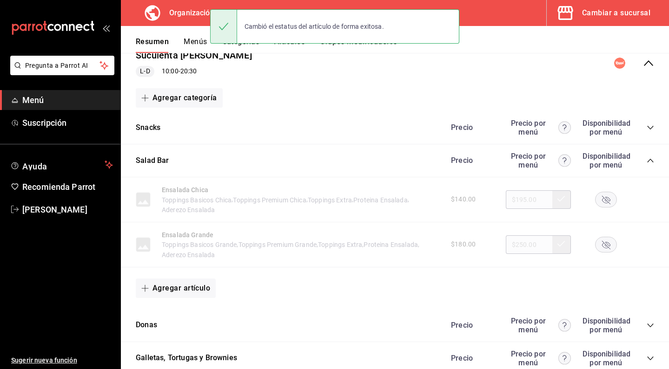
click at [651, 162] on icon "collapse-category-row" at bounding box center [649, 160] width 7 height 7
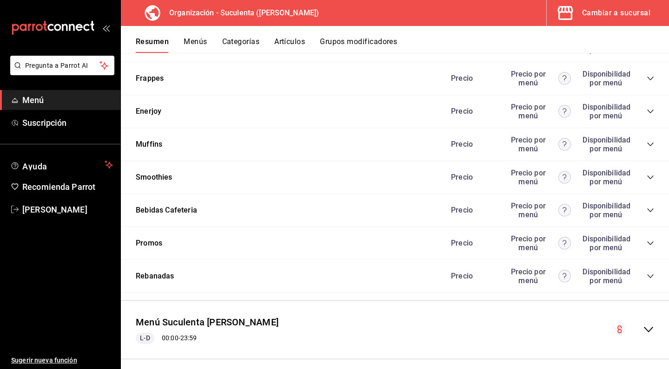
scroll to position [1343, 0]
click at [648, 244] on icon "collapse-category-row" at bounding box center [649, 243] width 7 height 7
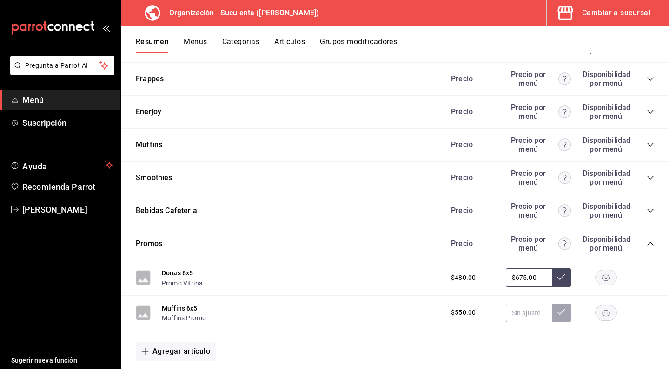
click at [648, 244] on icon "collapse-category-row" at bounding box center [649, 243] width 7 height 7
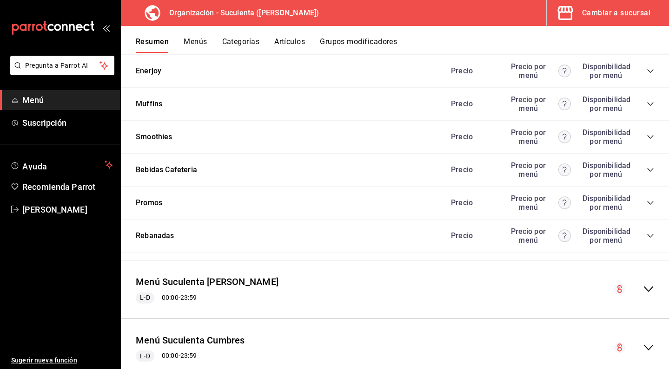
scroll to position [1384, 0]
click at [648, 239] on icon "collapse-category-row" at bounding box center [649, 235] width 7 height 7
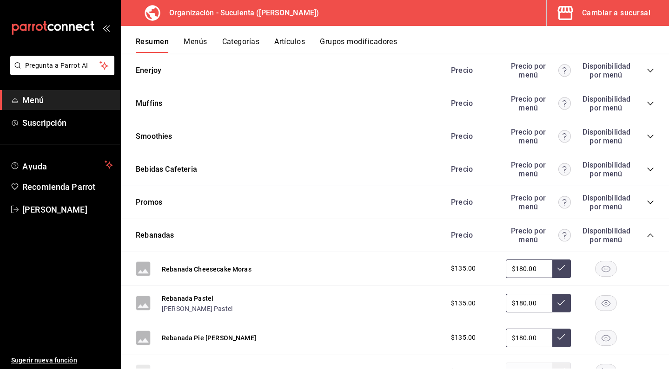
click at [648, 239] on icon "collapse-category-row" at bounding box center [649, 235] width 7 height 7
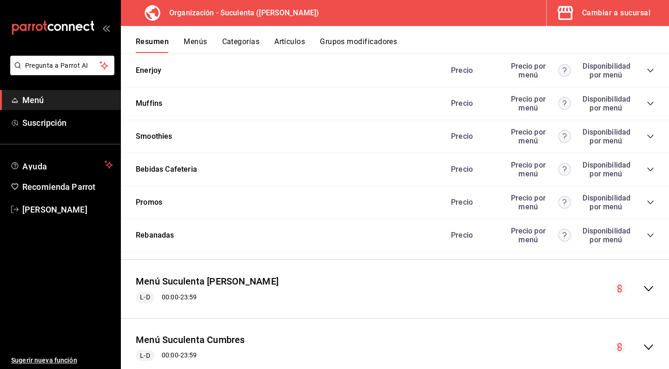
click at [649, 206] on icon "collapse-category-row" at bounding box center [649, 202] width 7 height 7
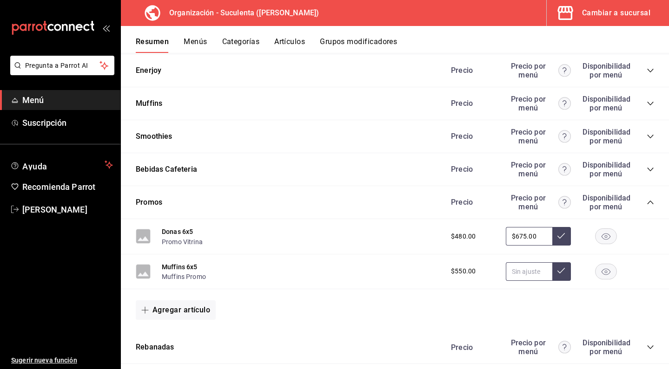
click at [519, 281] on input "text" at bounding box center [529, 272] width 46 height 19
click at [554, 279] on button at bounding box center [561, 272] width 19 height 19
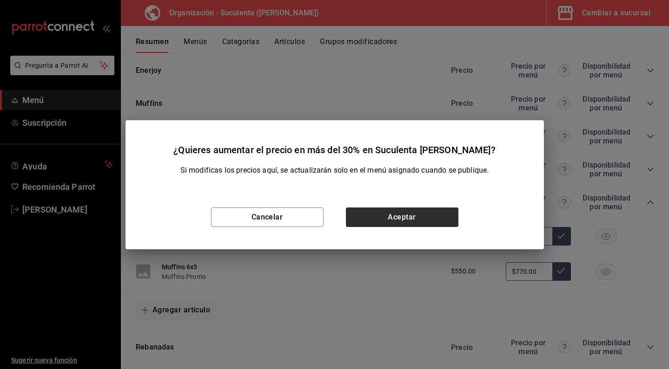
click at [401, 218] on button "Aceptar" at bounding box center [402, 218] width 112 height 20
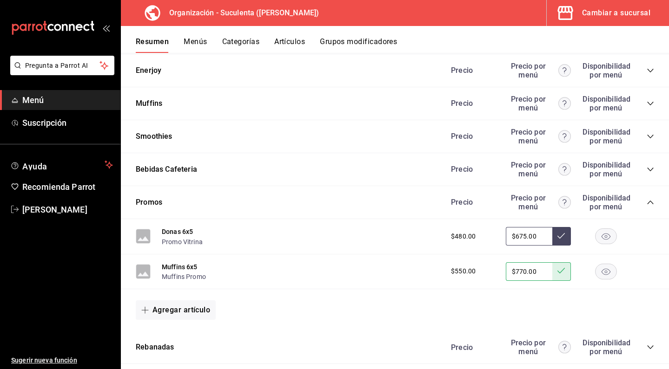
click at [408, 283] on div "Muffins 6x5 Muffins Promo $550.00 $770.00" at bounding box center [395, 272] width 548 height 35
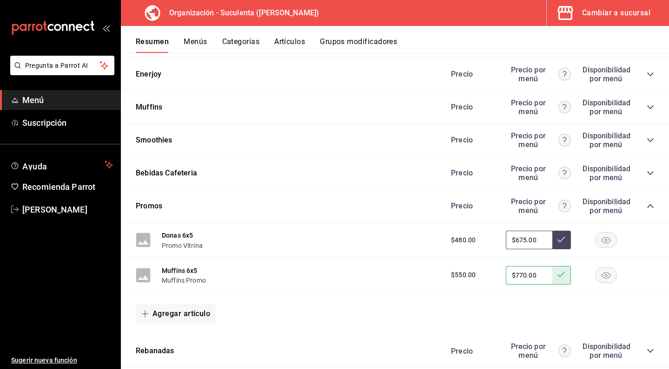
scroll to position [1380, 0]
click at [184, 275] on button "Muffins 6x5" at bounding box center [180, 271] width 36 height 9
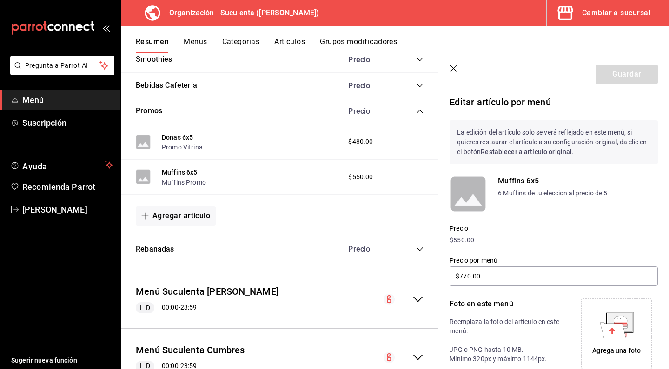
click at [452, 69] on icon "button" at bounding box center [453, 69] width 9 height 9
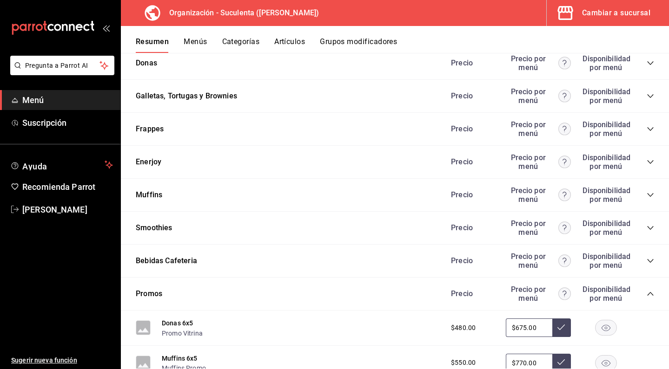
click at [651, 296] on icon "collapse-category-row" at bounding box center [649, 293] width 7 height 7
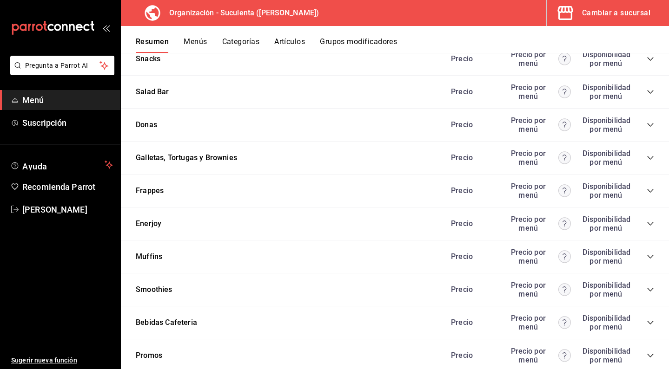
scroll to position [1210, 0]
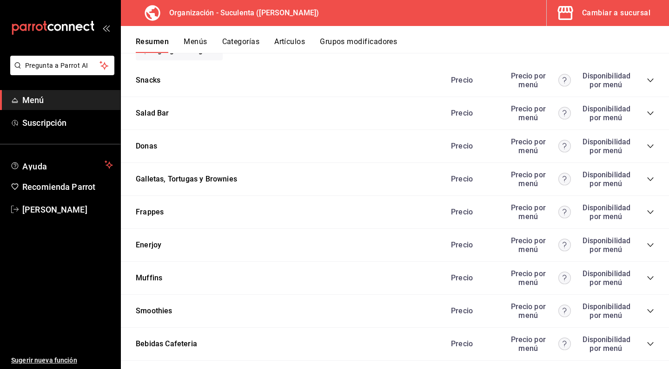
click at [650, 212] on icon "collapse-category-row" at bounding box center [649, 212] width 7 height 7
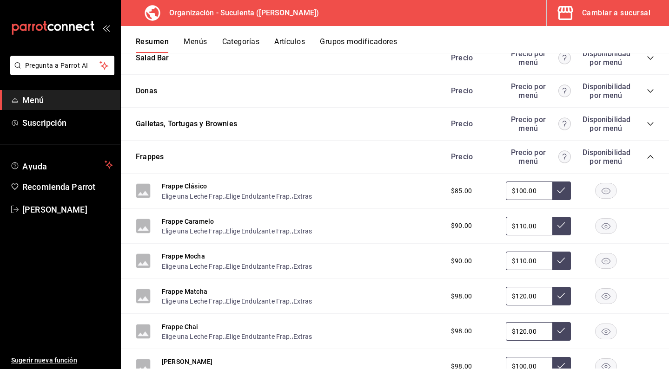
scroll to position [1262, 0]
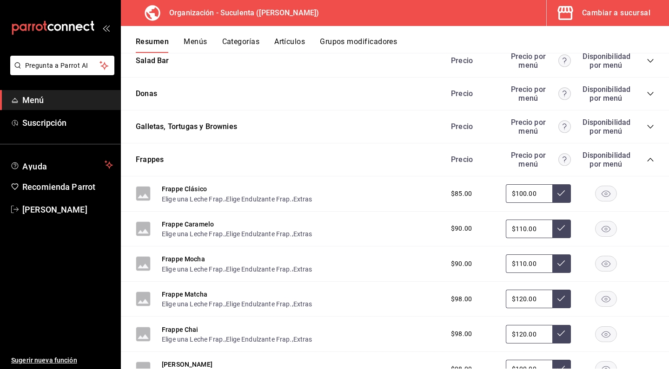
click at [649, 158] on icon "collapse-category-row" at bounding box center [649, 159] width 7 height 7
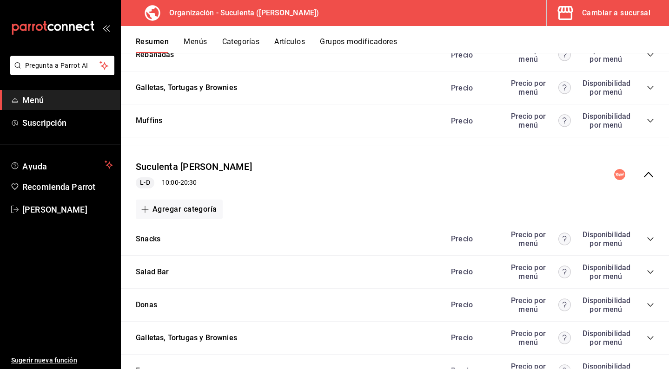
scroll to position [1048, 0]
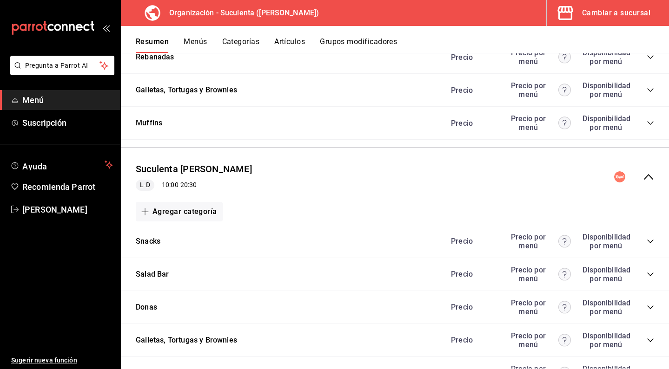
click at [646, 176] on icon "collapse-menu-row" at bounding box center [648, 176] width 11 height 11
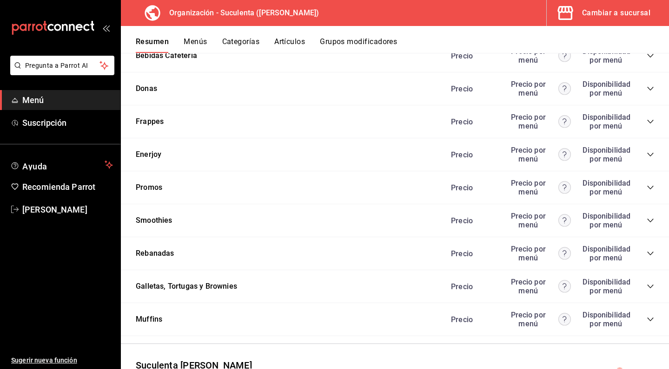
scroll to position [852, 0]
click at [651, 253] on icon "collapse-category-row" at bounding box center [649, 253] width 7 height 7
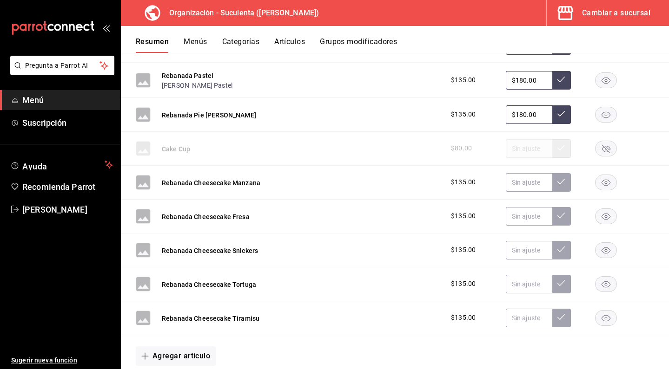
scroll to position [1096, 0]
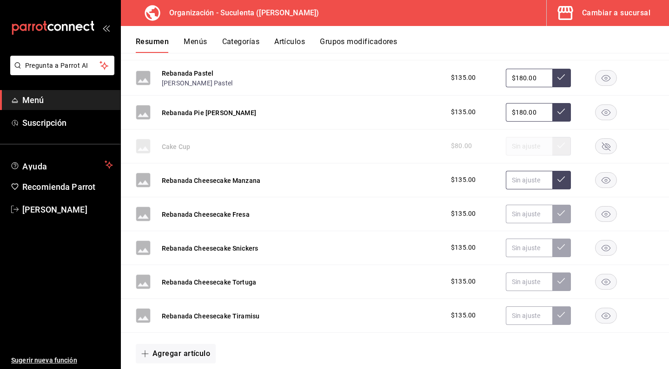
click at [533, 183] on input "text" at bounding box center [529, 180] width 46 height 19
click at [558, 181] on icon at bounding box center [560, 179] width 7 height 7
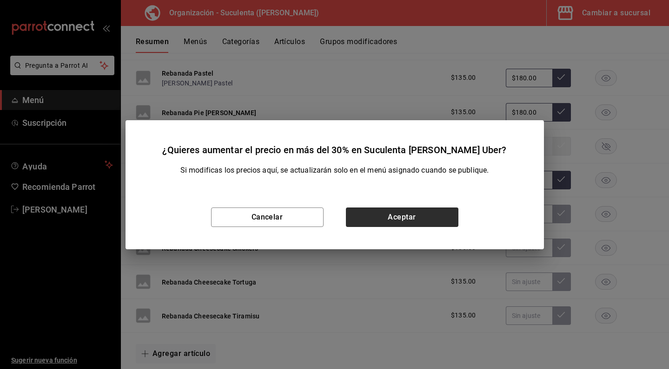
click at [421, 211] on button "Aceptar" at bounding box center [402, 218] width 112 height 20
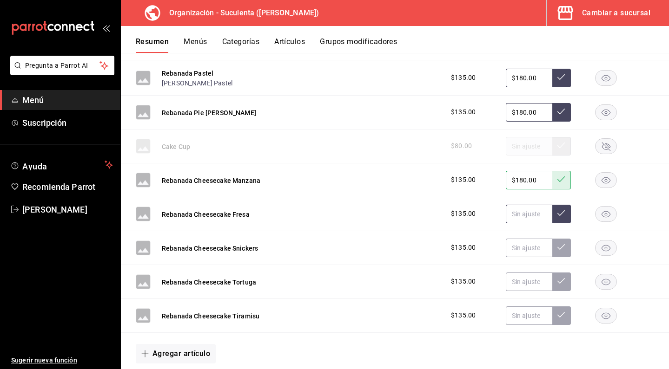
click at [522, 214] on input "text" at bounding box center [529, 214] width 46 height 19
click at [563, 220] on button at bounding box center [561, 214] width 19 height 19
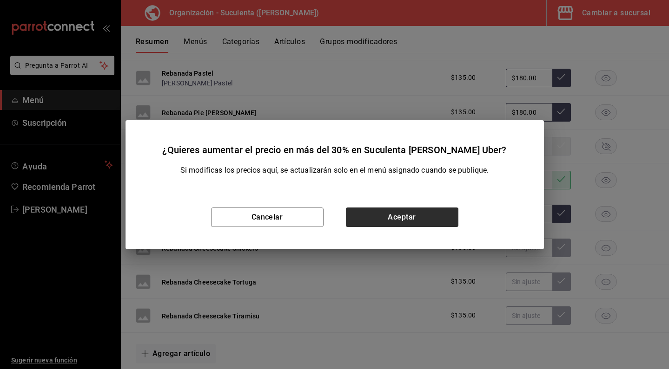
click at [429, 218] on button "Aceptar" at bounding box center [402, 218] width 112 height 20
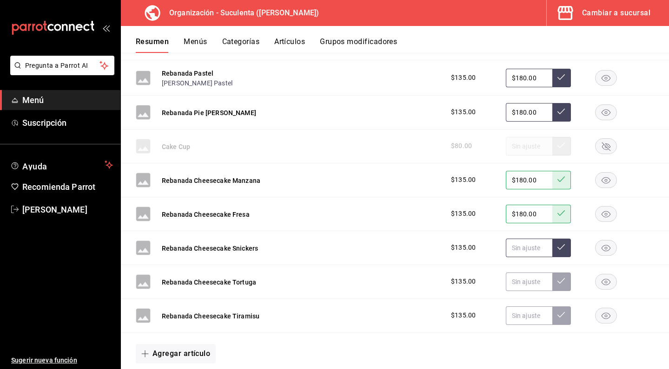
click at [531, 250] on input "text" at bounding box center [529, 248] width 46 height 19
click at [561, 249] on icon at bounding box center [560, 246] width 7 height 7
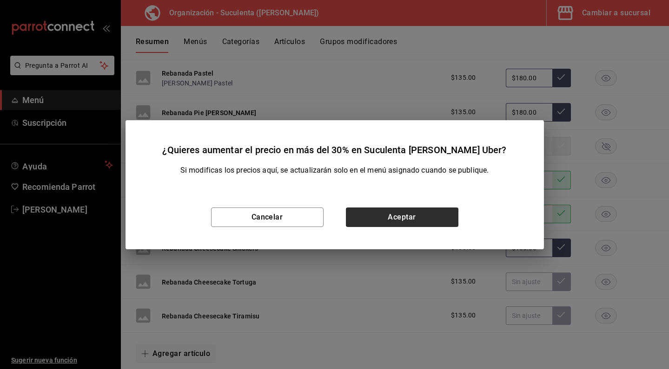
click at [438, 221] on button "Aceptar" at bounding box center [402, 218] width 112 height 20
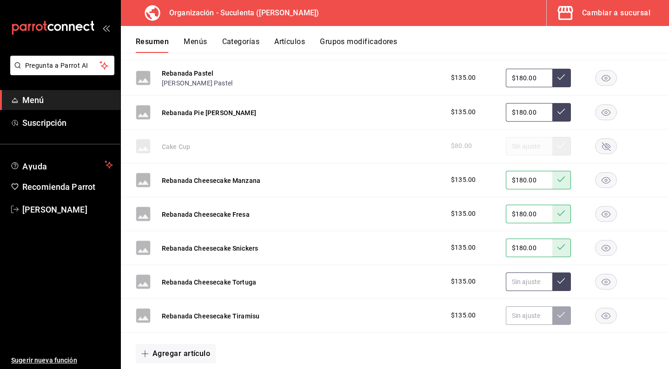
click at [528, 286] on input "text" at bounding box center [529, 282] width 46 height 19
click at [559, 283] on icon at bounding box center [560, 280] width 7 height 7
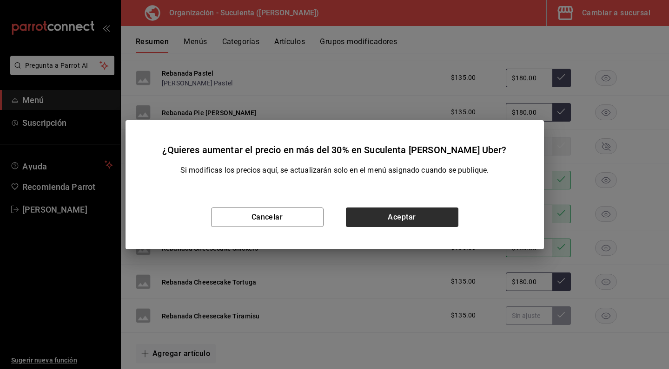
click at [436, 218] on button "Aceptar" at bounding box center [402, 218] width 112 height 20
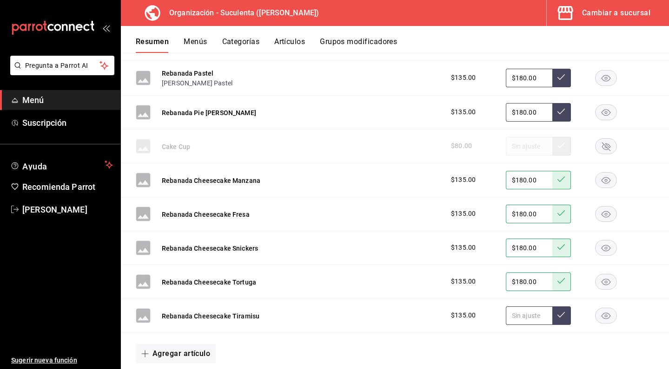
click at [533, 319] on input "text" at bounding box center [529, 316] width 46 height 19
click at [561, 319] on icon at bounding box center [560, 314] width 7 height 7
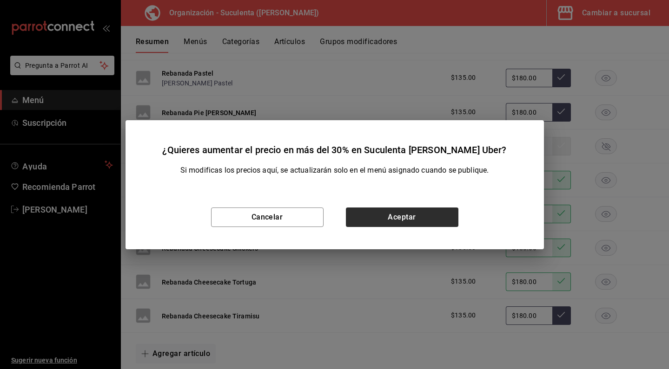
click at [434, 221] on button "Aceptar" at bounding box center [402, 218] width 112 height 20
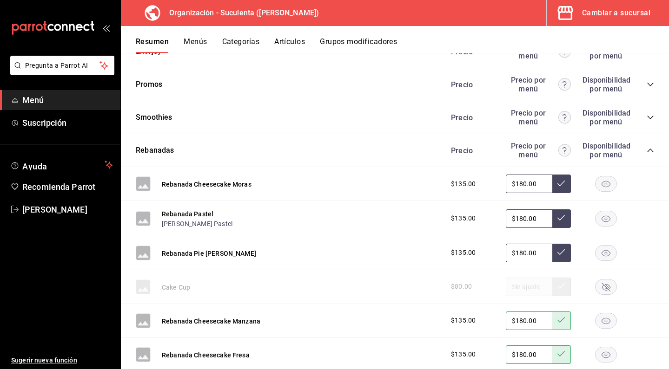
scroll to position [947, 0]
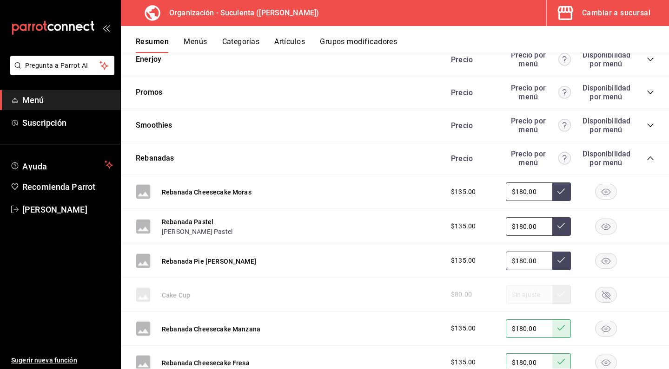
click at [650, 162] on icon "collapse-category-row" at bounding box center [649, 158] width 7 height 7
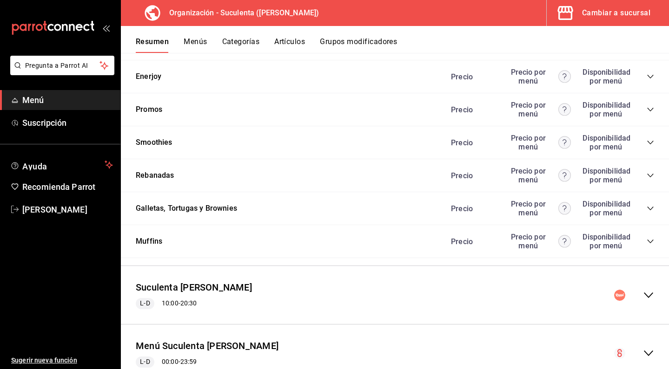
scroll to position [929, 0]
click at [650, 210] on icon "collapse-category-row" at bounding box center [649, 208] width 7 height 7
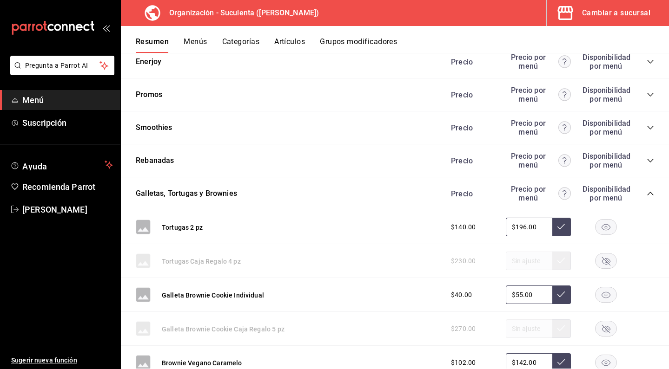
scroll to position [923, 0]
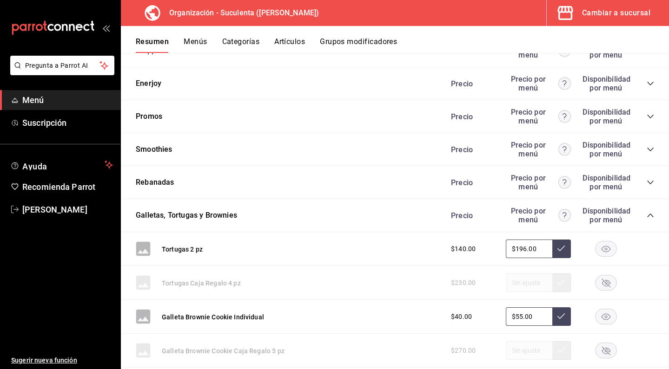
click at [653, 215] on icon "collapse-category-row" at bounding box center [649, 215] width 7 height 7
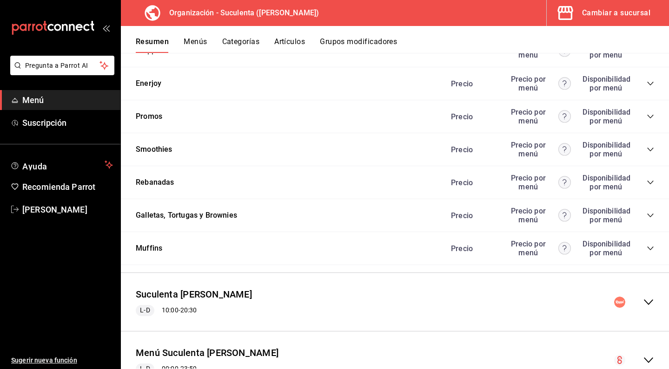
click at [650, 252] on icon "collapse-category-row" at bounding box center [649, 248] width 7 height 7
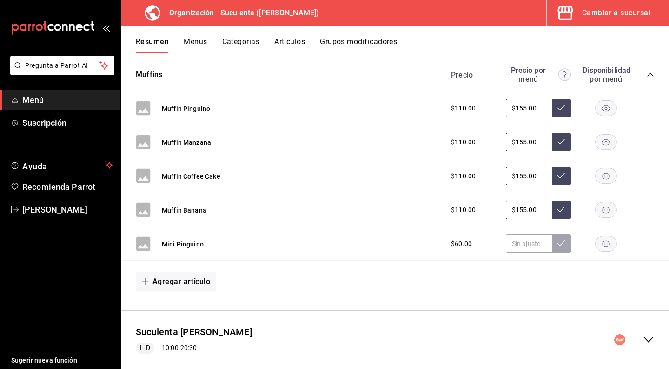
scroll to position [1090, 0]
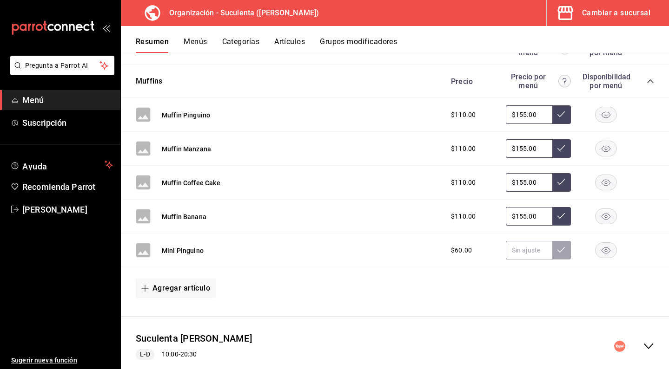
click at [556, 309] on div "Agregar artículo" at bounding box center [395, 289] width 548 height 42
click at [602, 256] on rect "button" at bounding box center [605, 250] width 21 height 15
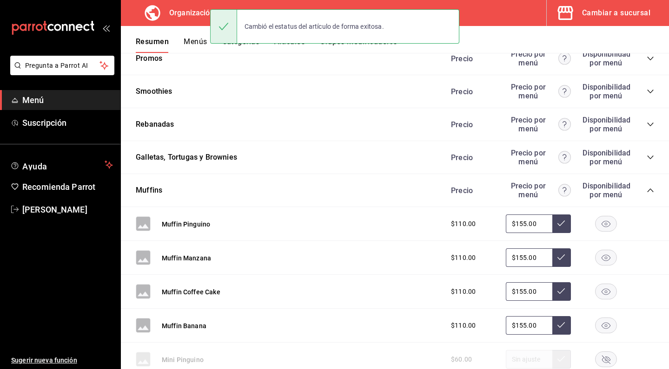
scroll to position [946, 0]
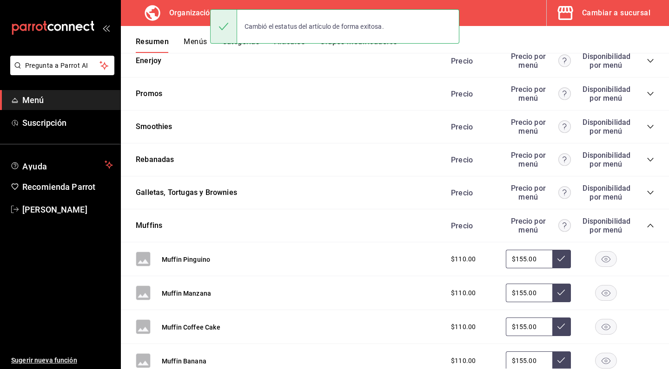
click at [649, 224] on div "Precio Precio por menú Disponibilidad por menú" at bounding box center [547, 226] width 212 height 18
click at [650, 226] on icon "collapse-category-row" at bounding box center [649, 225] width 7 height 7
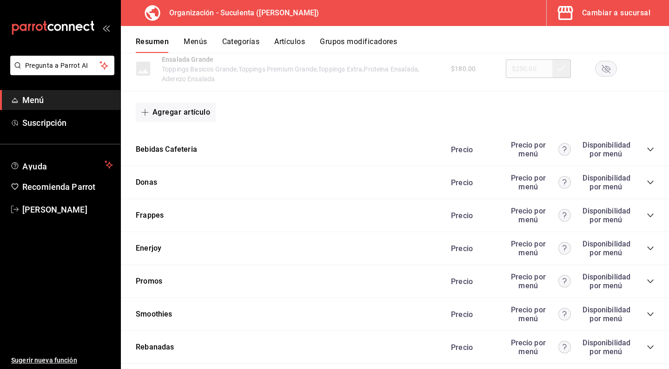
scroll to position [757, 0]
click at [651, 150] on icon "collapse-category-row" at bounding box center [649, 150] width 7 height 7
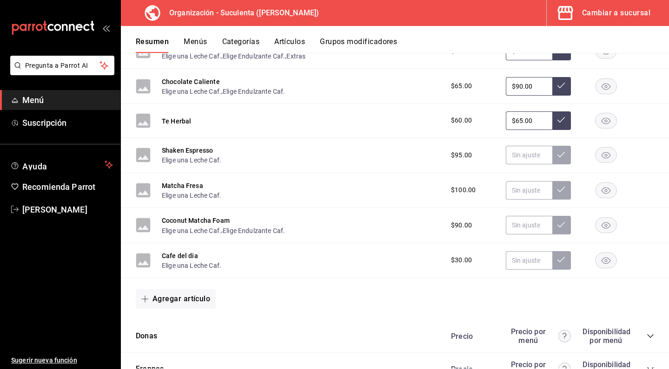
scroll to position [1209, 0]
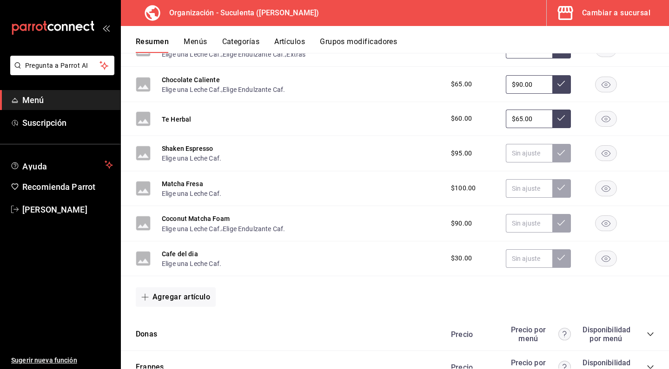
click at [608, 161] on rect "button" at bounding box center [605, 153] width 21 height 15
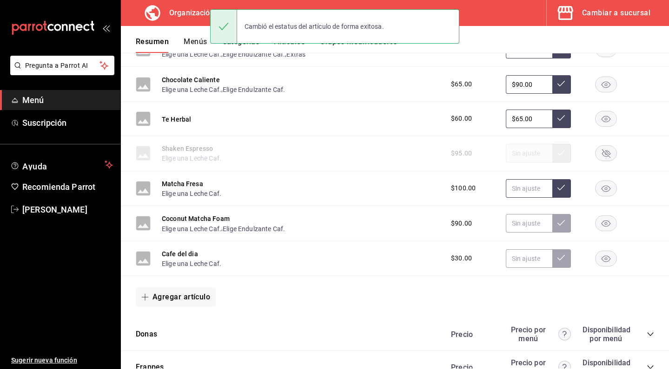
click at [535, 198] on input "text" at bounding box center [529, 188] width 46 height 19
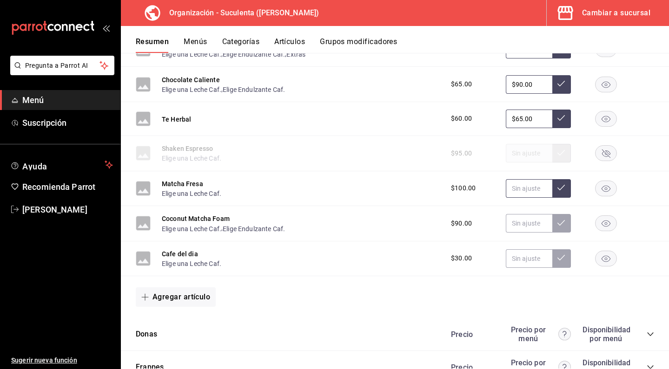
click at [526, 196] on input "text" at bounding box center [529, 188] width 46 height 19
click at [563, 191] on icon at bounding box center [560, 187] width 7 height 7
click at [530, 233] on input "text" at bounding box center [529, 223] width 46 height 19
click at [565, 225] on button at bounding box center [561, 223] width 19 height 19
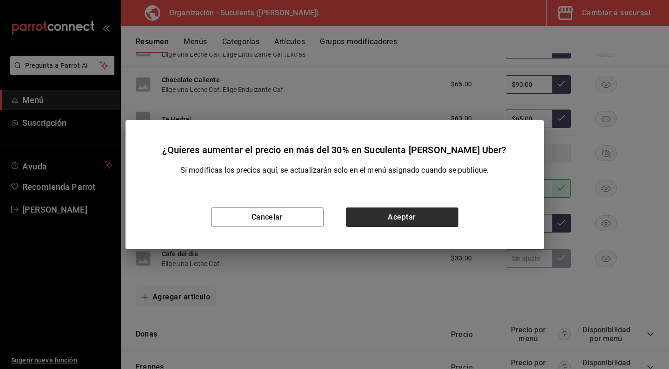
click at [392, 223] on button "Aceptar" at bounding box center [402, 218] width 112 height 20
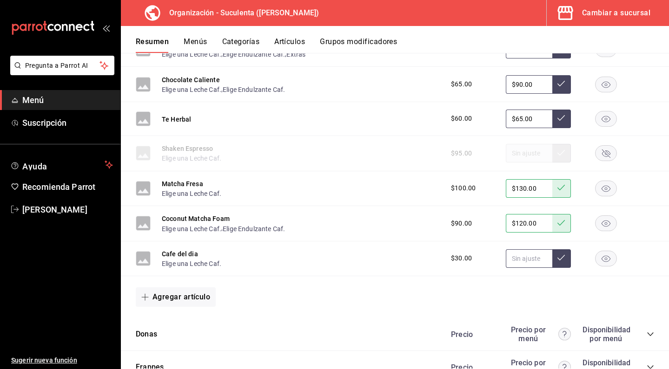
click at [533, 268] on input "text" at bounding box center [529, 259] width 46 height 19
click at [561, 262] on icon at bounding box center [560, 257] width 7 height 7
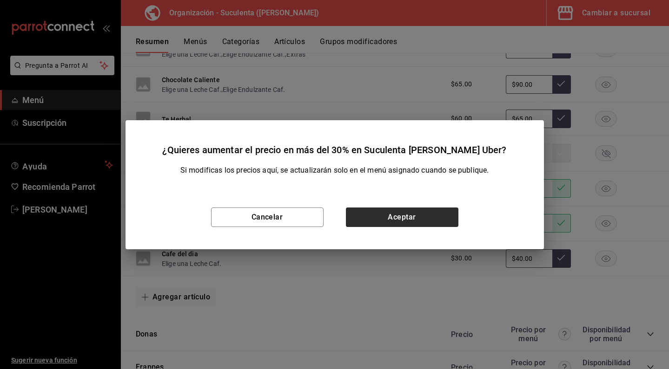
click at [431, 225] on button "Aceptar" at bounding box center [402, 218] width 112 height 20
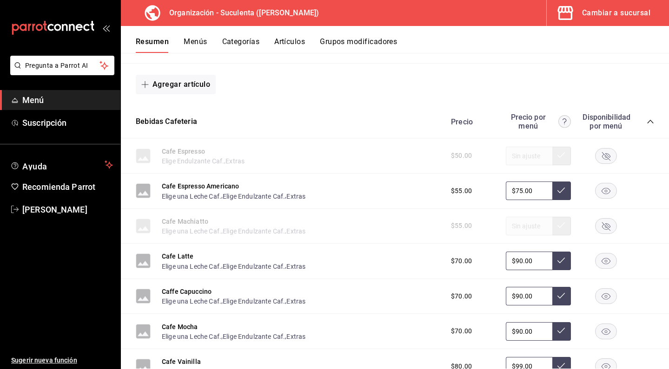
scroll to position [743, 0]
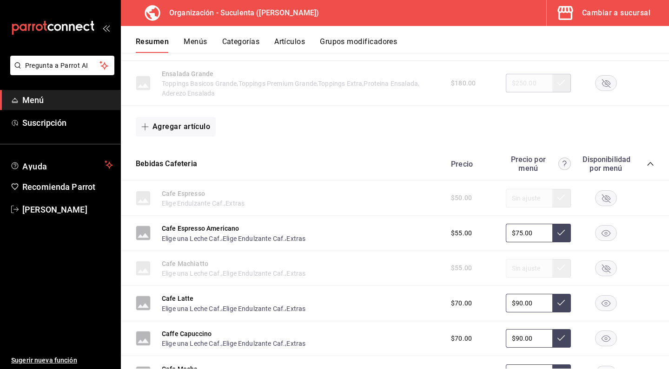
click at [645, 164] on div "Precio Precio por menú Disponibilidad por menú" at bounding box center [547, 164] width 212 height 18
click at [651, 165] on icon "collapse-category-row" at bounding box center [650, 164] width 6 height 4
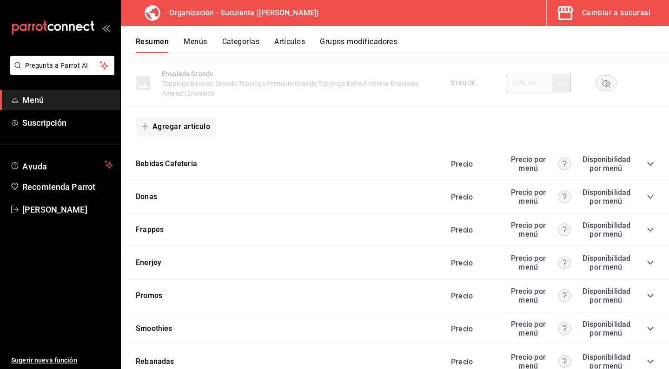
click at [648, 198] on icon "collapse-category-row" at bounding box center [649, 196] width 7 height 7
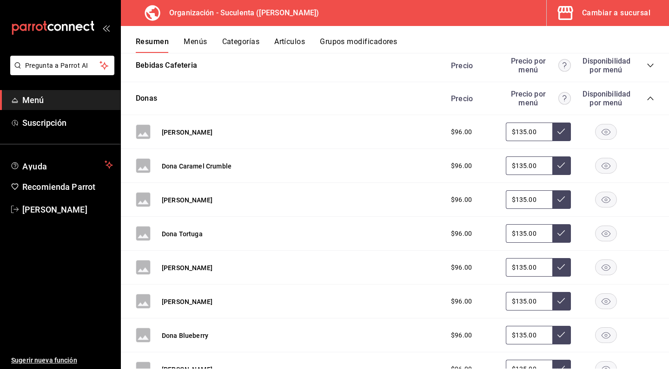
scroll to position [829, 0]
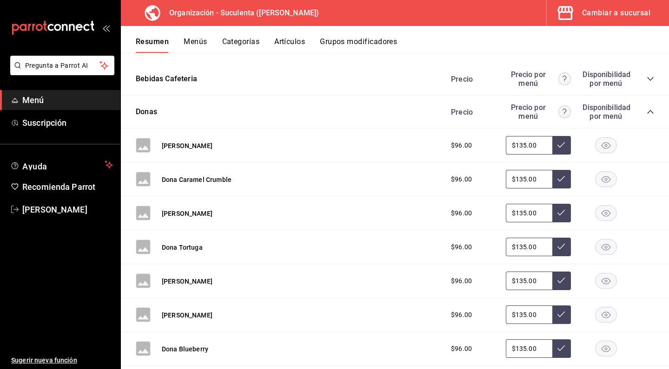
click at [650, 113] on icon "collapse-category-row" at bounding box center [649, 111] width 7 height 7
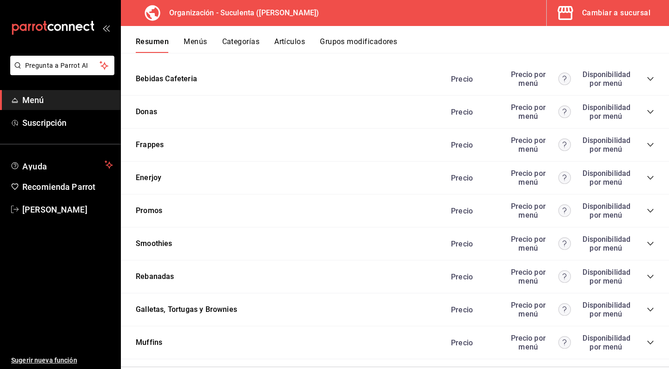
click at [650, 146] on icon "collapse-category-row" at bounding box center [649, 144] width 7 height 7
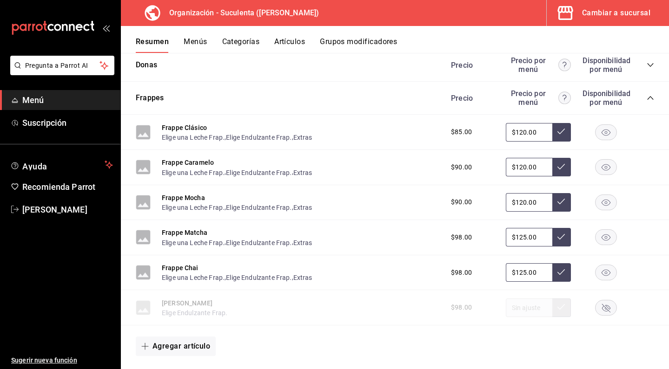
scroll to position [849, 0]
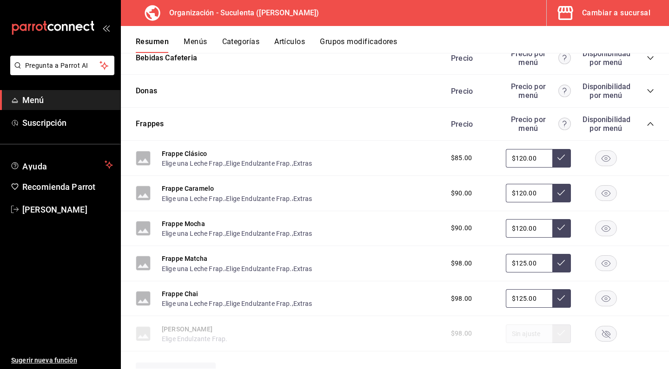
click at [651, 126] on icon "collapse-category-row" at bounding box center [650, 124] width 6 height 4
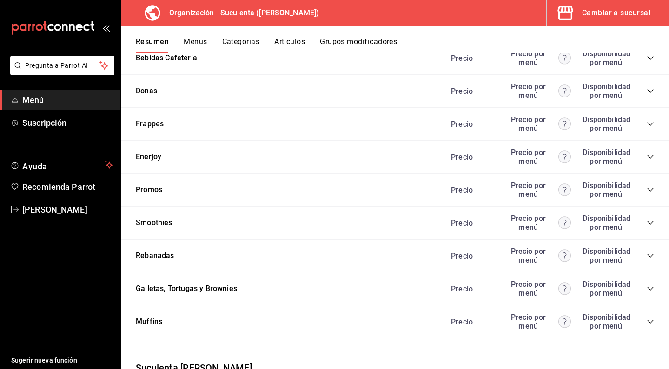
click at [650, 159] on icon "collapse-category-row" at bounding box center [649, 156] width 7 height 7
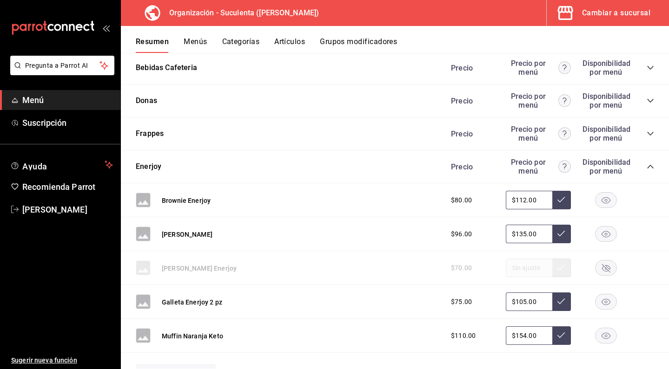
scroll to position [831, 0]
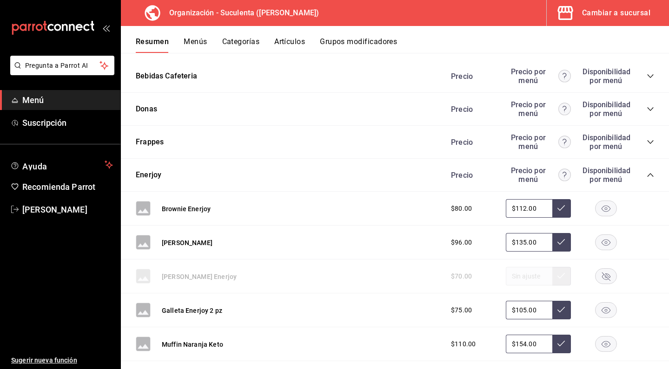
click at [647, 176] on icon "collapse-category-row" at bounding box center [649, 174] width 7 height 7
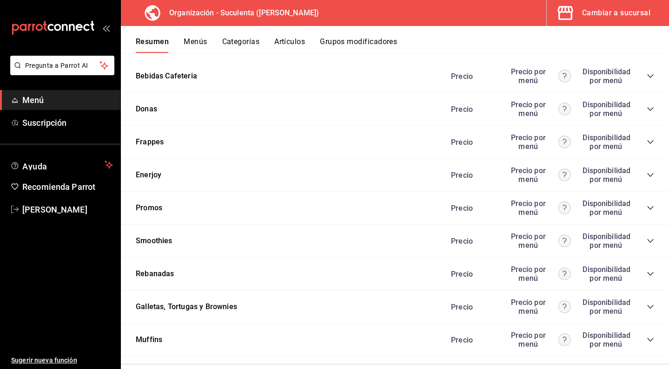
click at [648, 209] on icon "collapse-category-row" at bounding box center [649, 207] width 7 height 7
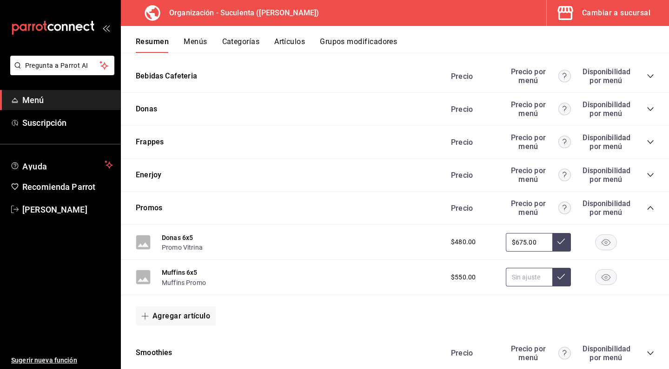
click at [520, 285] on input "text" at bounding box center [529, 277] width 46 height 19
click at [566, 282] on button at bounding box center [561, 277] width 19 height 19
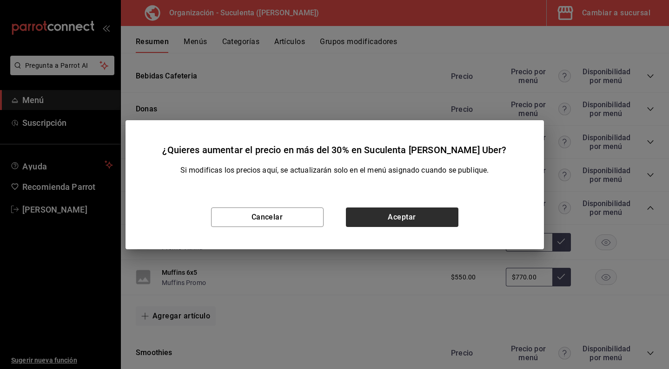
click at [398, 218] on button "Aceptar" at bounding box center [402, 218] width 112 height 20
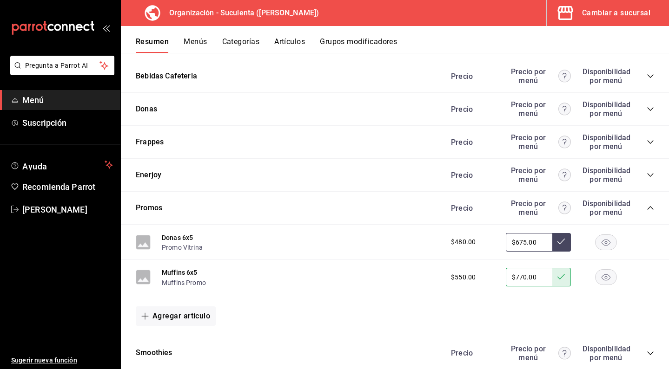
click at [654, 209] on div "Promos Precio Precio por menú Disponibilidad por menú" at bounding box center [395, 208] width 548 height 33
click at [651, 210] on icon "collapse-category-row" at bounding box center [650, 208] width 6 height 4
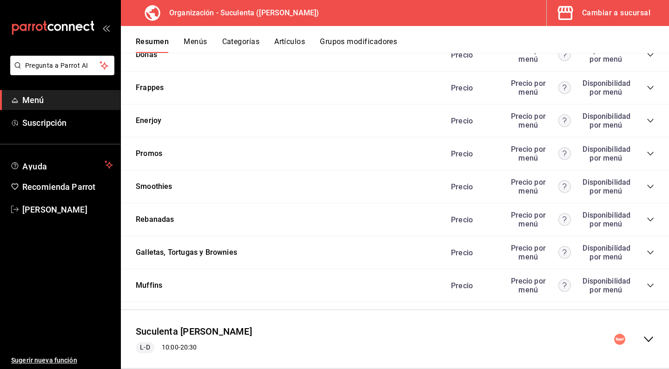
scroll to position [887, 0]
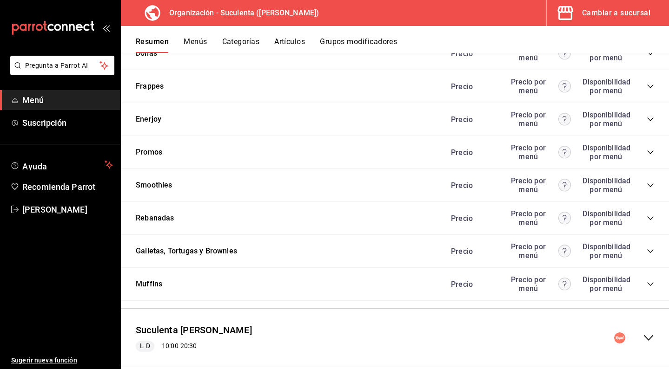
click at [648, 186] on icon "collapse-category-row" at bounding box center [650, 186] width 6 height 4
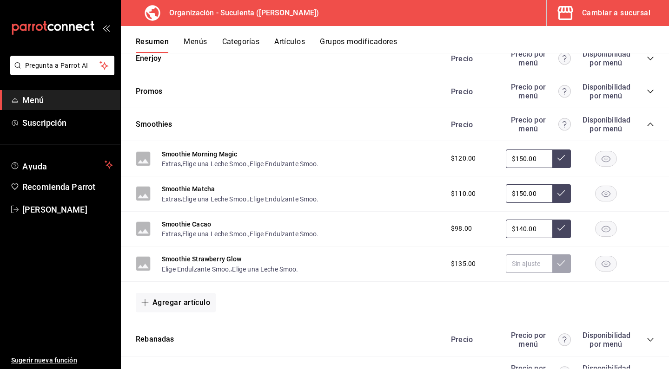
scroll to position [948, 0]
click at [537, 270] on input "text" at bounding box center [529, 263] width 46 height 19
click at [563, 262] on button at bounding box center [561, 263] width 19 height 19
click at [535, 273] on input "$150.00" at bounding box center [529, 263] width 46 height 19
drag, startPoint x: 539, startPoint y: 270, endPoint x: 508, endPoint y: 270, distance: 30.7
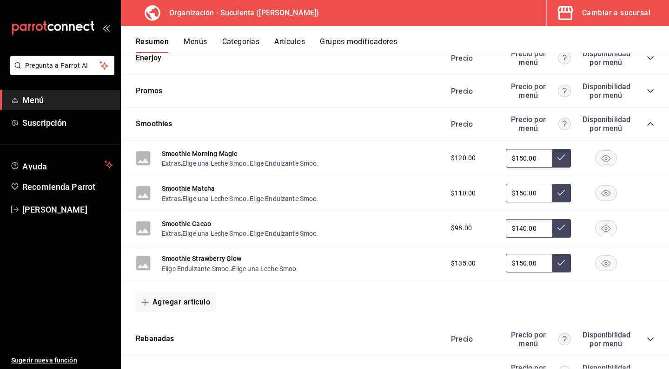
click at [508, 270] on input "$150.00" at bounding box center [529, 263] width 46 height 19
click at [536, 267] on input "$150.00" at bounding box center [529, 263] width 46 height 19
drag, startPoint x: 536, startPoint y: 267, endPoint x: 495, endPoint y: 270, distance: 41.5
click at [495, 270] on div "$135.00 $150.00" at bounding box center [547, 263] width 212 height 19
click at [565, 267] on icon at bounding box center [560, 262] width 7 height 7
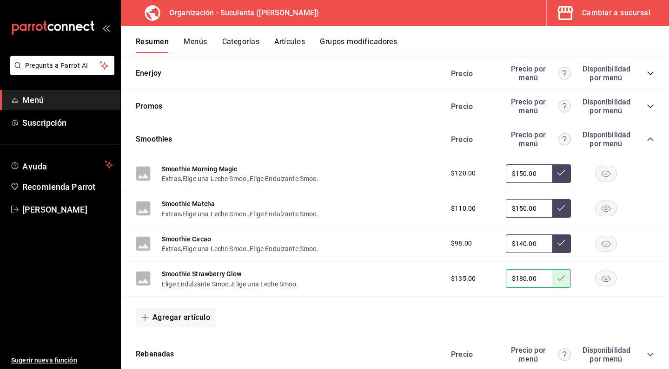
scroll to position [922, 0]
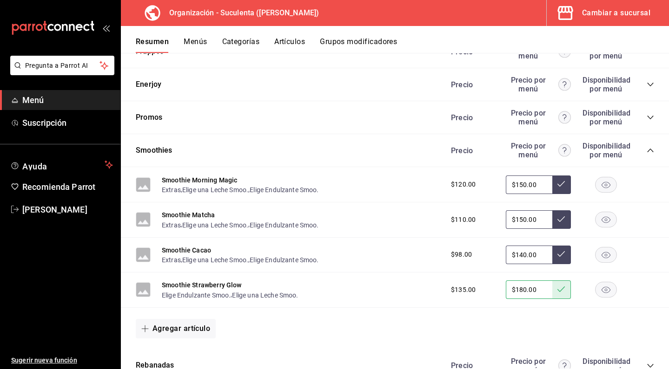
click at [651, 151] on icon "collapse-category-row" at bounding box center [650, 151] width 6 height 4
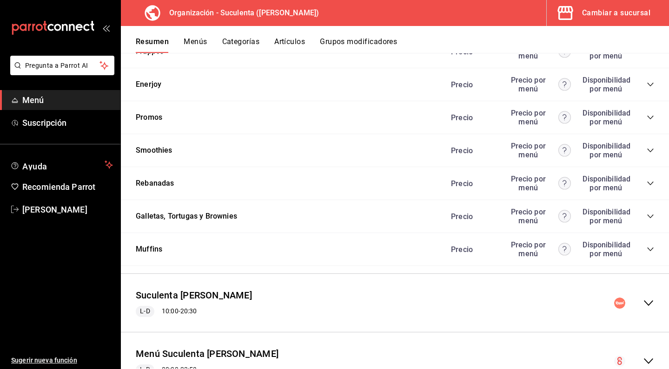
click at [647, 186] on icon "collapse-category-row" at bounding box center [649, 183] width 7 height 7
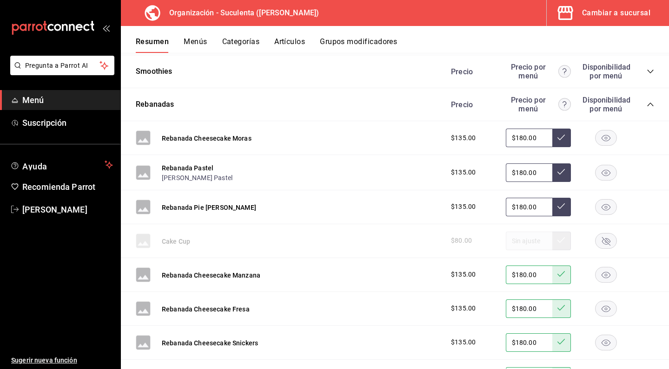
scroll to position [986, 0]
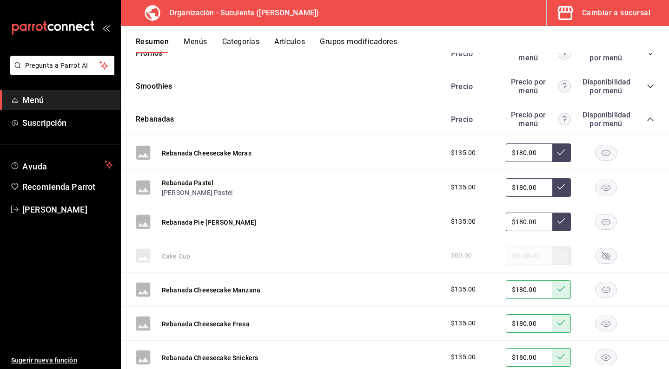
click at [648, 123] on icon "collapse-category-row" at bounding box center [649, 119] width 7 height 7
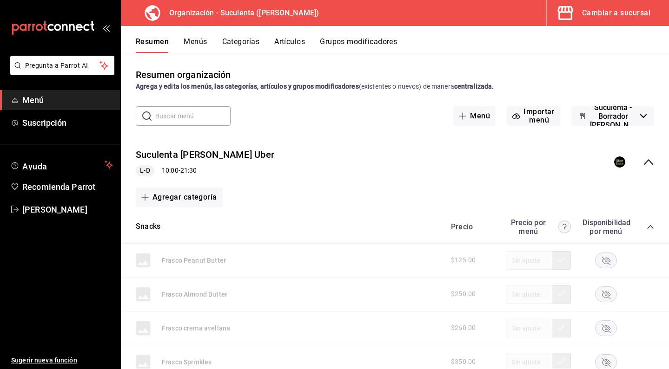
scroll to position [0, 0]
click at [197, 46] on button "Menús" at bounding box center [195, 45] width 23 height 16
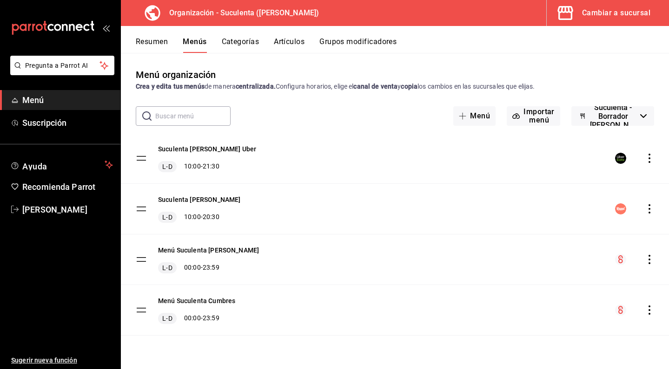
click at [650, 156] on icon "actions" at bounding box center [649, 158] width 9 height 9
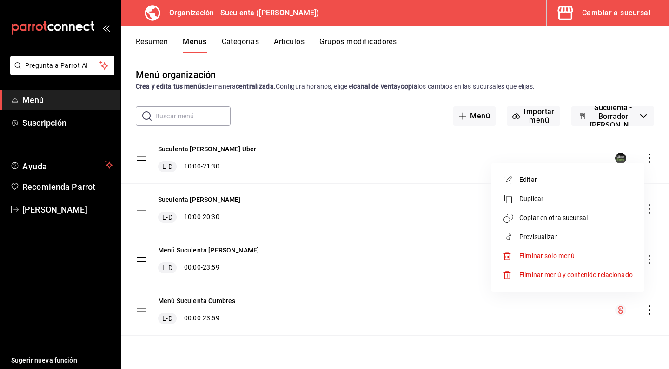
click at [595, 227] on li "Copiar en otra sucursal" at bounding box center [567, 218] width 145 height 19
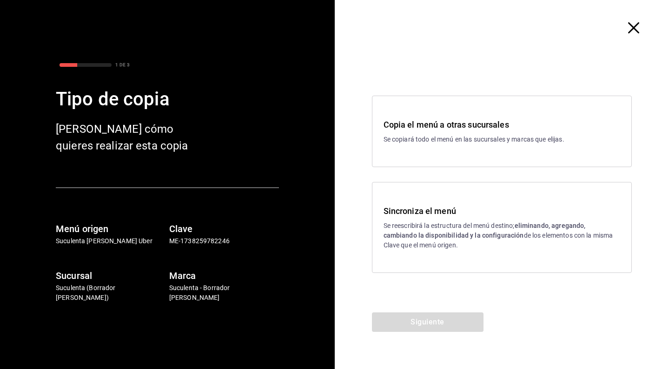
click at [408, 205] on h3 "Sincroniza el menú" at bounding box center [501, 211] width 237 height 13
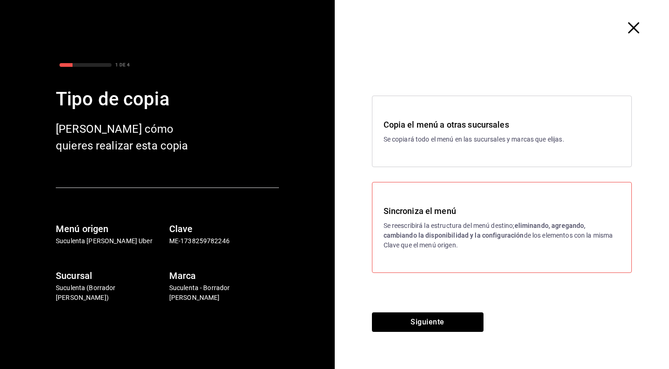
click at [403, 307] on div "Copia el menú a otras sucursales Se copiará todo el menú en las sucursales y ma…" at bounding box center [502, 184] width 335 height 257
click at [403, 320] on button "Siguiente" at bounding box center [428, 323] width 112 height 20
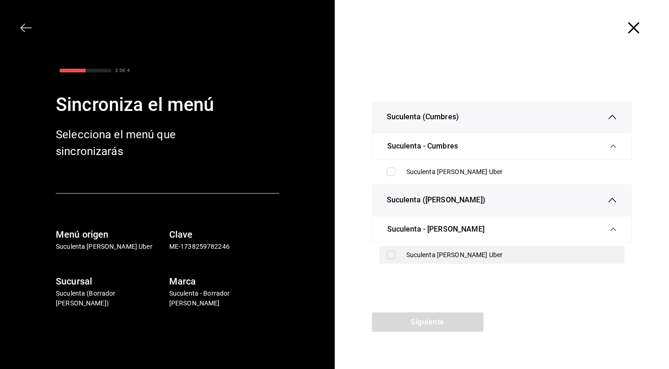
click at [391, 257] on input "checkbox" at bounding box center [391, 255] width 8 height 8
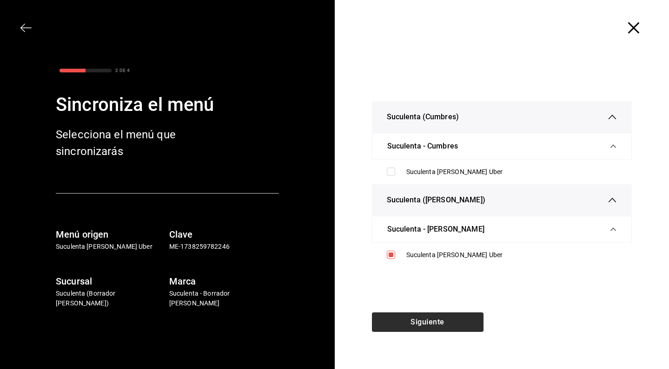
click at [436, 324] on button "Siguiente" at bounding box center [428, 323] width 112 height 20
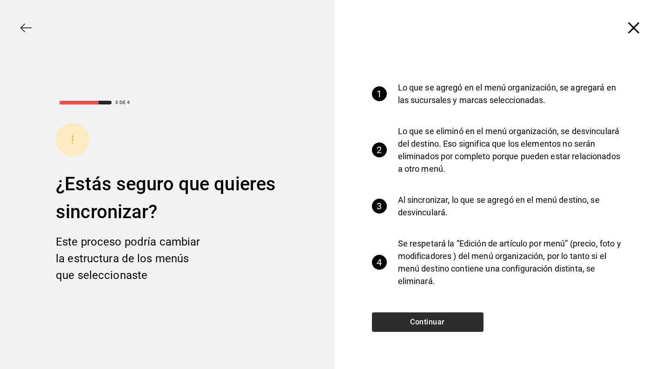
click at [436, 324] on button "Continuar" at bounding box center [428, 323] width 112 height 20
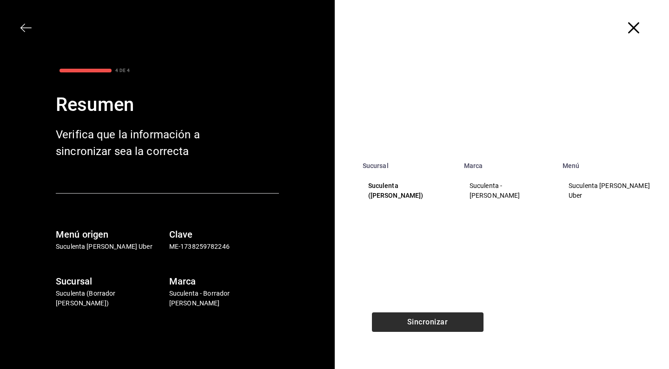
click at [436, 324] on button "Sincronizar" at bounding box center [428, 323] width 112 height 20
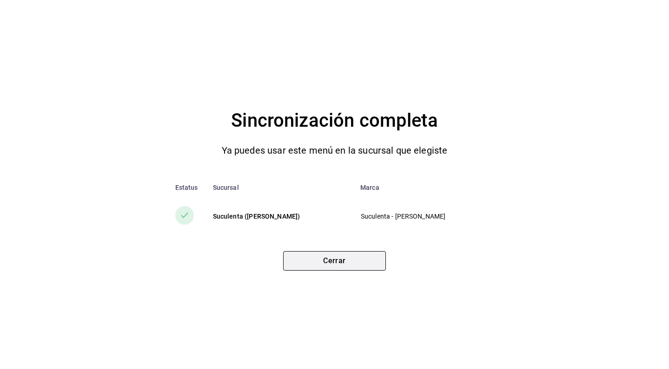
click at [337, 263] on button "Cerrar" at bounding box center [334, 261] width 103 height 20
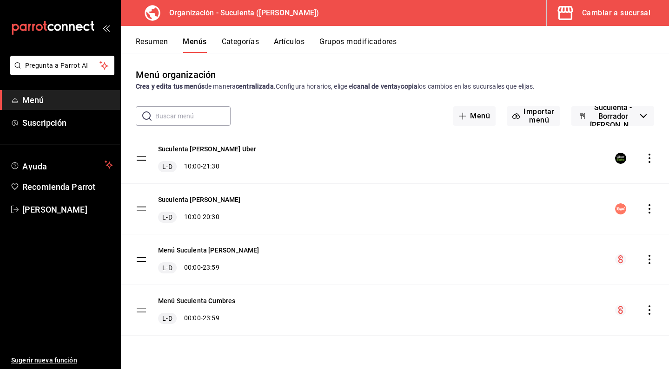
click at [649, 208] on icon "actions" at bounding box center [649, 208] width 9 height 9
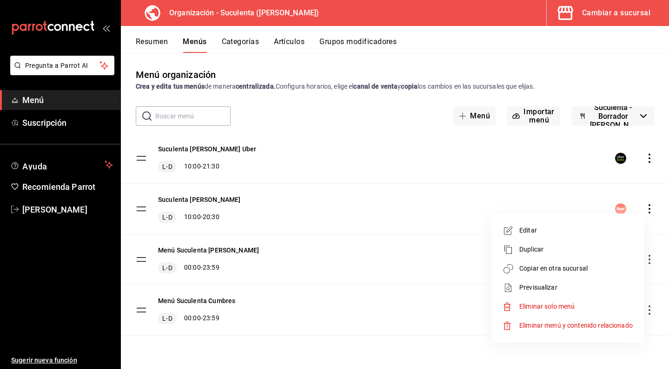
click at [570, 268] on span "Copiar en otra sucursal" at bounding box center [575, 269] width 113 height 10
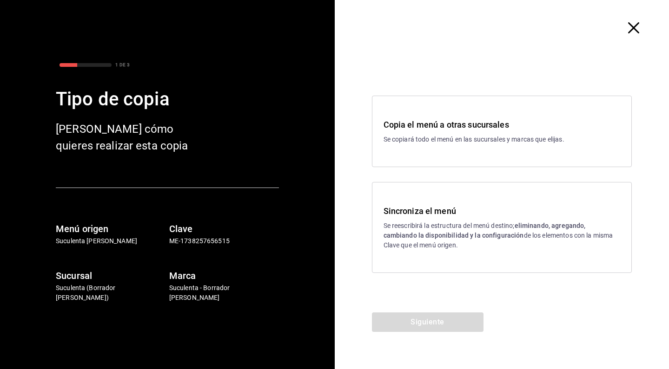
click at [439, 237] on strong "eliminando, agregando, cambiando la disponibilidad y la configuración" at bounding box center [484, 230] width 202 height 17
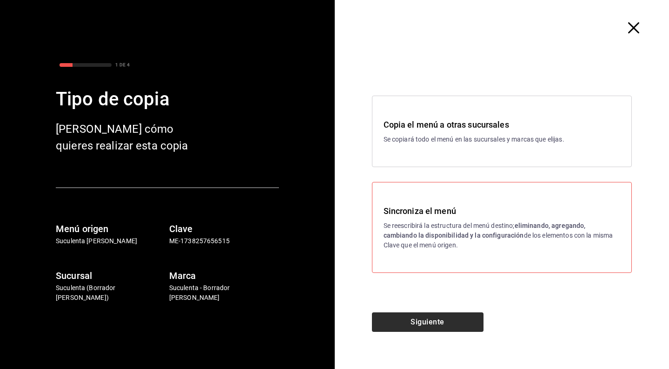
click at [429, 315] on button "Siguiente" at bounding box center [428, 323] width 112 height 20
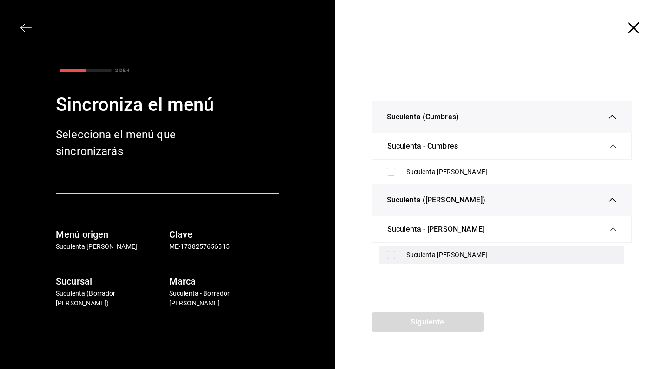
click at [393, 256] on input "checkbox" at bounding box center [391, 255] width 8 height 8
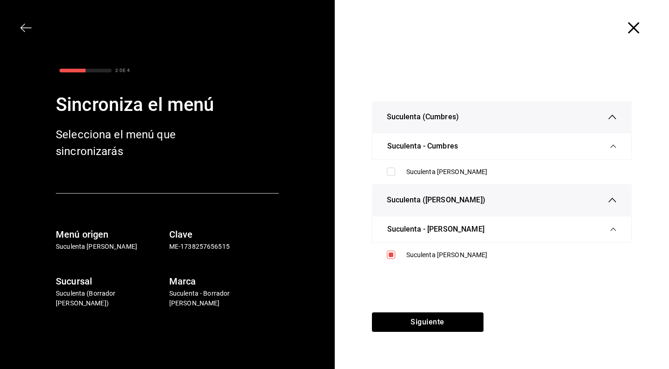
click at [455, 336] on div "Siguiente" at bounding box center [428, 341] width 186 height 57
click at [454, 322] on button "Siguiente" at bounding box center [428, 323] width 112 height 20
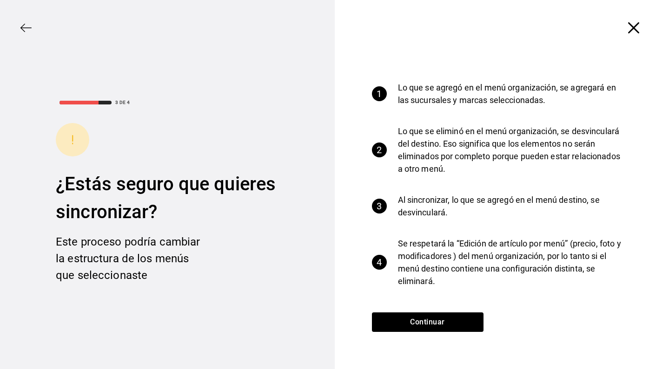
click at [459, 309] on div "1 Lo que se agregó en el menú organización, se agregará en las sucursales y mar…" at bounding box center [502, 184] width 335 height 257
click at [459, 322] on button "Continuar" at bounding box center [428, 323] width 112 height 20
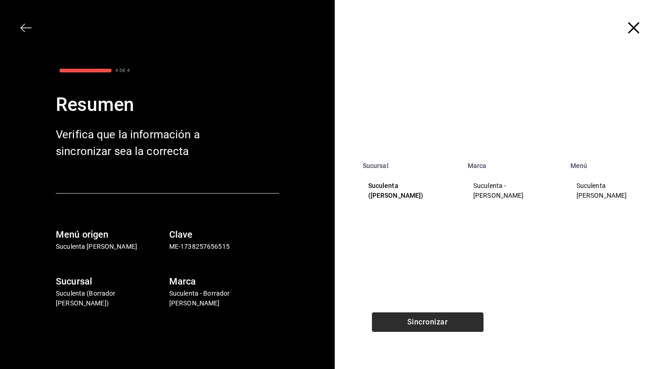
click at [459, 322] on button "Sincronizar" at bounding box center [428, 323] width 112 height 20
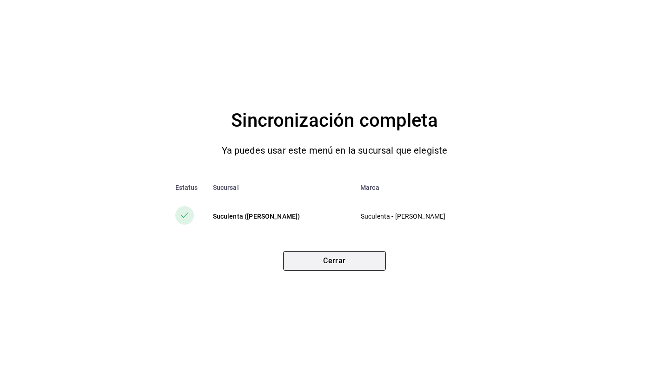
click at [366, 252] on button "Cerrar" at bounding box center [334, 261] width 103 height 20
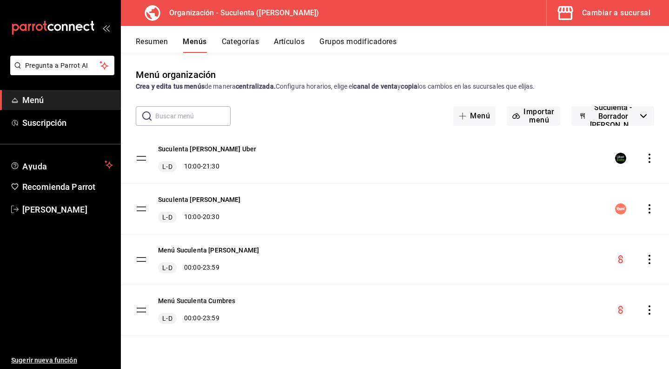
click at [648, 261] on icon "actions" at bounding box center [649, 259] width 9 height 9
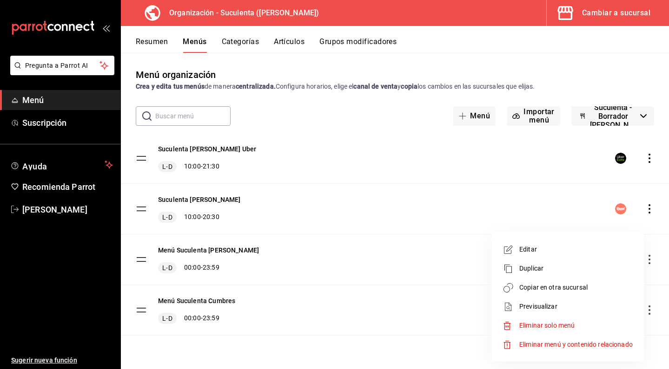
click at [481, 348] on div at bounding box center [334, 184] width 669 height 369
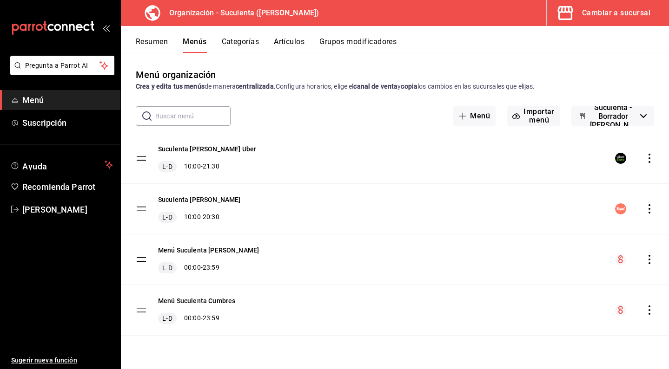
click at [241, 37] on button "Categorías" at bounding box center [241, 45] width 38 height 16
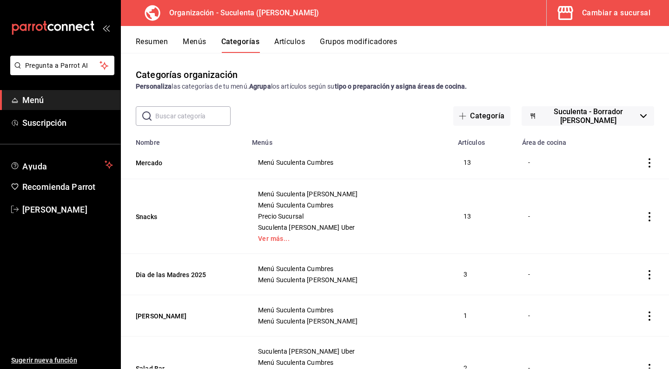
click at [192, 115] on input "text" at bounding box center [192, 116] width 75 height 19
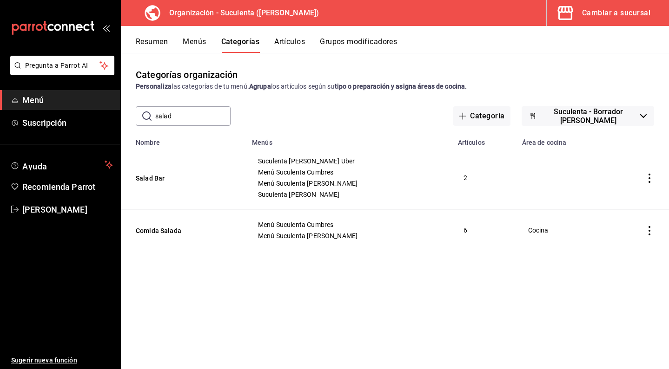
click at [646, 177] on icon "actions" at bounding box center [649, 178] width 9 height 9
click at [604, 237] on div at bounding box center [600, 237] width 17 height 9
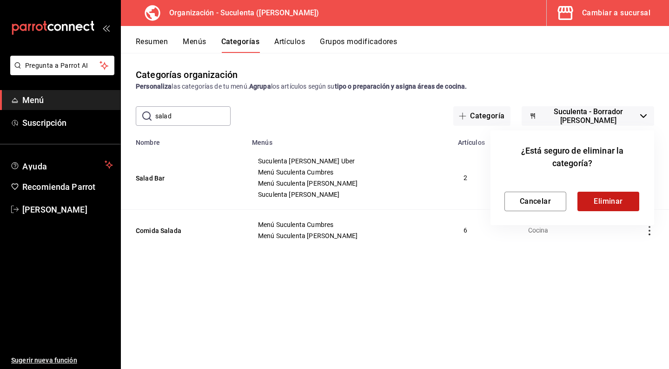
click at [605, 195] on button "Eliminar" at bounding box center [608, 202] width 62 height 20
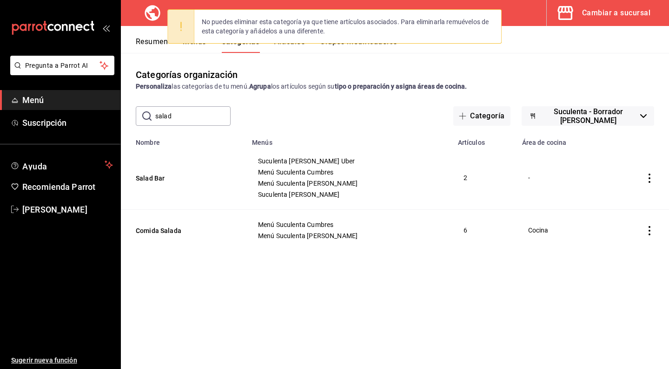
click at [452, 183] on td "2" at bounding box center [484, 178] width 64 height 64
click at [452, 174] on td "2" at bounding box center [484, 178] width 64 height 64
click at [452, 183] on td "2" at bounding box center [484, 178] width 64 height 64
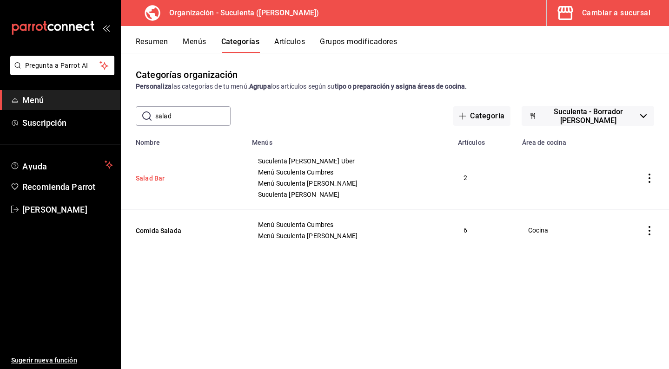
click at [156, 175] on button "Salad Bar" at bounding box center [182, 178] width 93 height 9
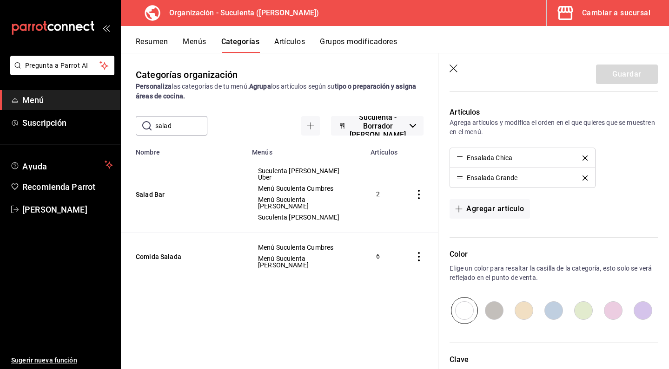
scroll to position [284, 0]
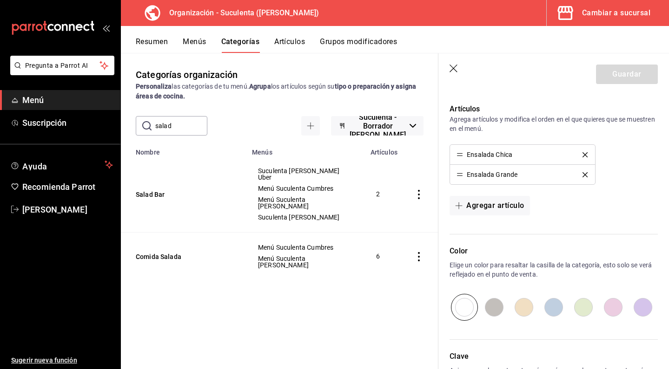
click at [585, 157] on icon "delete" at bounding box center [584, 154] width 5 height 5
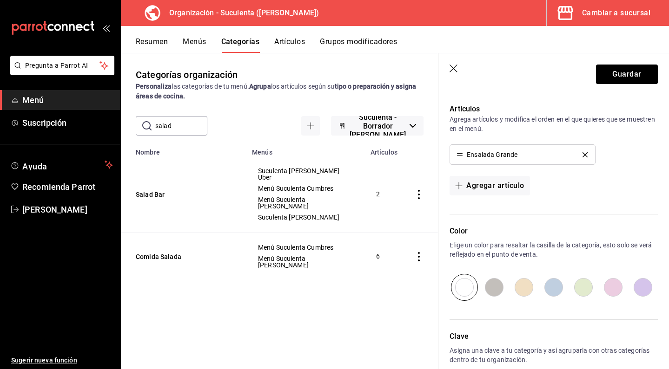
click at [585, 157] on icon "delete" at bounding box center [584, 154] width 5 height 5
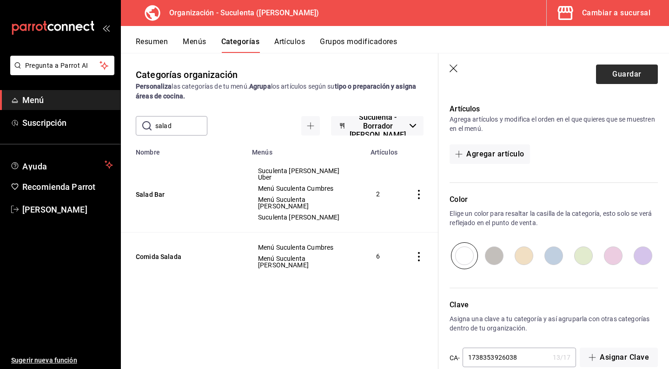
click at [612, 77] on button "Guardar" at bounding box center [627, 75] width 62 height 20
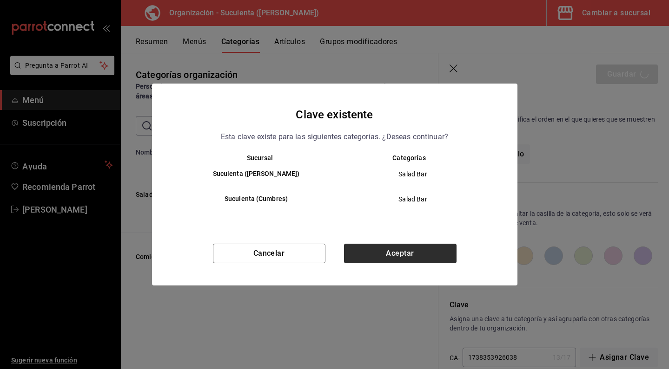
click at [433, 260] on button "Aceptar" at bounding box center [400, 254] width 112 height 20
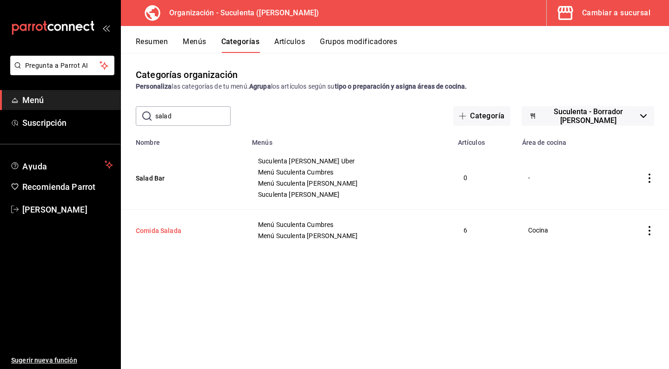
click at [169, 232] on button "Comida Salada" at bounding box center [182, 230] width 93 height 9
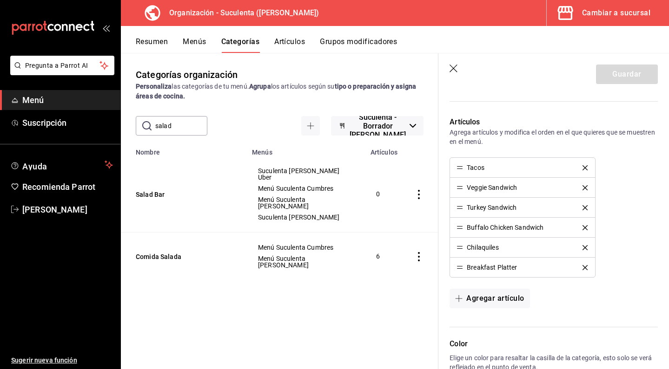
scroll to position [232, 0]
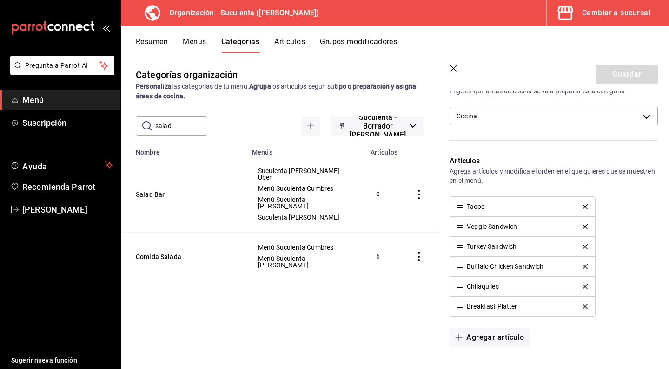
click at [583, 207] on icon "delete" at bounding box center [584, 206] width 5 height 5
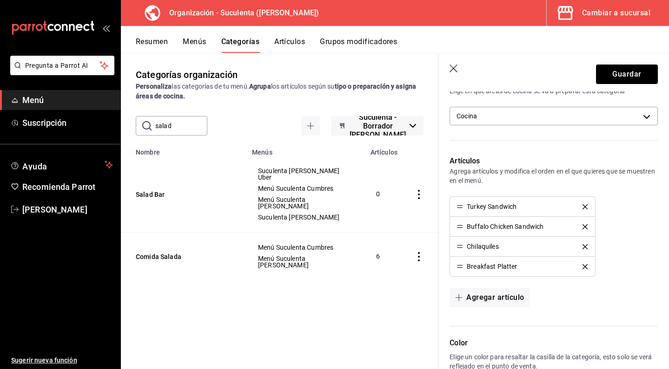
click at [583, 207] on icon "delete" at bounding box center [584, 206] width 5 height 5
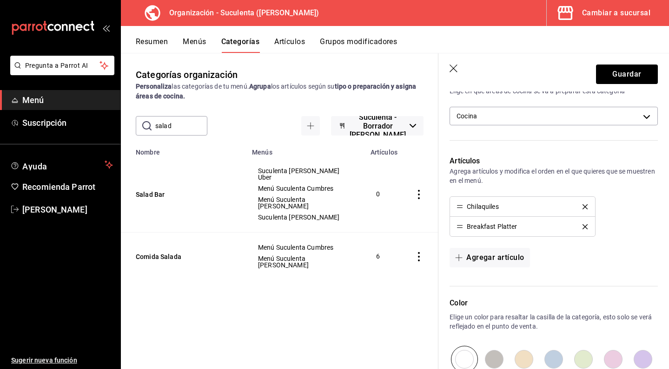
click at [583, 207] on icon "delete" at bounding box center [584, 206] width 5 height 5
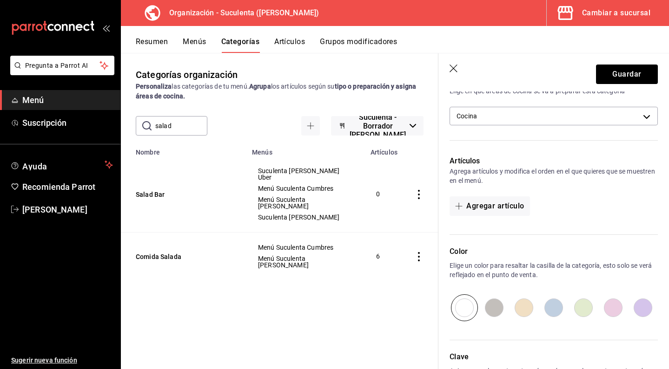
click at [583, 207] on div "Agregar artículo" at bounding box center [553, 207] width 208 height 20
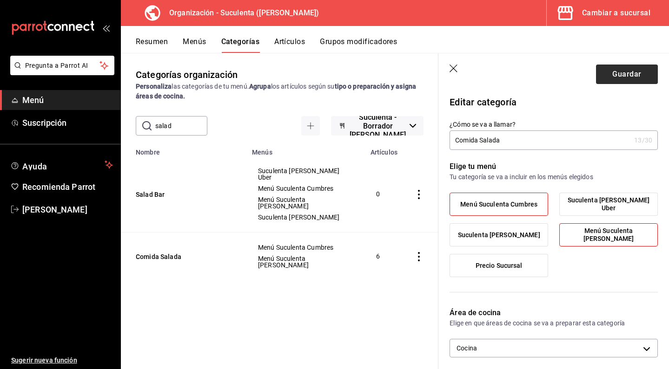
scroll to position [0, 0]
click at [530, 206] on span "Menú Suculenta Cumbres" at bounding box center [498, 205] width 77 height 8
click at [0, 0] on input "Menú Suculenta Cumbres" at bounding box center [0, 0] width 0 height 0
click at [579, 236] on span "Menú Suculenta [PERSON_NAME]" at bounding box center [608, 235] width 85 height 16
click at [0, 0] on input "Menú Suculenta [PERSON_NAME]" at bounding box center [0, 0] width 0 height 0
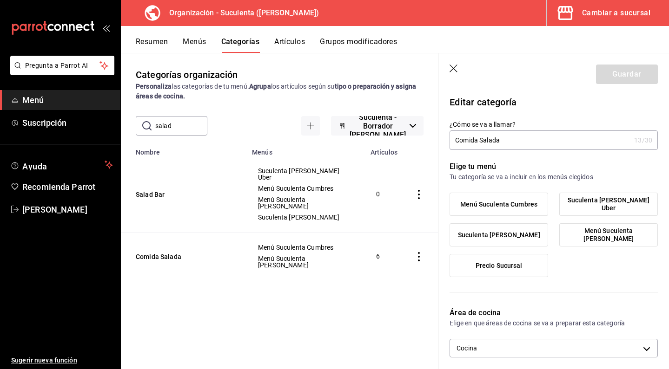
click at [613, 85] on header "Guardar" at bounding box center [553, 72] width 230 height 38
click at [589, 237] on span "Menú Suculenta [PERSON_NAME]" at bounding box center [608, 235] width 85 height 16
click at [0, 0] on input "Menú Suculenta [PERSON_NAME]" at bounding box center [0, 0] width 0 height 0
click at [542, 212] on label "Menú Suculenta Cumbres" at bounding box center [499, 204] width 98 height 22
click at [0, 0] on input "Menú Suculenta Cumbres" at bounding box center [0, 0] width 0 height 0
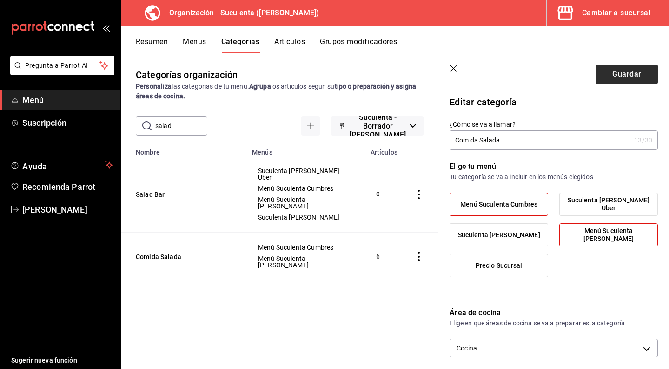
click at [613, 71] on button "Guardar" at bounding box center [627, 75] width 62 height 20
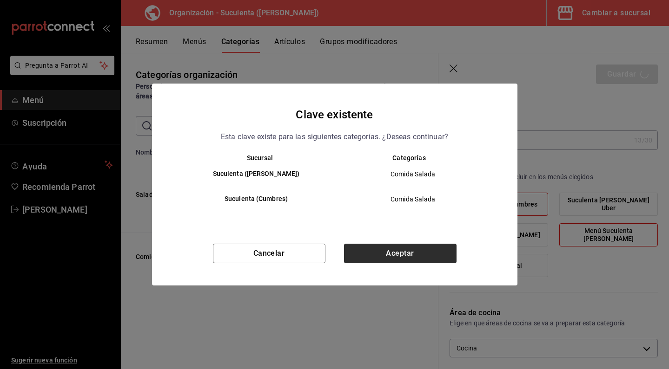
click at [423, 258] on button "Aceptar" at bounding box center [400, 254] width 112 height 20
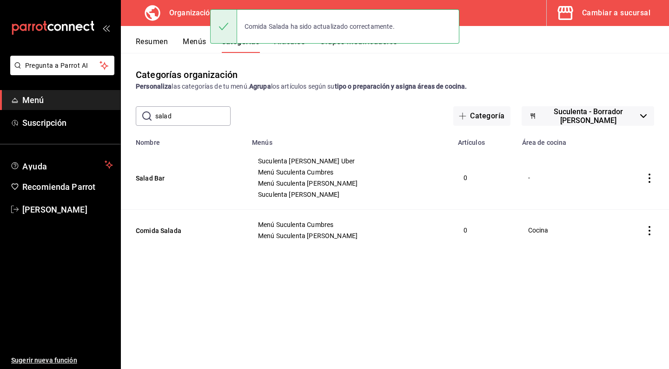
click at [647, 176] on icon "actions" at bounding box center [649, 178] width 9 height 9
click at [617, 241] on span "Eliminar" at bounding box center [621, 237] width 24 height 7
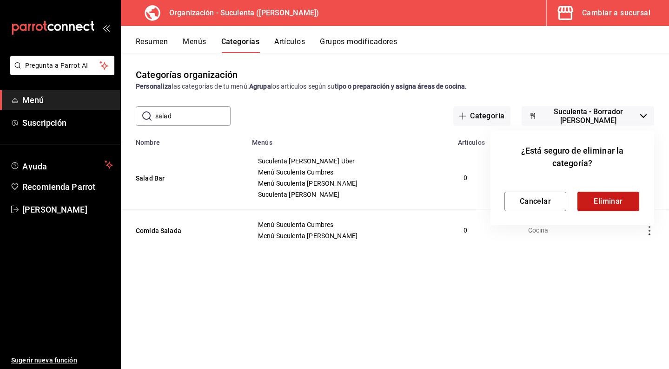
click at [599, 210] on button "Eliminar" at bounding box center [608, 202] width 62 height 20
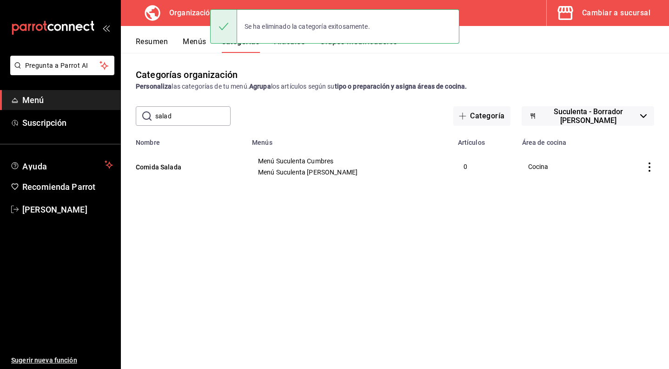
click at [646, 169] on icon "actions" at bounding box center [649, 167] width 9 height 9
click at [620, 228] on span "Eliminar" at bounding box center [621, 226] width 24 height 7
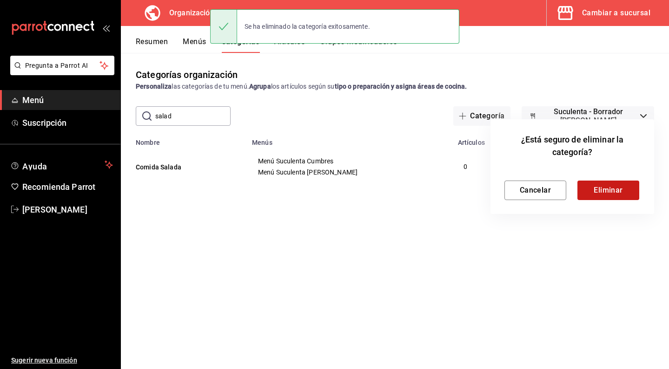
click at [586, 190] on button "Eliminar" at bounding box center [608, 191] width 62 height 20
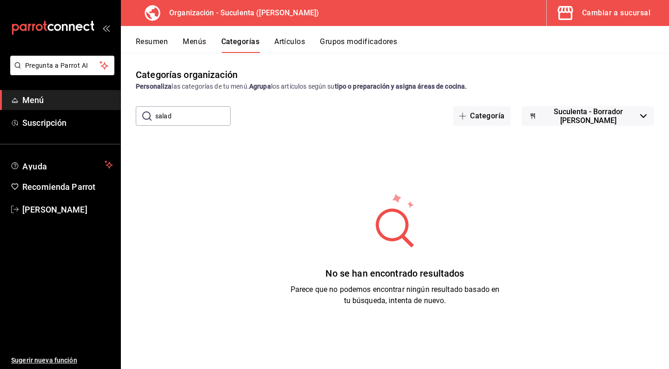
click at [192, 46] on button "Menús" at bounding box center [194, 45] width 23 height 16
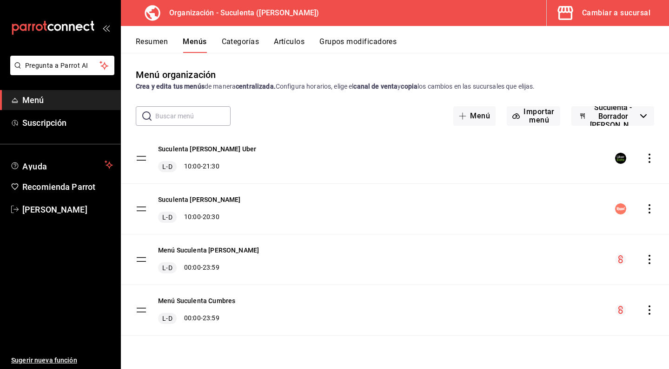
click at [648, 261] on icon "actions" at bounding box center [649, 259] width 9 height 9
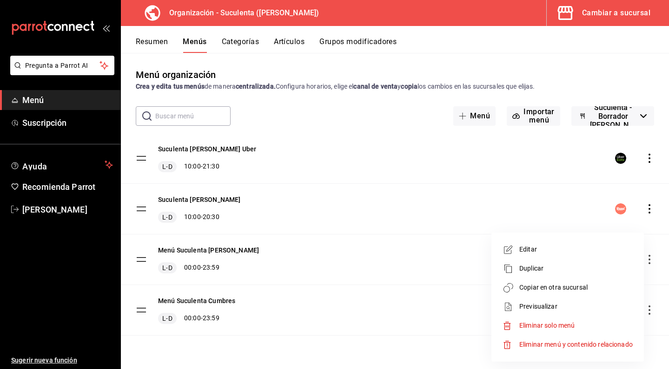
click at [588, 292] on span "Copiar en otra sucursal" at bounding box center [575, 288] width 113 height 10
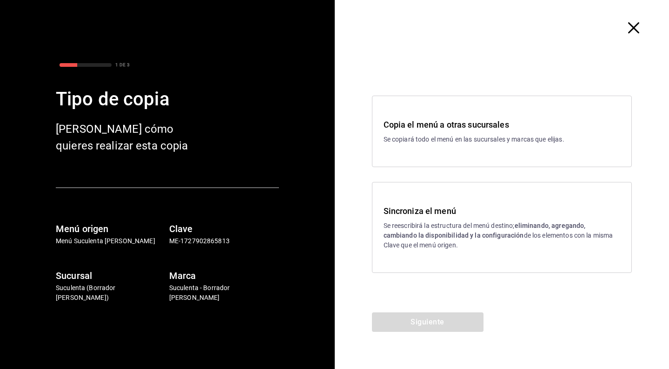
click at [442, 222] on p "Se reescribirá la estructura del menú destino; eliminando, agregando, cambiando…" at bounding box center [501, 235] width 237 height 29
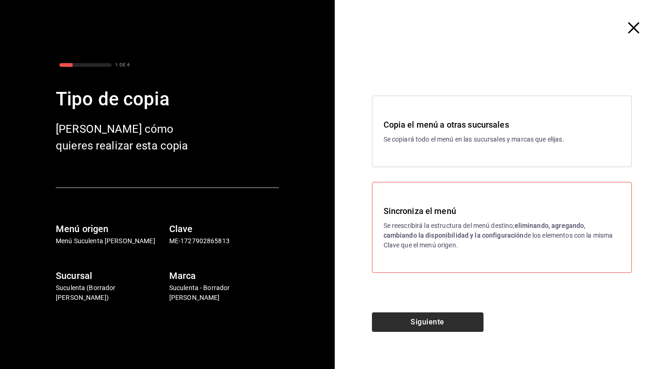
click at [418, 324] on button "Siguiente" at bounding box center [428, 323] width 112 height 20
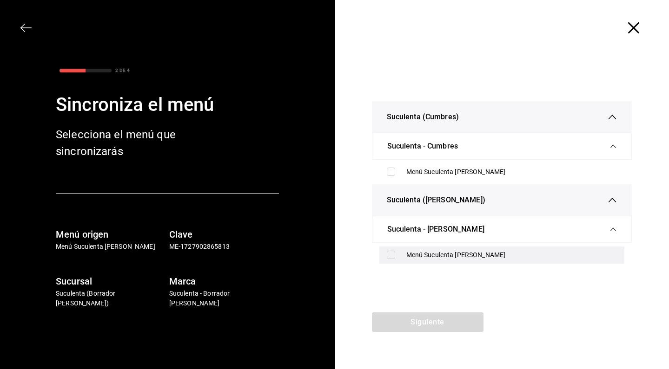
click at [388, 252] on input "checkbox" at bounding box center [391, 255] width 8 height 8
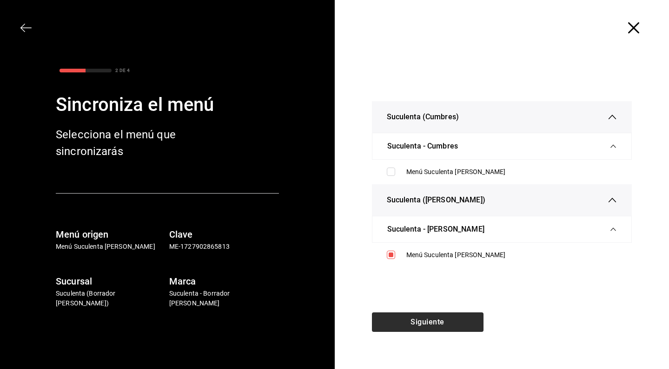
click at [427, 313] on button "Siguiente" at bounding box center [428, 323] width 112 height 20
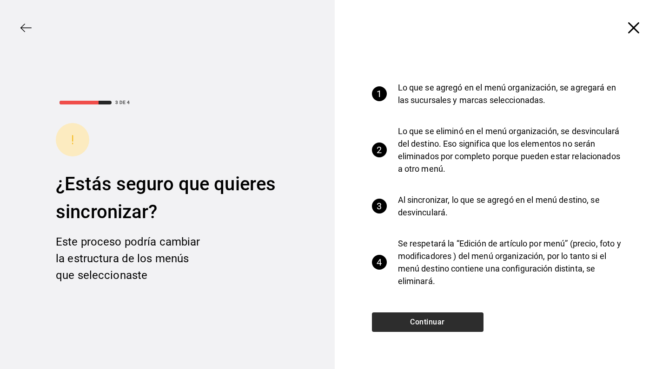
click at [429, 315] on button "Continuar" at bounding box center [428, 323] width 112 height 20
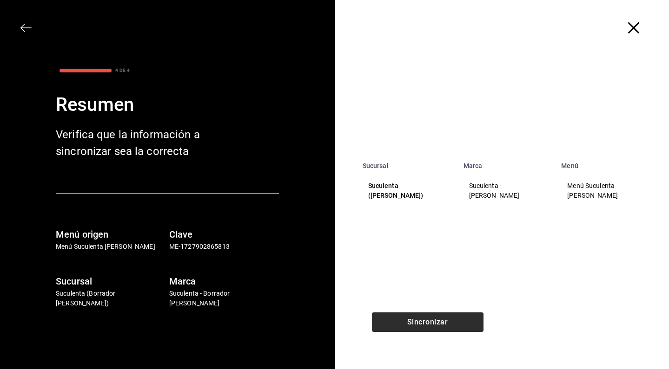
click at [429, 315] on button "Sincronizar" at bounding box center [428, 323] width 112 height 20
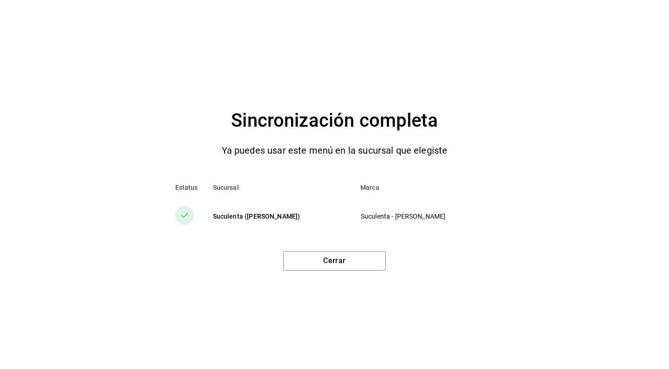
click at [323, 237] on div "Estatus Sucursal Marca Suculenta ([PERSON_NAME]) Suculenta - [PERSON_NAME]" at bounding box center [335, 210] width 632 height 67
click at [324, 250] on div "Cerrar" at bounding box center [335, 257] width 632 height 27
click at [324, 260] on button "Cerrar" at bounding box center [334, 261] width 103 height 20
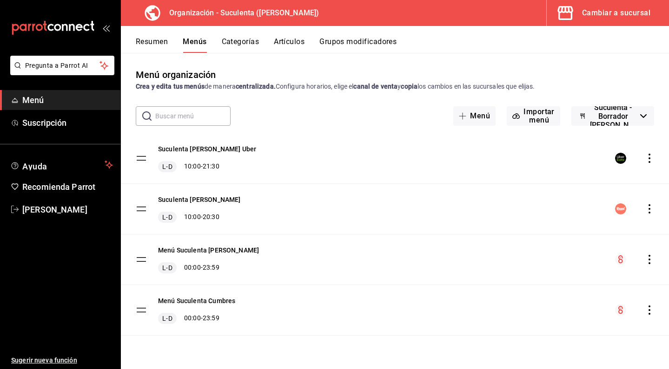
click at [594, 21] on button "Cambiar a sucursal" at bounding box center [603, 13] width 115 height 26
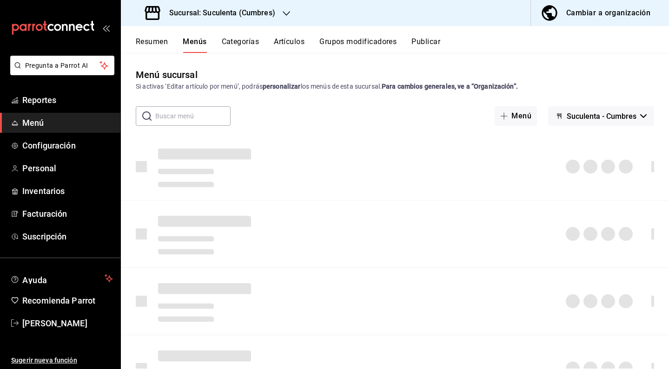
click at [272, 15] on h3 "Sucursal: Suculenta (Cumbres)" at bounding box center [218, 12] width 113 height 11
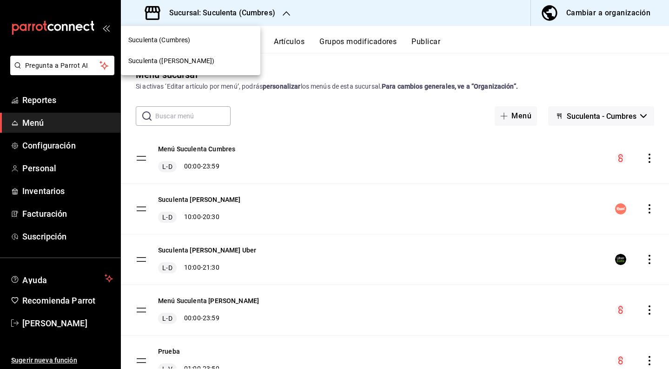
click at [357, 18] on div at bounding box center [334, 184] width 669 height 369
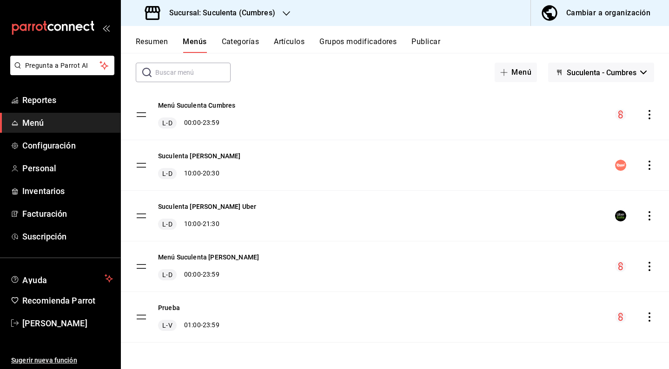
scroll to position [40, 0]
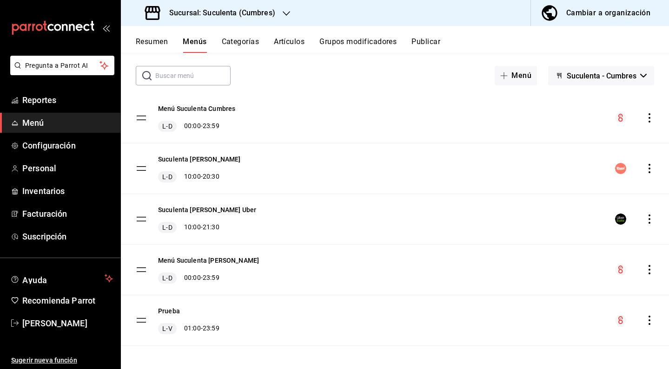
click at [651, 169] on icon "actions" at bounding box center [649, 168] width 9 height 9
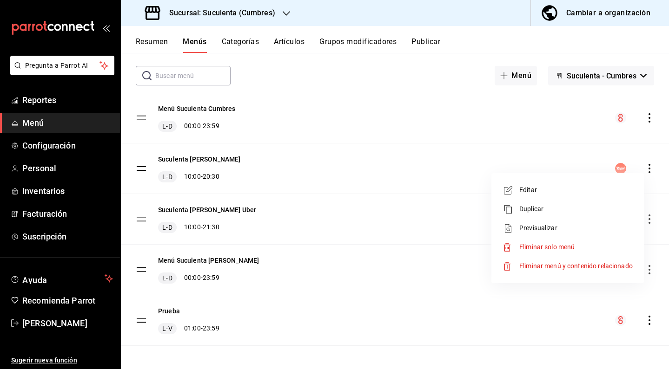
click at [581, 266] on span "Eliminar menú y contenido relacionado" at bounding box center [575, 266] width 113 height 7
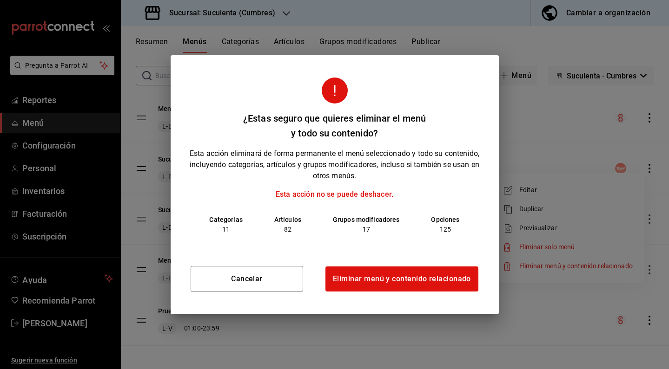
click at [272, 297] on div "Cancelar Eliminar menú y contenido relacionado" at bounding box center [335, 279] width 328 height 71
click at [276, 285] on button "Cancelar" at bounding box center [247, 279] width 112 height 26
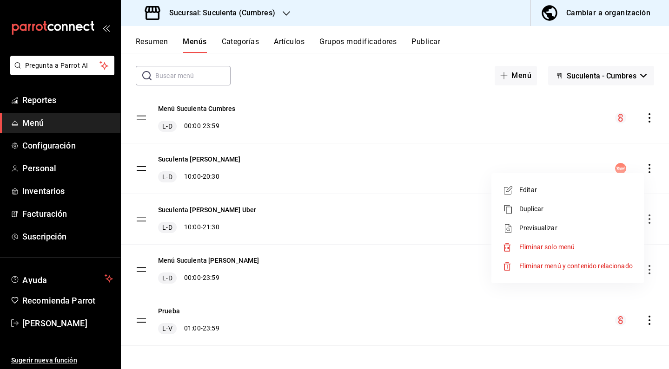
click at [578, 247] on span "Eliminar solo menú" at bounding box center [575, 248] width 113 height 10
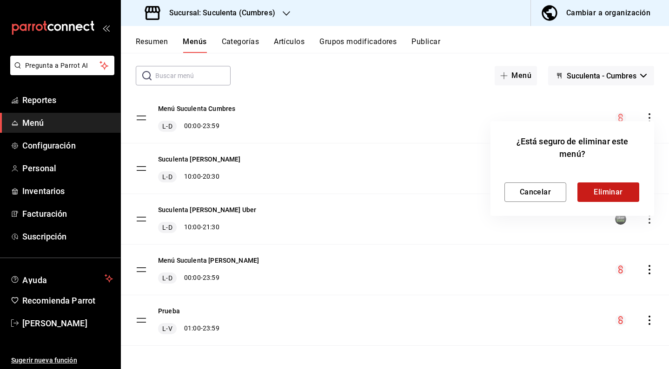
click at [618, 198] on button "Eliminar" at bounding box center [608, 193] width 62 height 20
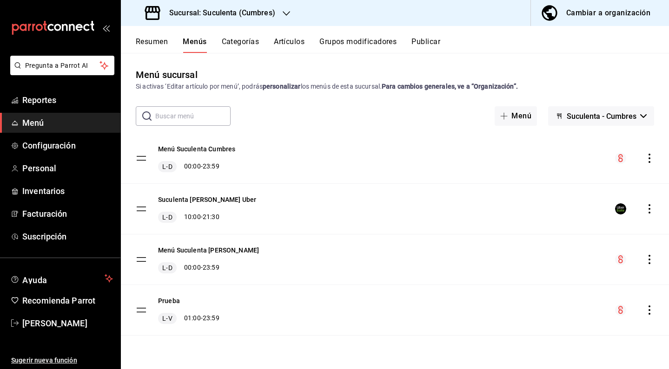
click at [650, 259] on icon "actions" at bounding box center [649, 259] width 9 height 9
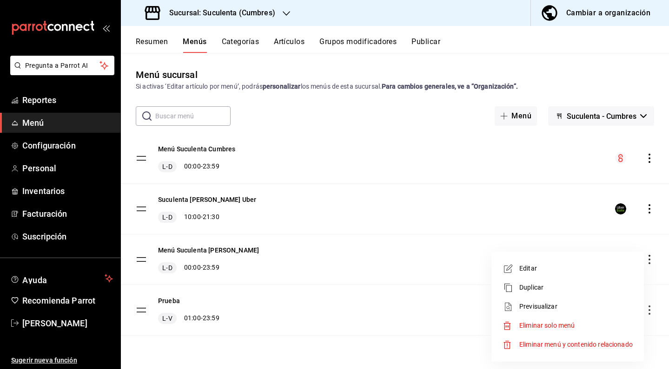
click at [587, 322] on span "Eliminar solo menú" at bounding box center [575, 326] width 113 height 10
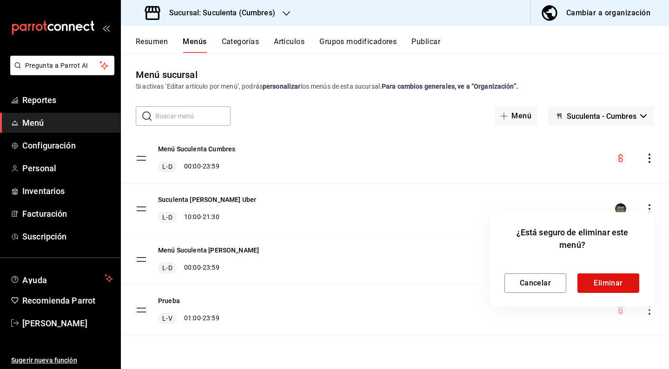
click at [584, 270] on div "Cancelar Eliminar" at bounding box center [572, 276] width 136 height 34
click at [584, 277] on button "Eliminar" at bounding box center [608, 284] width 62 height 20
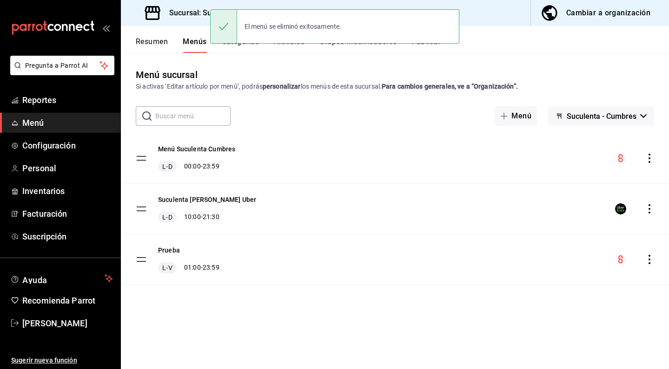
click at [647, 210] on icon "actions" at bounding box center [649, 208] width 9 height 9
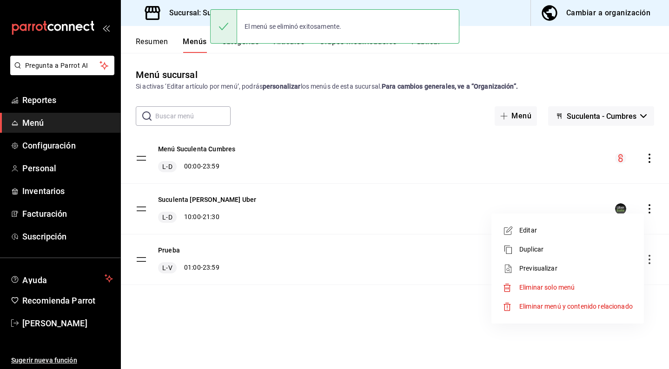
click at [595, 288] on span "Eliminar solo menú" at bounding box center [575, 288] width 113 height 10
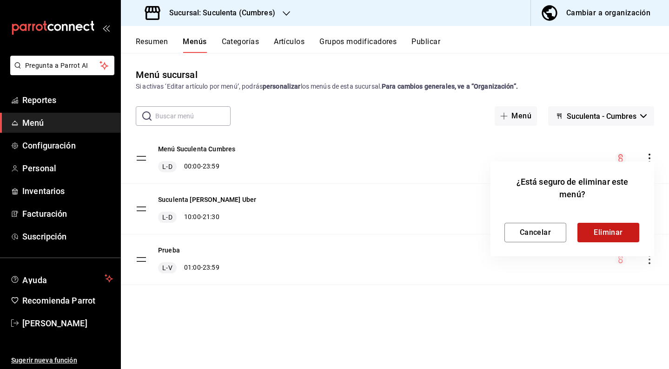
click at [603, 242] on div "¿Está seguro de eliminar este menú? Cancelar Eliminar" at bounding box center [572, 209] width 164 height 95
click at [603, 236] on button "Eliminar" at bounding box center [608, 233] width 62 height 20
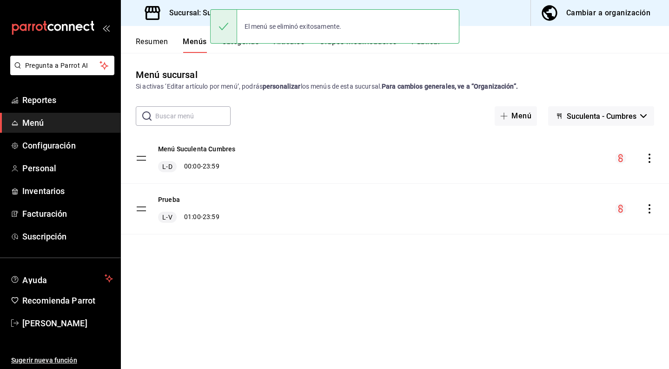
click at [494, 327] on div "Menú sucursal Si activas ‘Editar artículo por menú’, podrás personalizar los me…" at bounding box center [395, 218] width 548 height 301
click at [76, 192] on span "Inventarios" at bounding box center [67, 191] width 91 height 13
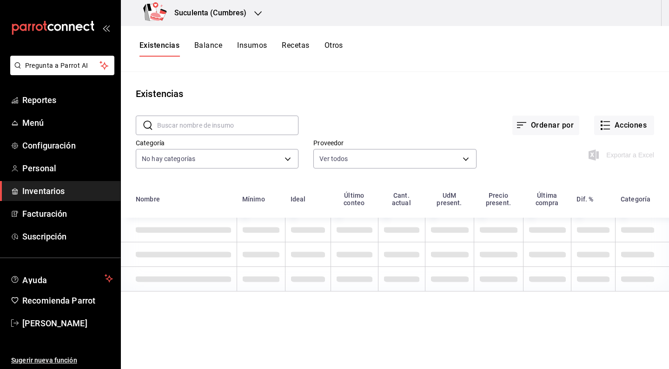
click at [207, 53] on button "Balance" at bounding box center [208, 49] width 28 height 16
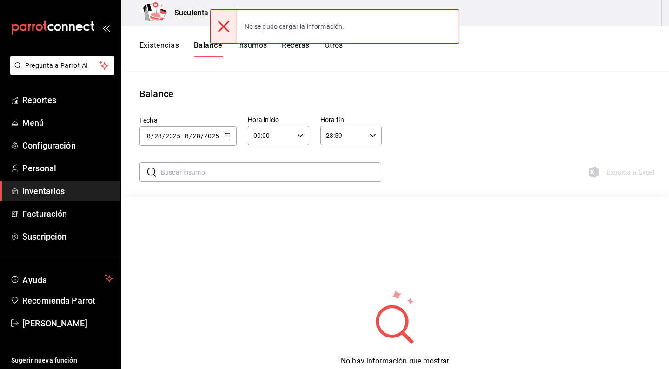
click at [170, 53] on button "Existencias" at bounding box center [158, 49] width 39 height 16
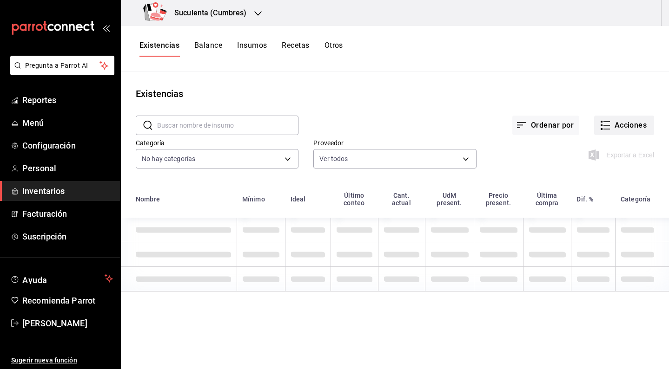
click at [614, 125] on button "Acciones" at bounding box center [624, 126] width 60 height 20
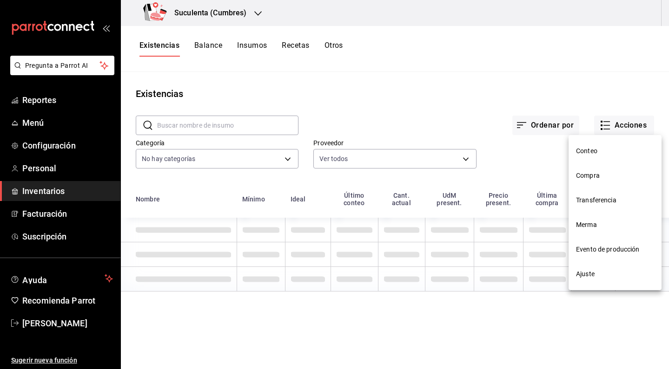
click at [610, 156] on li "Conteo" at bounding box center [614, 151] width 93 height 25
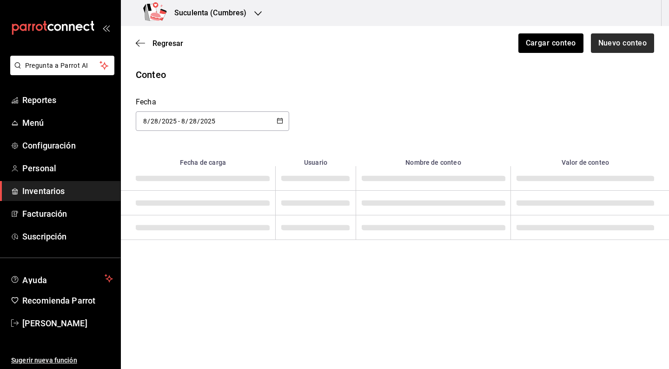
click at [613, 49] on button "Nuevo conteo" at bounding box center [623, 43] width 64 height 20
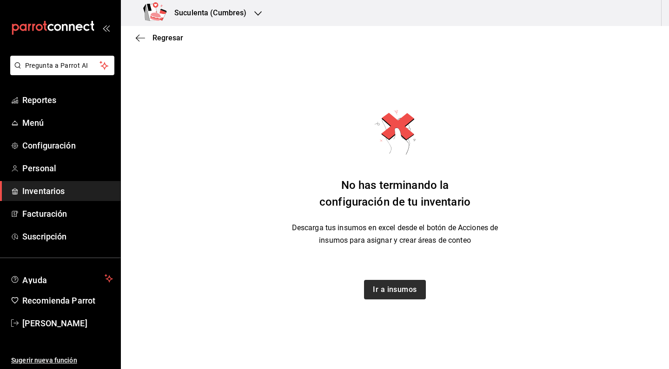
click at [400, 292] on button "Ir a insumos" at bounding box center [395, 290] width 62 height 20
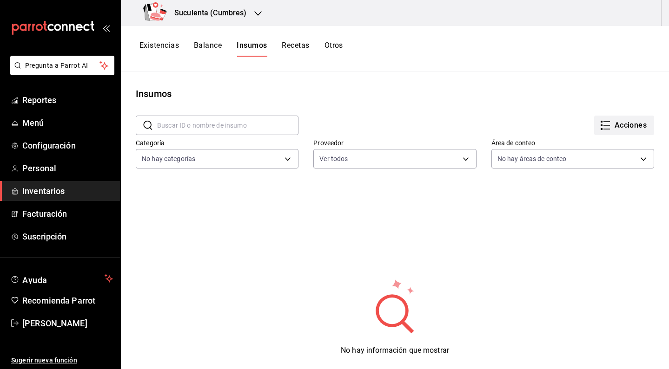
click at [622, 120] on button "Acciones" at bounding box center [624, 126] width 60 height 20
click at [606, 116] on div "Importar lista de insumos" at bounding box center [602, 114] width 75 height 10
click at [0, 0] on input "Importar lista de insumos" at bounding box center [0, 0] width 0 height 0
click at [451, 95] on div at bounding box center [334, 184] width 669 height 369
click at [171, 46] on button "Existencias" at bounding box center [158, 49] width 39 height 16
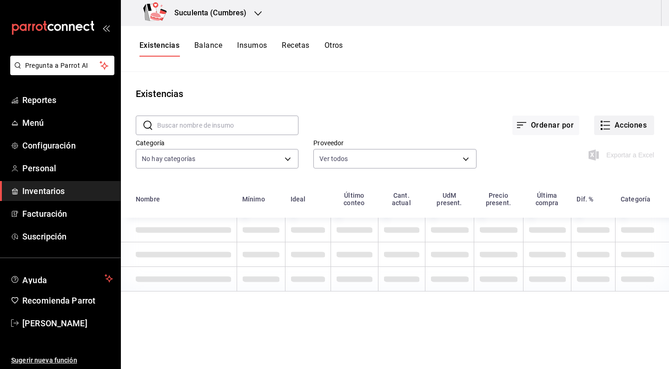
click at [619, 127] on button "Acciones" at bounding box center [624, 126] width 60 height 20
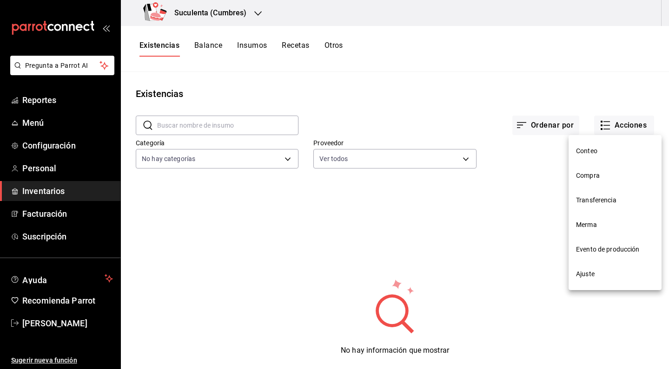
click at [610, 152] on span "Conteo" at bounding box center [615, 151] width 78 height 10
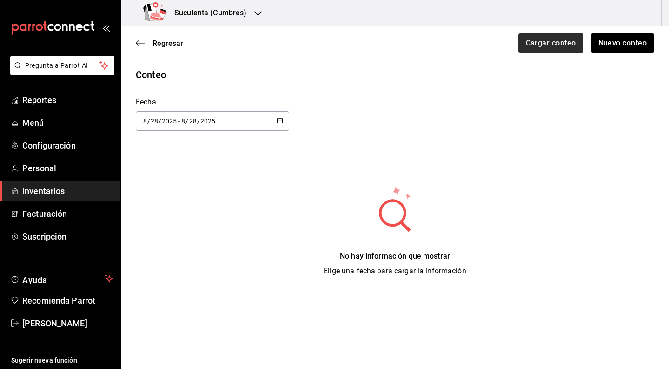
click at [572, 43] on button "Cargar conteo" at bounding box center [550, 43] width 65 height 20
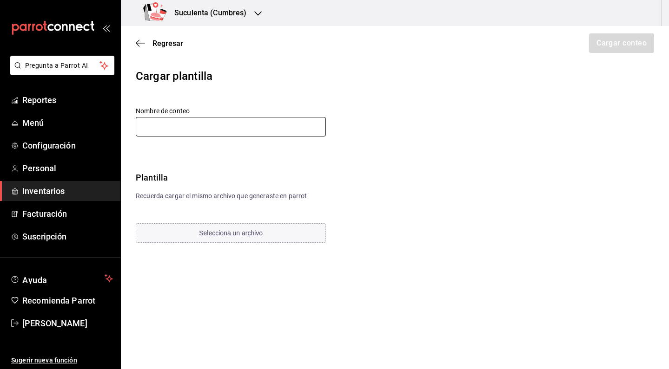
click at [219, 131] on input "text" at bounding box center [231, 127] width 190 height 20
click at [136, 41] on icon "button" at bounding box center [140, 43] width 9 height 8
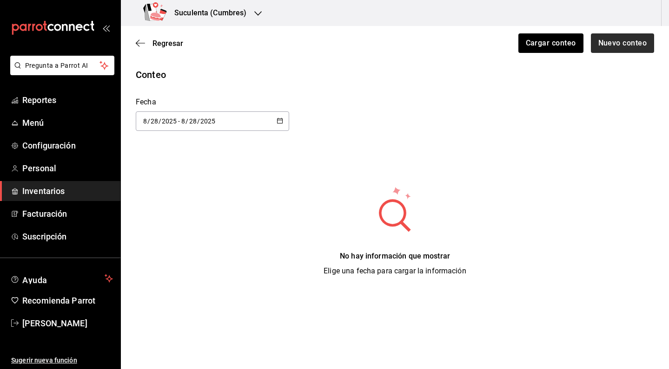
click at [611, 49] on button "Nuevo conteo" at bounding box center [623, 43] width 64 height 20
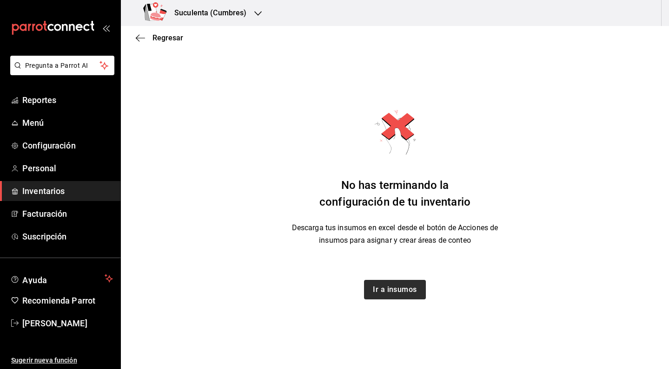
click at [395, 291] on button "Ir a insumos" at bounding box center [395, 290] width 62 height 20
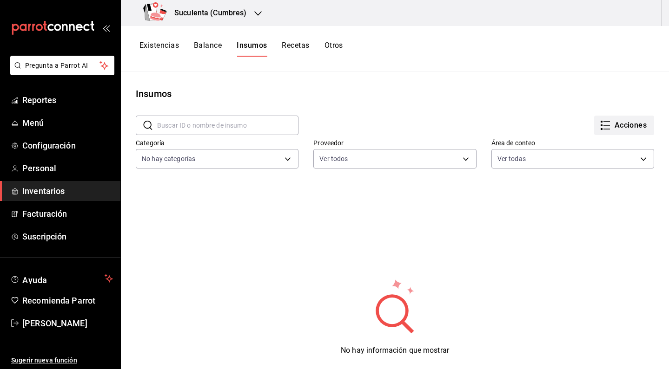
click at [625, 126] on button "Acciones" at bounding box center [624, 126] width 60 height 20
click at [612, 140] on span "Exportar lista de insumos" at bounding box center [601, 137] width 73 height 7
